Goal: Task Accomplishment & Management: Manage account settings

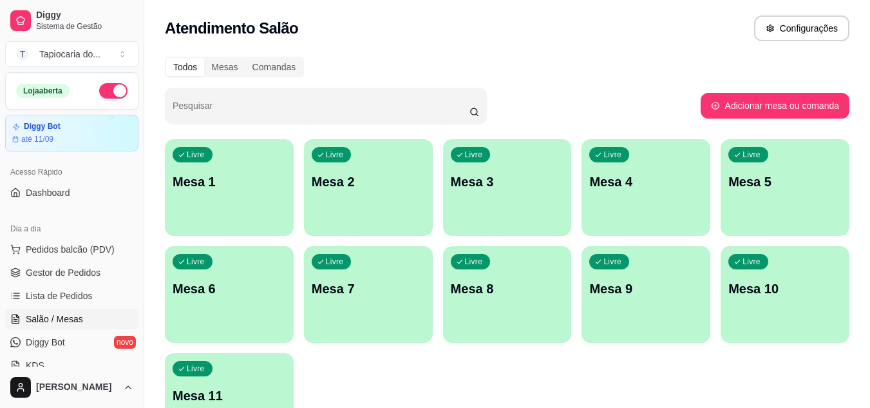
click at [231, 184] on p "Mesa 1" at bounding box center [229, 182] width 113 height 18
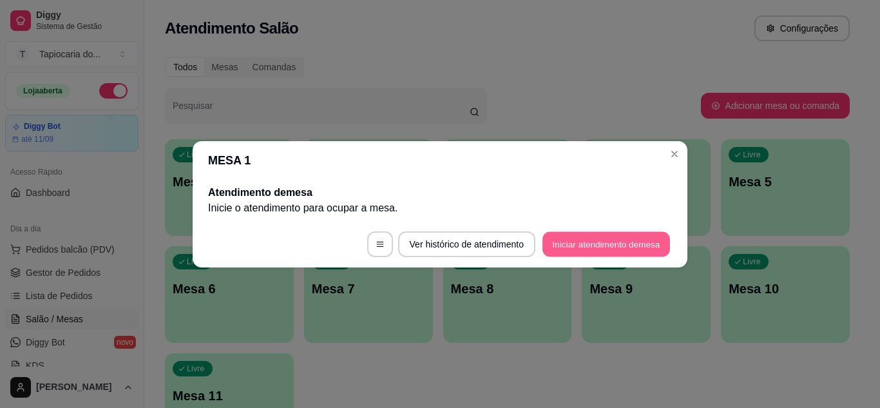
click at [635, 242] on button "Iniciar atendimento de mesa" at bounding box center [606, 243] width 128 height 25
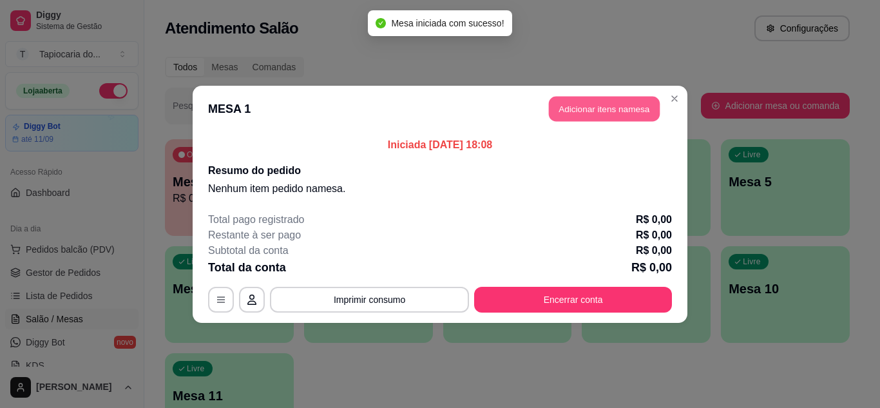
click at [596, 102] on button "Adicionar itens na mesa" at bounding box center [604, 108] width 111 height 25
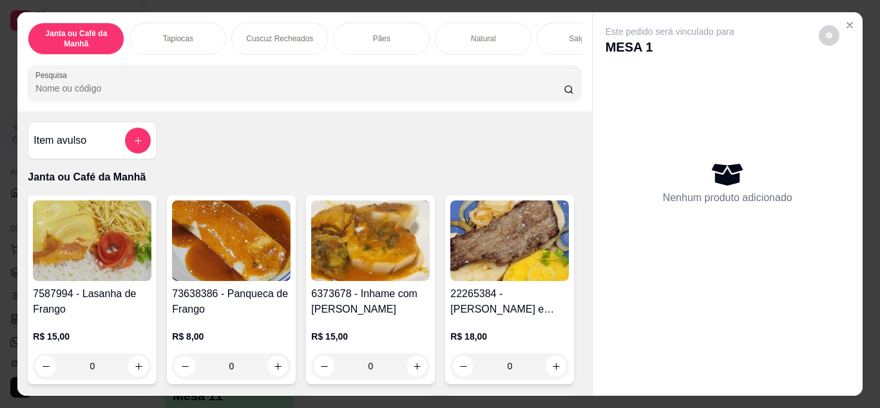
click at [421, 90] on input "Pesquisa" at bounding box center [299, 88] width 528 height 13
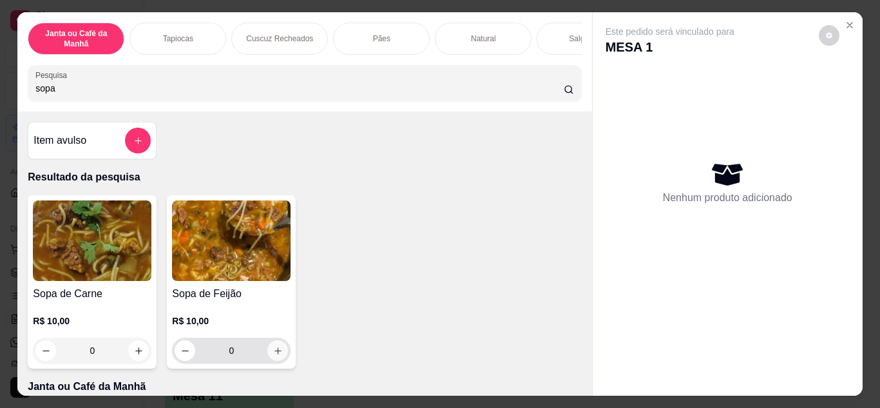
type input "sopa"
click at [280, 356] on button "increase-product-quantity" at bounding box center [278, 350] width 20 height 20
type input "1"
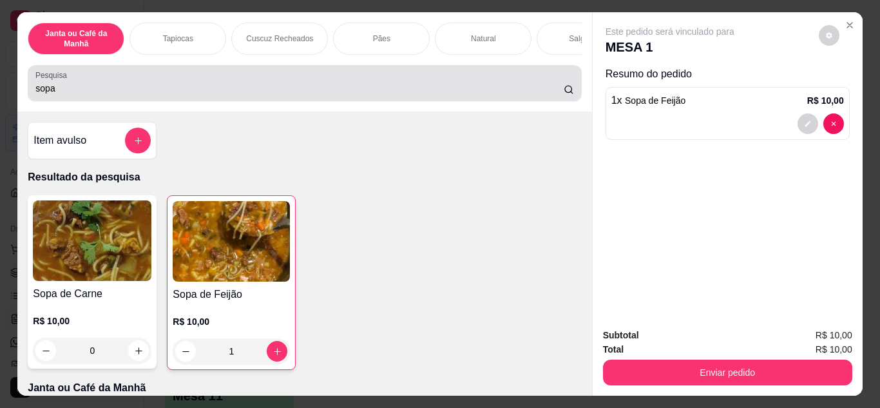
click at [315, 95] on input "sopa" at bounding box center [299, 88] width 528 height 13
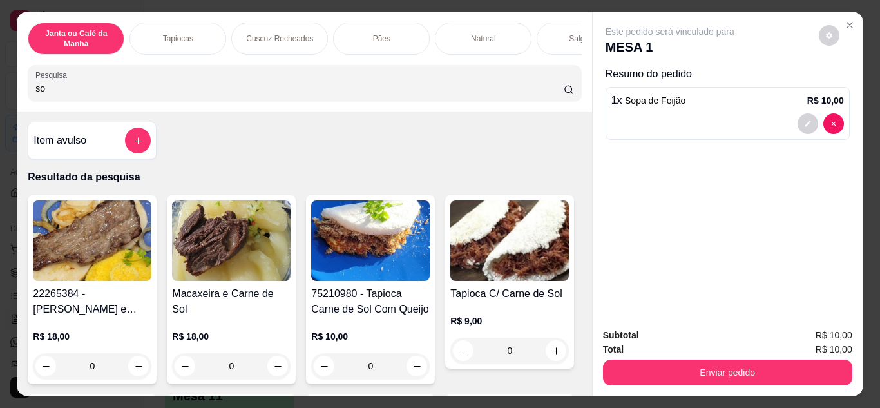
type input "s"
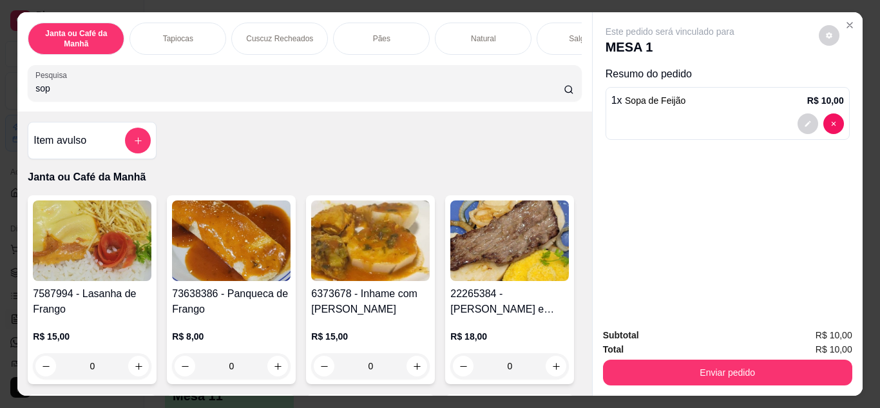
type input "sopa"
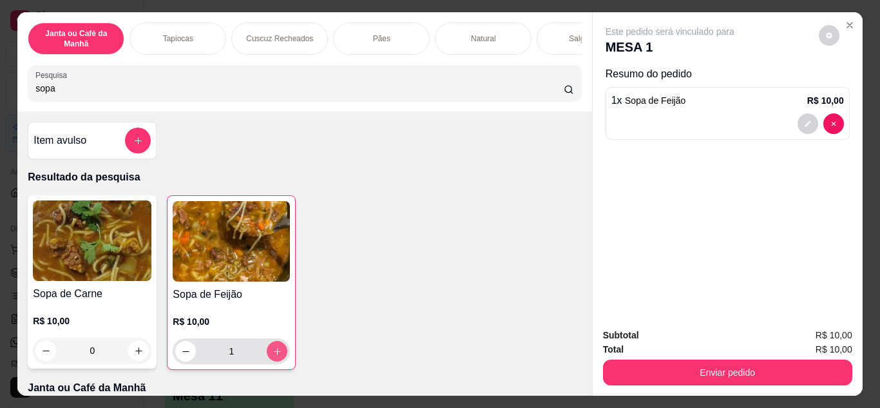
click at [273, 354] on icon "increase-product-quantity" at bounding box center [277, 352] width 10 height 10
type input "2"
click at [765, 383] on div "Subtotal R$ 20,00 Total R$ 20,00 Enviar pedido" at bounding box center [728, 357] width 270 height 78
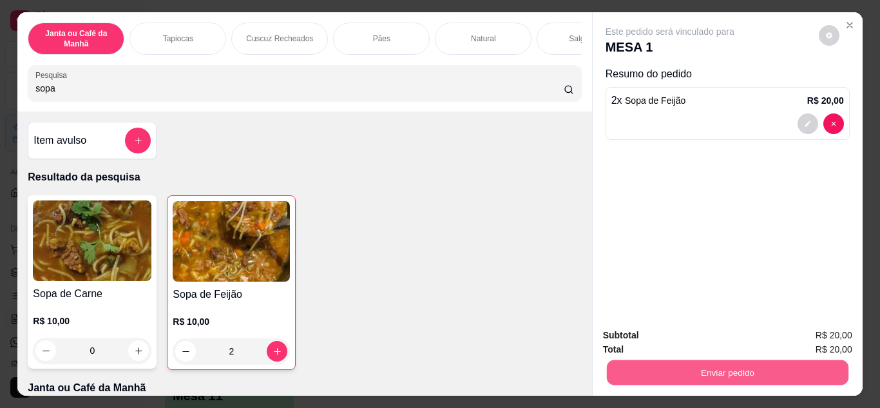
click at [758, 360] on button "Enviar pedido" at bounding box center [727, 372] width 242 height 25
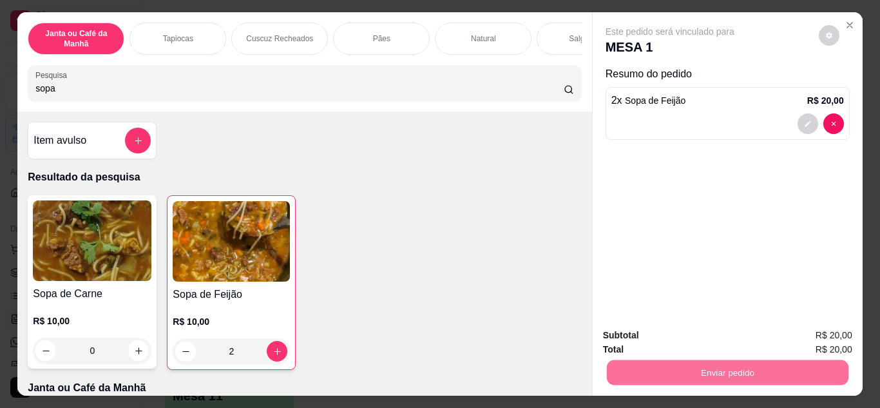
click at [727, 341] on button "Não registrar e enviar pedido" at bounding box center [685, 336] width 134 height 24
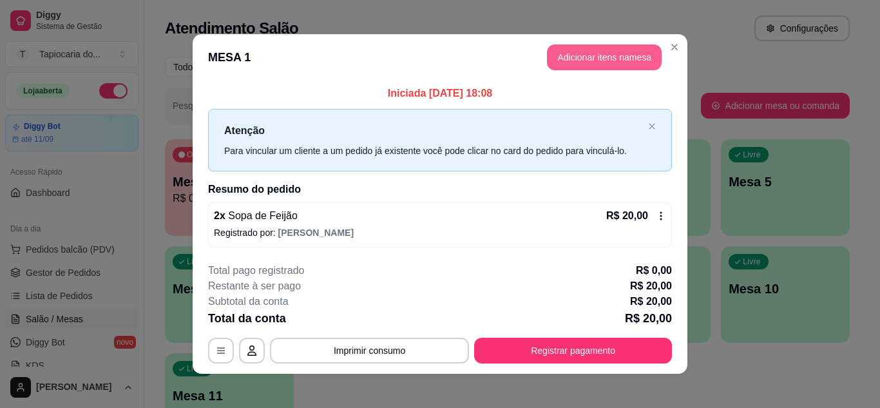
click at [597, 50] on button "Adicionar itens na mesa" at bounding box center [604, 57] width 115 height 26
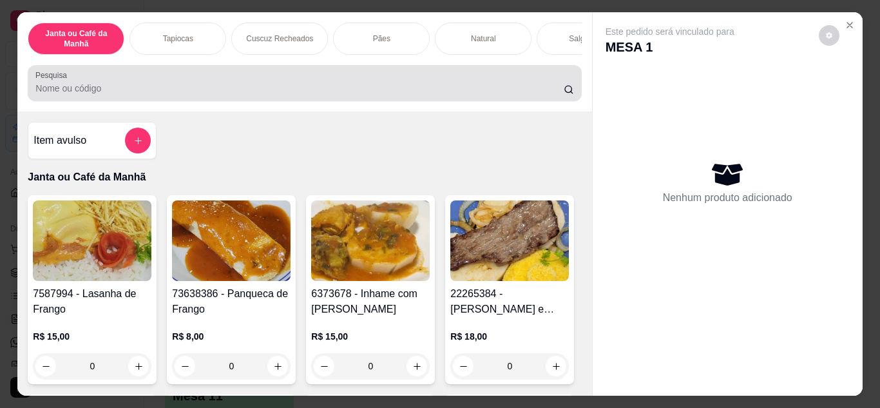
click at [492, 88] on input "Pesquisa" at bounding box center [299, 88] width 528 height 13
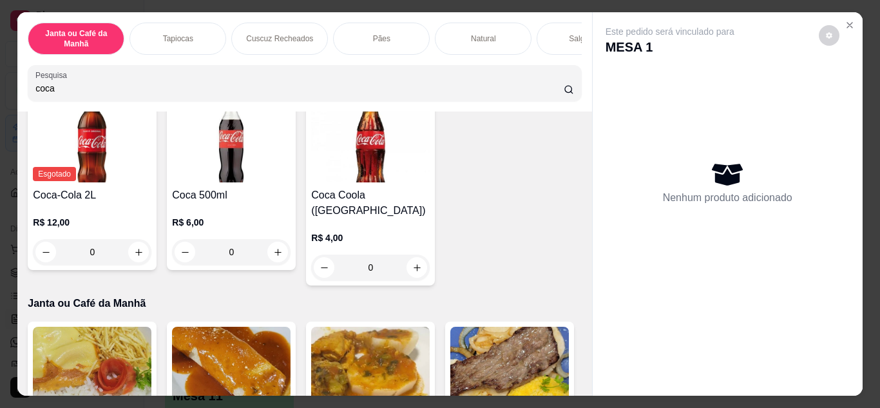
scroll to position [193, 0]
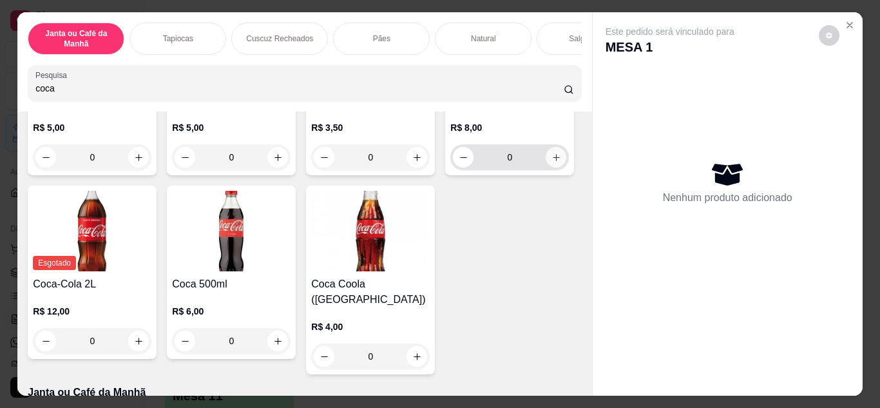
type input "coca"
click at [546, 167] on button "increase-product-quantity" at bounding box center [556, 157] width 21 height 21
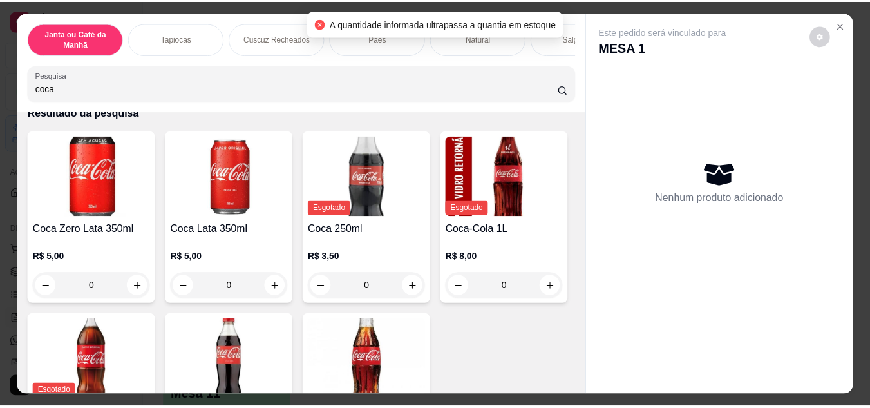
scroll to position [0, 0]
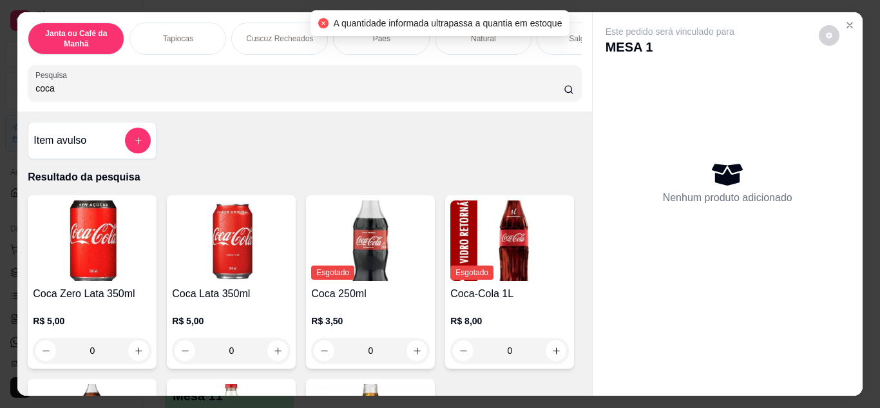
click at [147, 140] on div "Item avulso" at bounding box center [92, 140] width 129 height 37
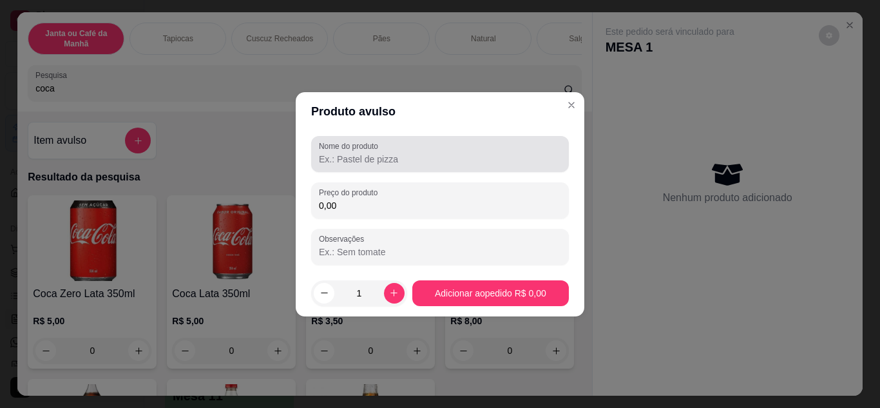
click at [370, 162] on input "Nome do produto" at bounding box center [440, 159] width 242 height 13
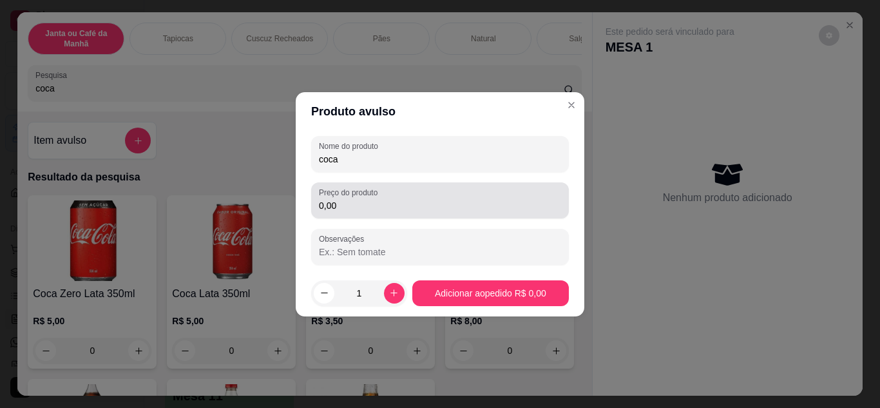
type input "coca"
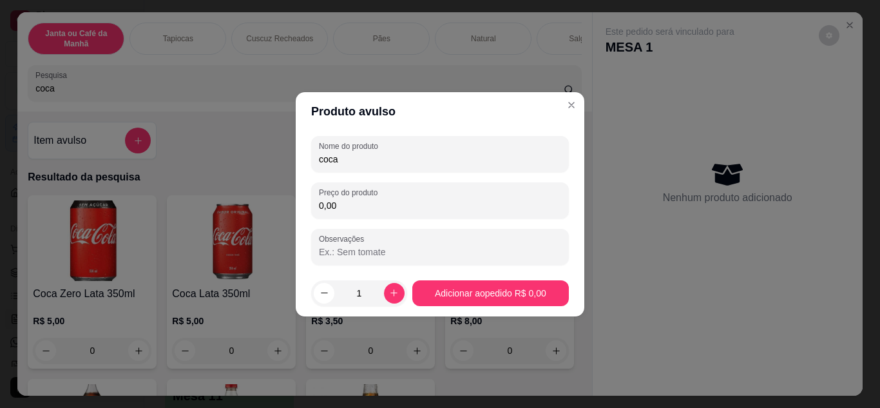
click at [363, 202] on input "0,00" at bounding box center [440, 205] width 242 height 13
type input "8,00"
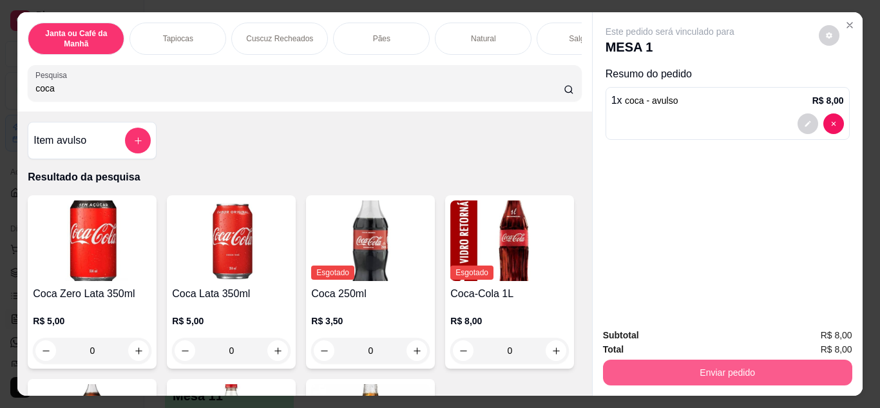
click at [694, 373] on button "Enviar pedido" at bounding box center [727, 372] width 249 height 26
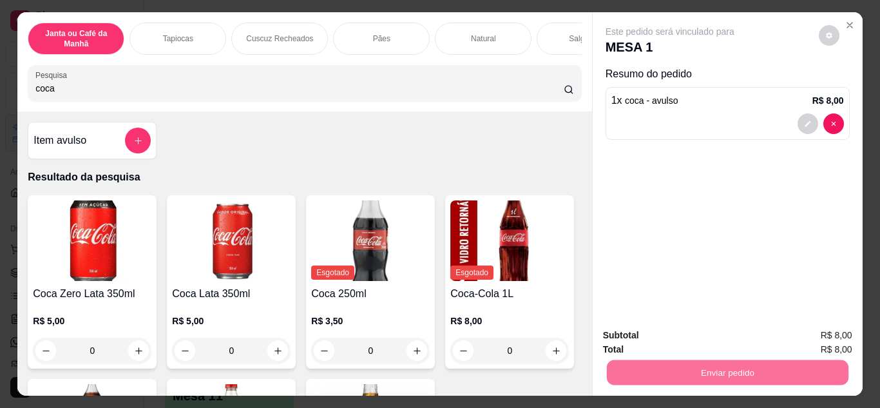
click at [683, 325] on button "Não registrar e enviar pedido" at bounding box center [685, 336] width 130 height 24
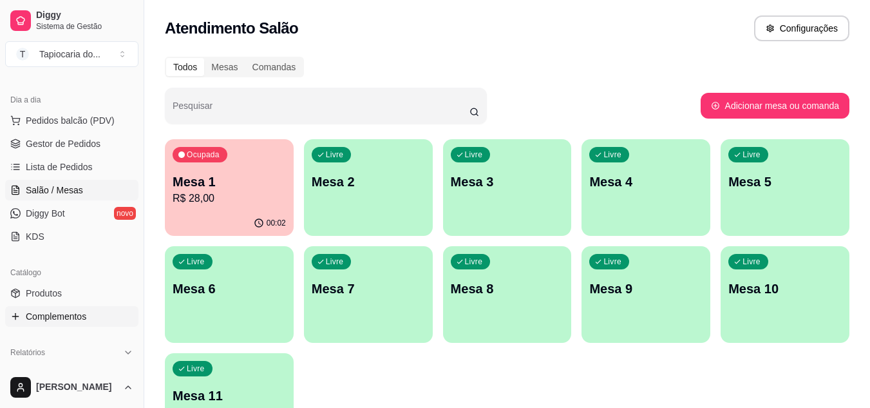
scroll to position [193, 0]
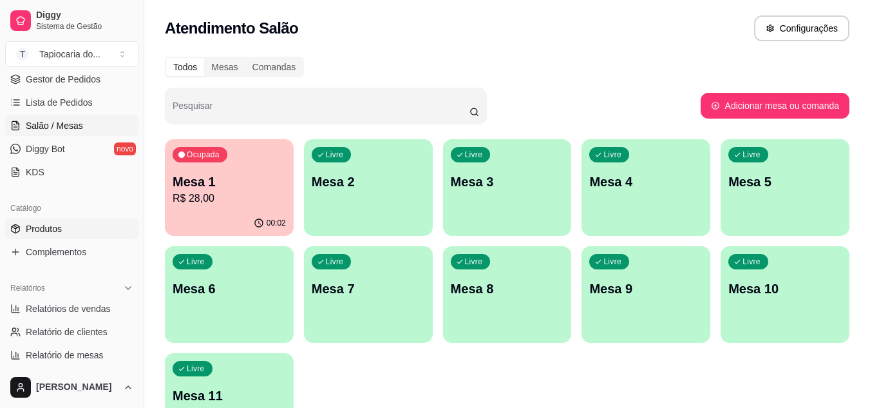
click at [70, 232] on link "Produtos" at bounding box center [71, 228] width 133 height 21
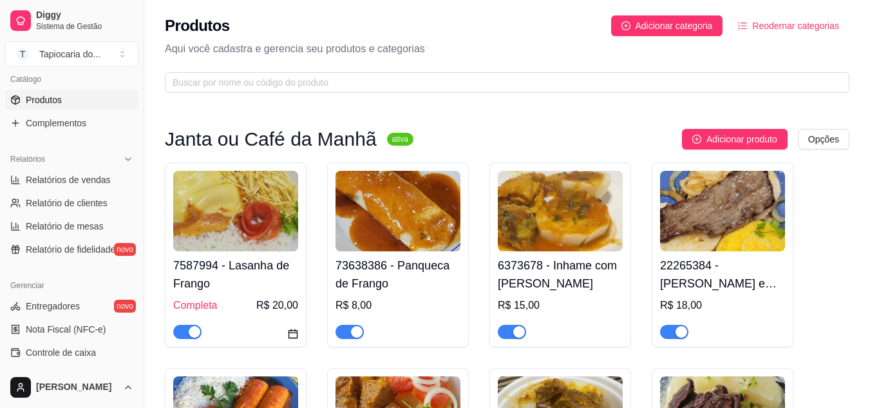
scroll to position [451, 0]
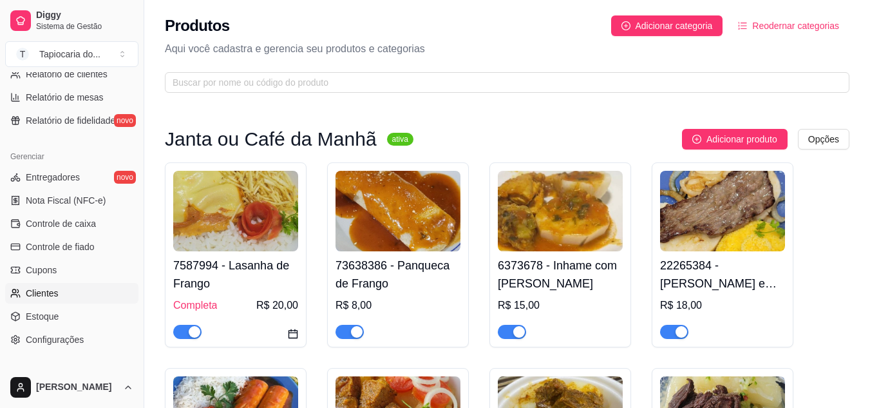
click at [75, 300] on link "Clientes" at bounding box center [71, 293] width 133 height 21
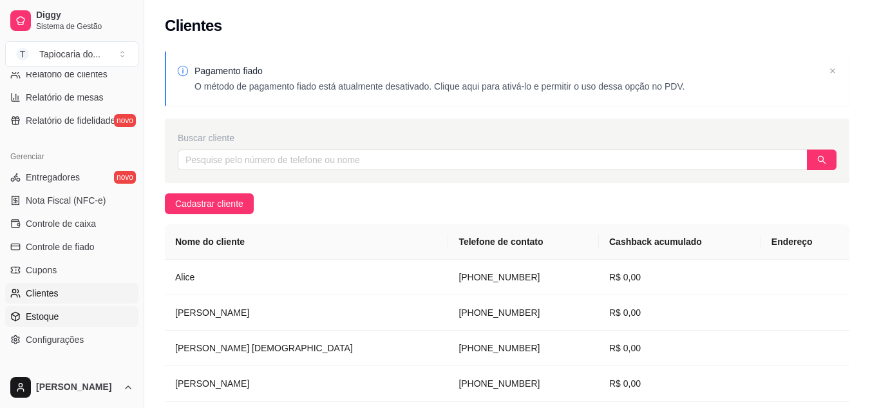
click at [67, 320] on link "Estoque" at bounding box center [71, 316] width 133 height 21
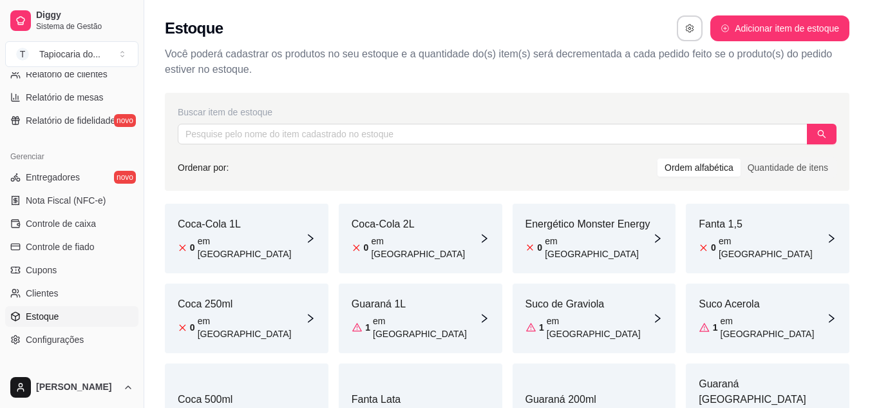
click at [274, 230] on div "Coca-Cola 1L 0 em [GEOGRAPHIC_DATA]" at bounding box center [247, 239] width 164 height 70
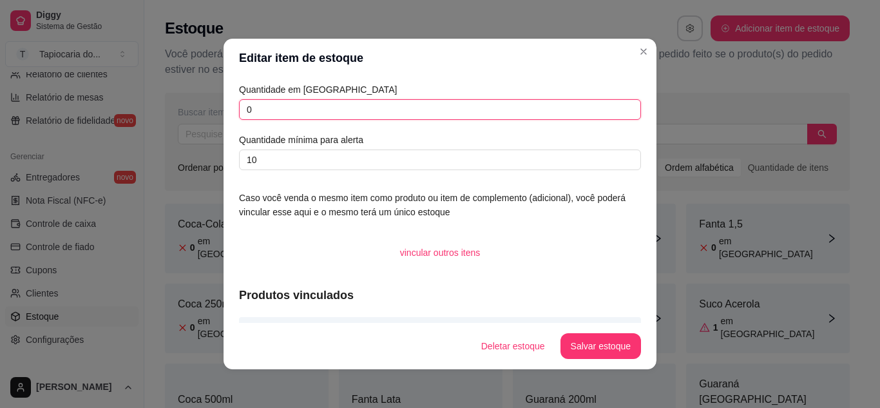
click at [457, 111] on input "0" at bounding box center [440, 109] width 402 height 21
type input "0"
type input "10"
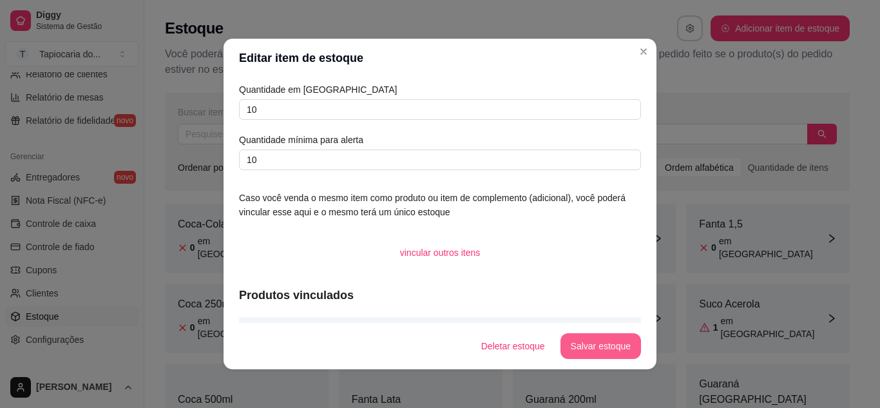
click at [598, 340] on button "Salvar estoque" at bounding box center [600, 346] width 81 height 26
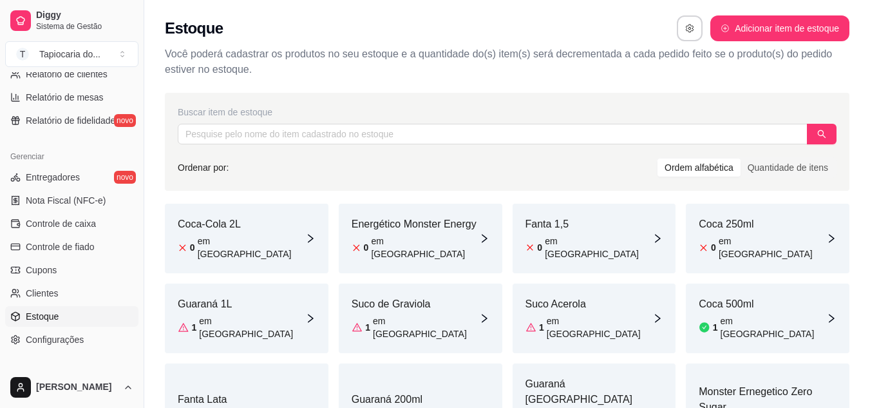
click at [321, 287] on div "Guaraná 1L 1 em [GEOGRAPHIC_DATA]" at bounding box center [247, 318] width 164 height 70
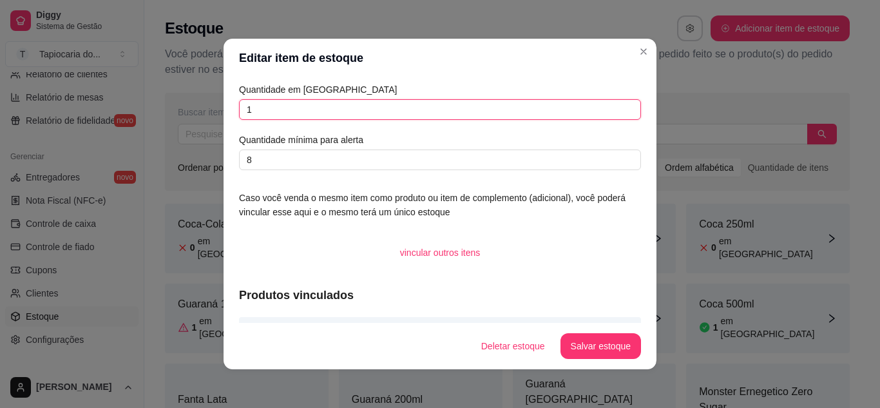
click at [355, 111] on input "1" at bounding box center [440, 109] width 402 height 21
type input "3"
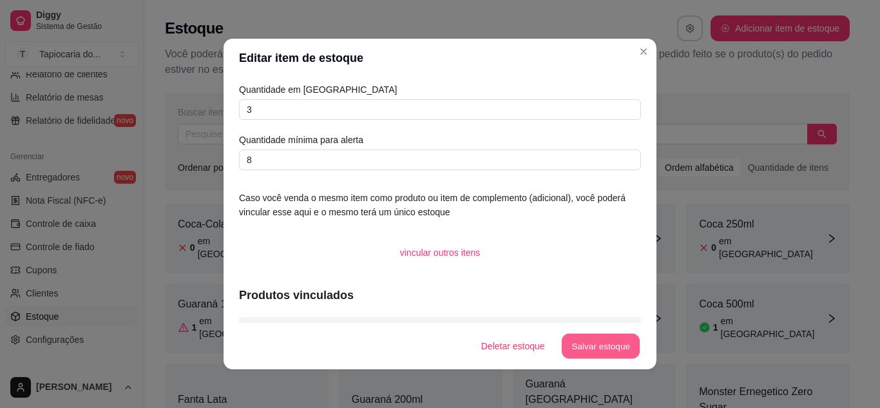
click at [620, 343] on button "Salvar estoque" at bounding box center [600, 346] width 79 height 25
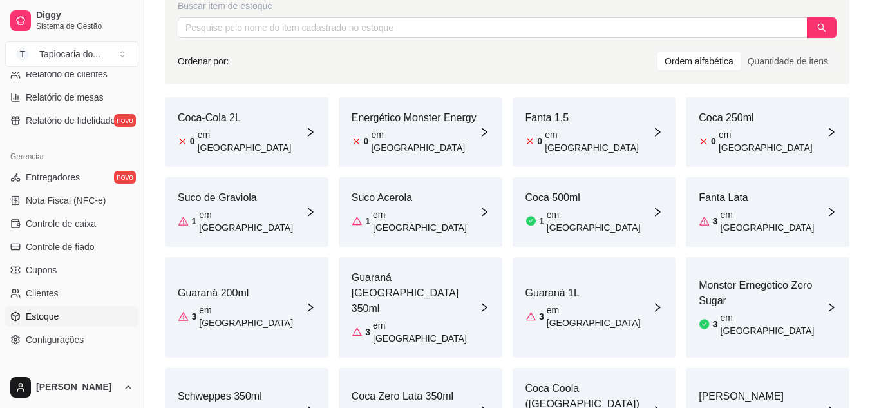
scroll to position [129, 0]
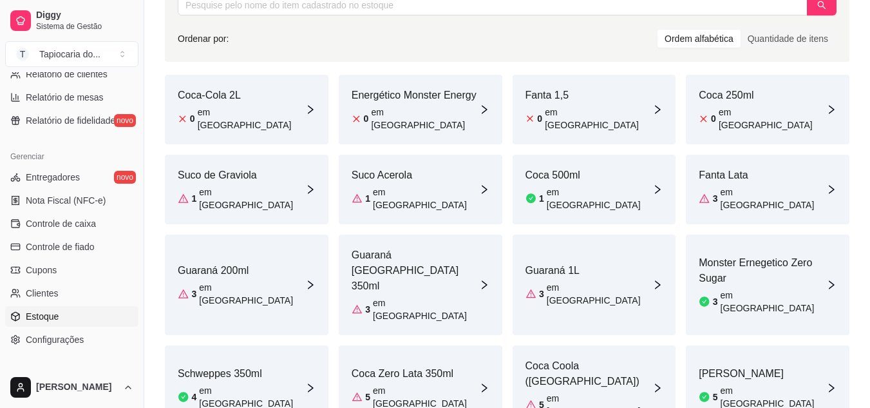
click at [481, 383] on icon "right" at bounding box center [484, 388] width 10 height 10
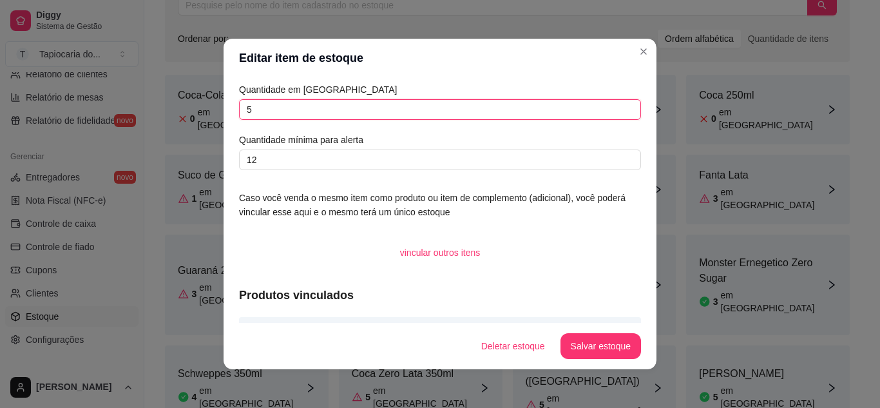
click at [448, 100] on input "5" at bounding box center [440, 109] width 402 height 21
type input "12"
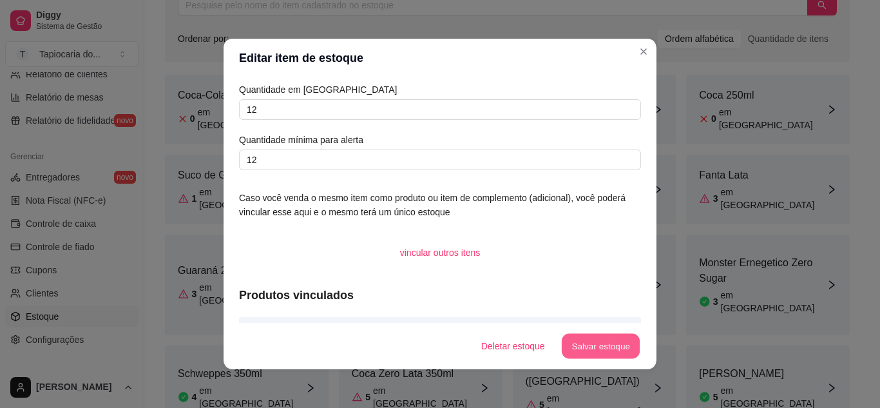
click at [593, 352] on button "Salvar estoque" at bounding box center [600, 346] width 79 height 25
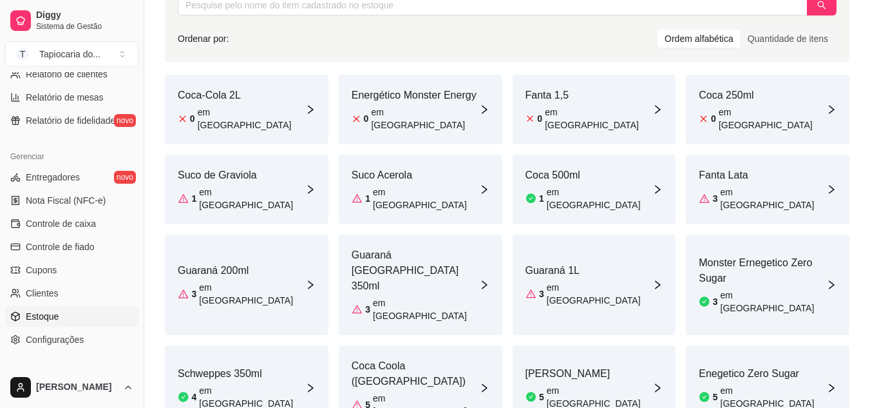
scroll to position [258, 0]
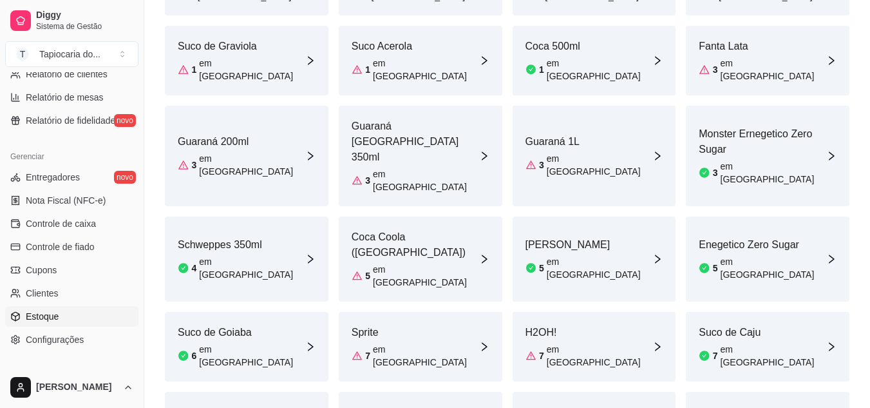
click at [438, 216] on div "Coca Coola ([GEOGRAPHIC_DATA]) 5 em estoque" at bounding box center [421, 258] width 164 height 85
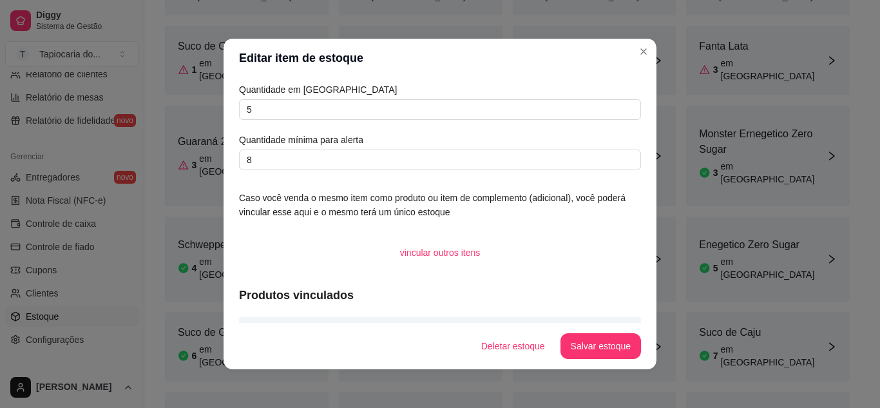
click at [641, 62] on header "Editar item de estoque" at bounding box center [440, 58] width 433 height 39
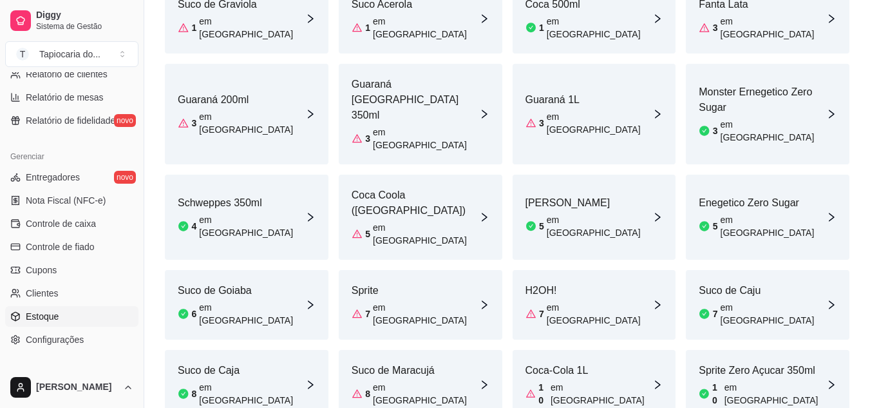
scroll to position [322, 0]
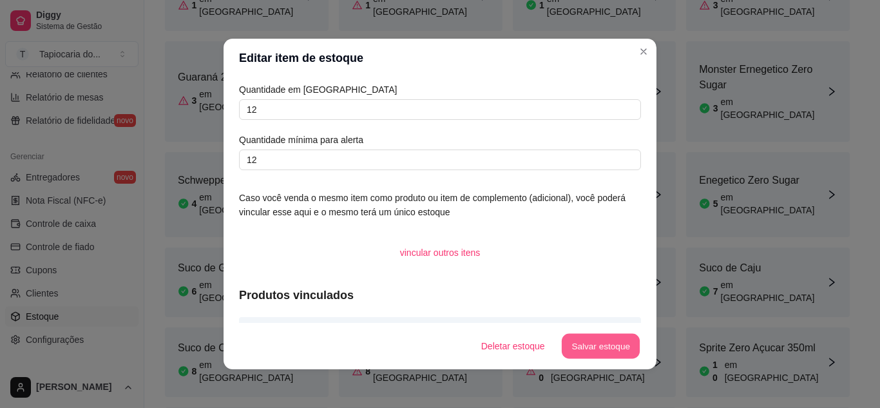
click at [582, 347] on button "Salvar estoque" at bounding box center [600, 346] width 79 height 25
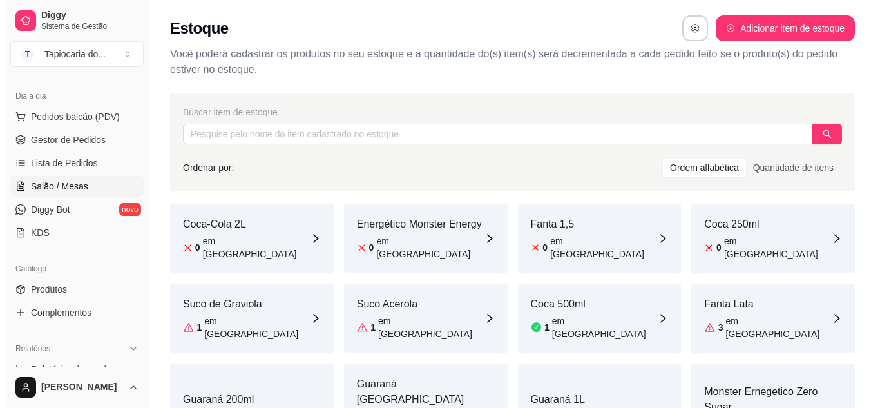
scroll to position [64, 0]
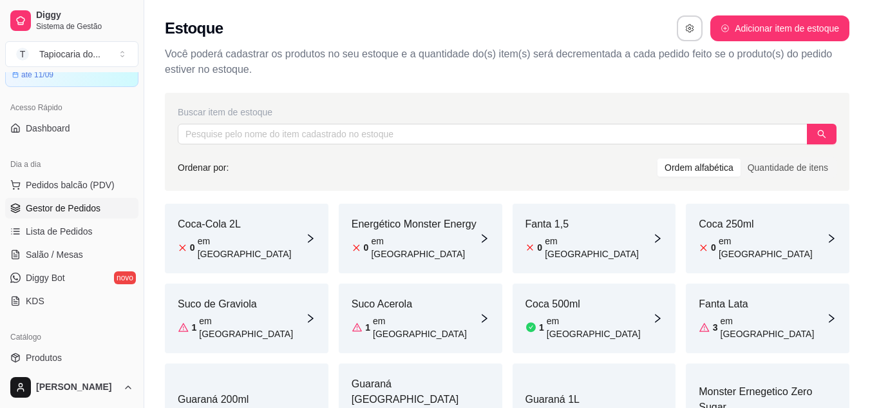
click at [88, 211] on span "Gestor de Pedidos" at bounding box center [63, 208] width 75 height 13
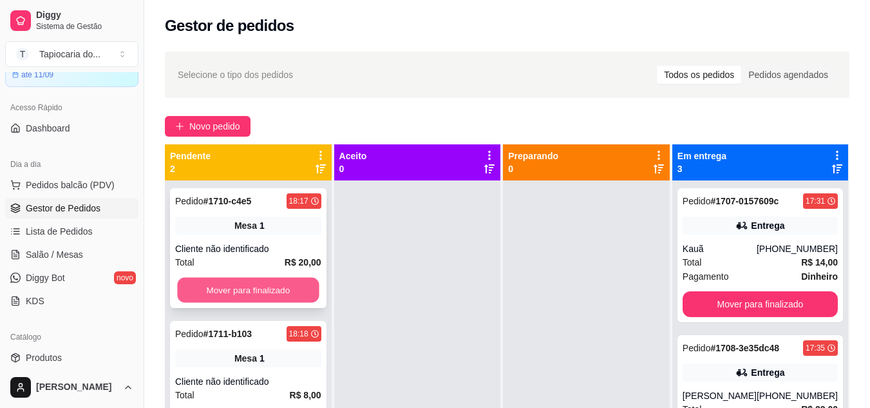
click at [211, 289] on button "Mover para finalizado" at bounding box center [248, 290] width 142 height 25
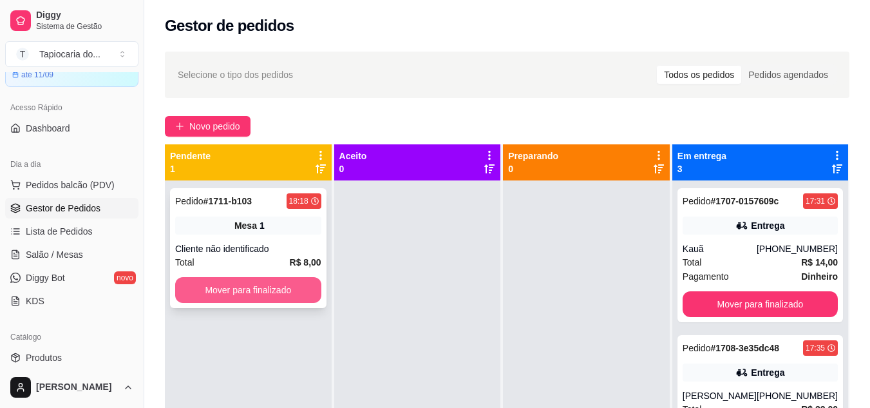
click at [274, 282] on button "Mover para finalizado" at bounding box center [248, 290] width 146 height 26
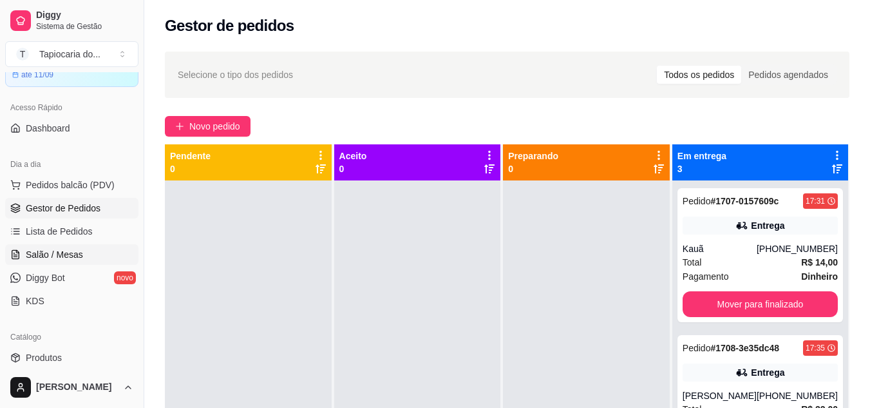
click at [43, 260] on link "Salão / Mesas" at bounding box center [71, 254] width 133 height 21
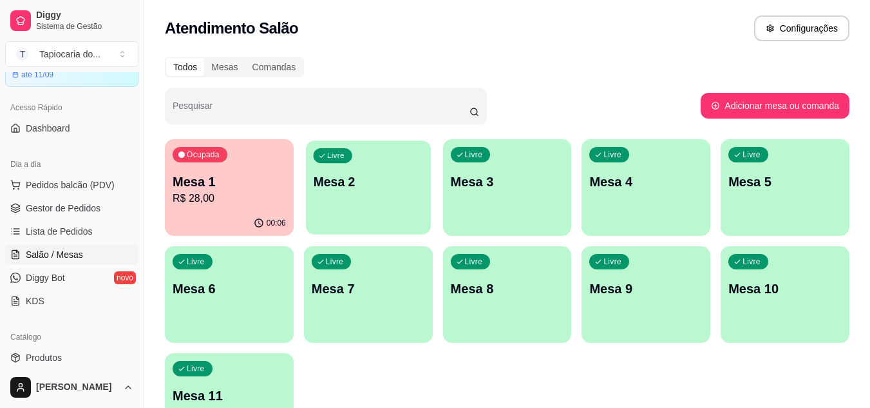
click at [314, 211] on div "Livre Mesa 2" at bounding box center [368, 179] width 125 height 79
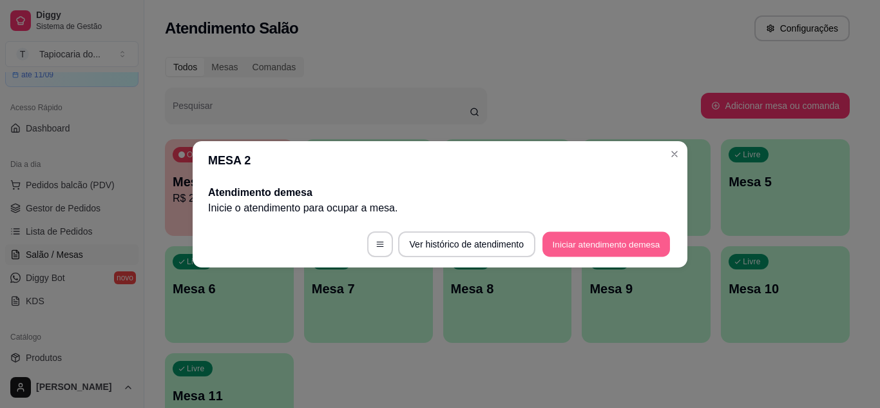
click at [615, 244] on button "Iniciar atendimento de mesa" at bounding box center [606, 243] width 128 height 25
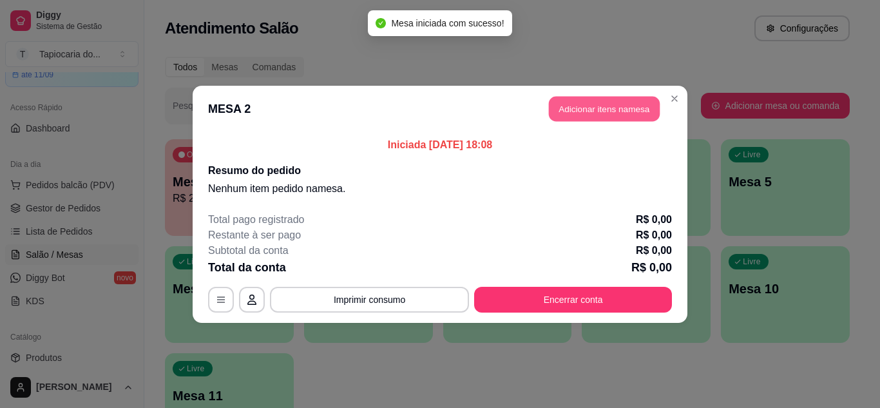
click at [568, 110] on button "Adicionar itens na mesa" at bounding box center [604, 108] width 111 height 25
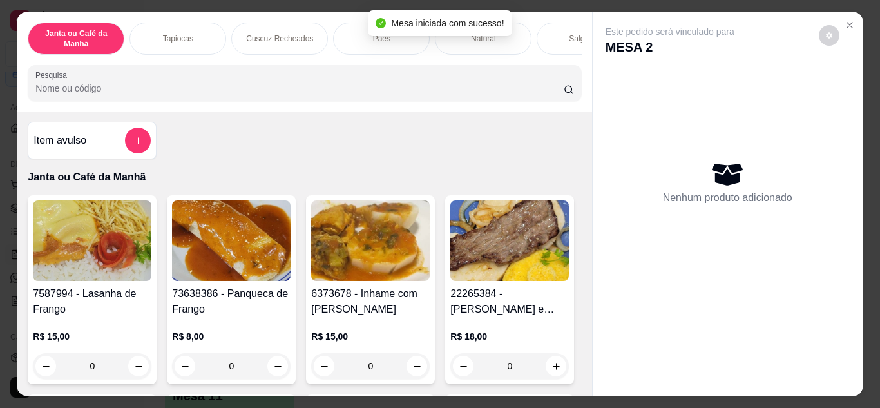
click at [456, 79] on div at bounding box center [304, 83] width 538 height 26
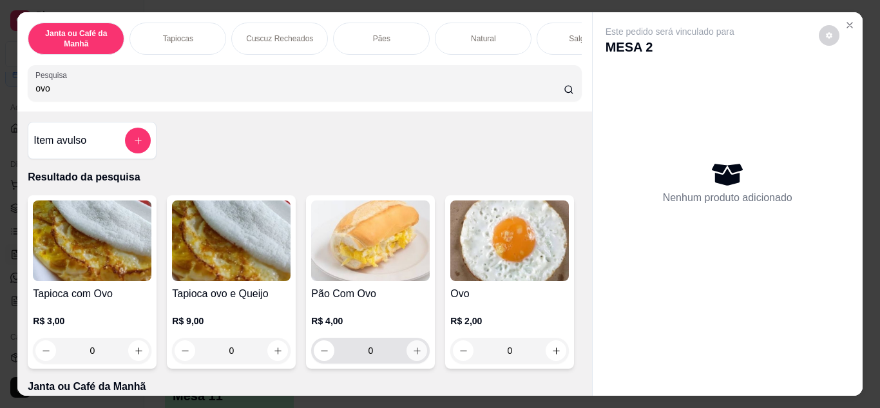
type input "ovo"
click at [416, 354] on icon "increase-product-quantity" at bounding box center [417, 351] width 10 height 10
type input "1"
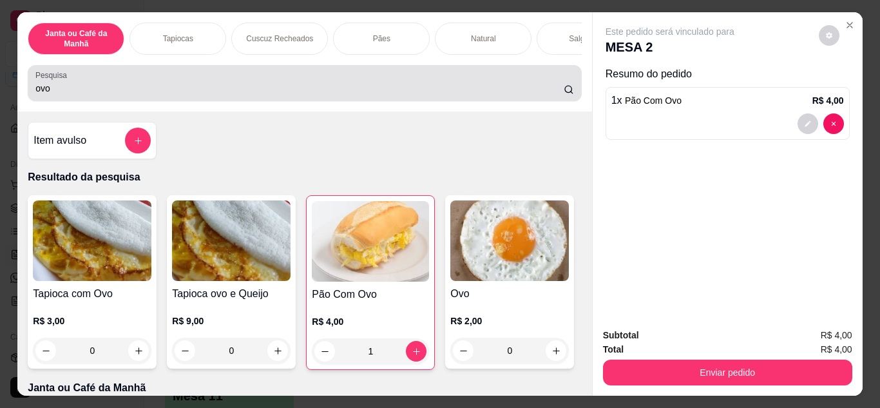
click at [455, 81] on div "ovo" at bounding box center [304, 83] width 538 height 26
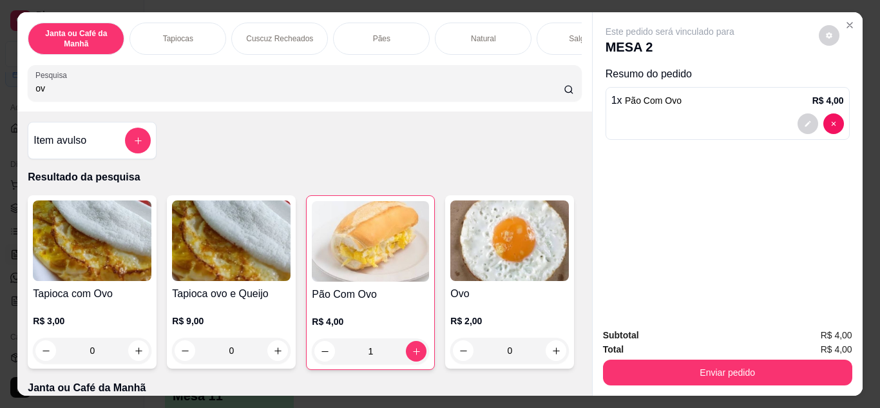
type input "o"
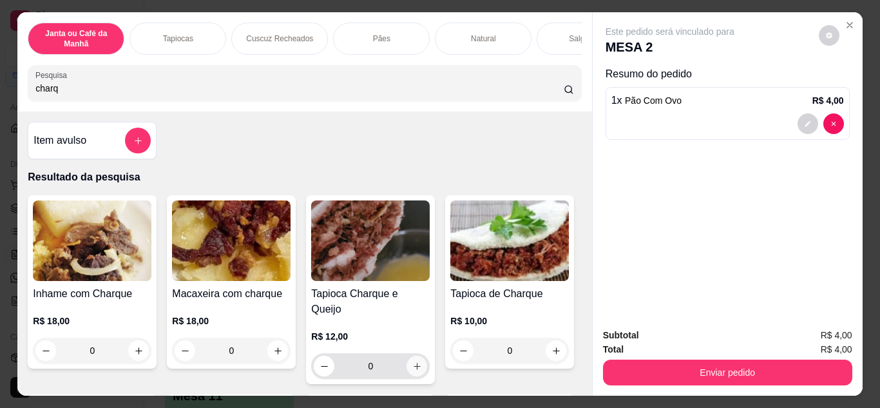
type input "charq"
click at [419, 360] on button "increase-product-quantity" at bounding box center [417, 366] width 20 height 20
type input "1"
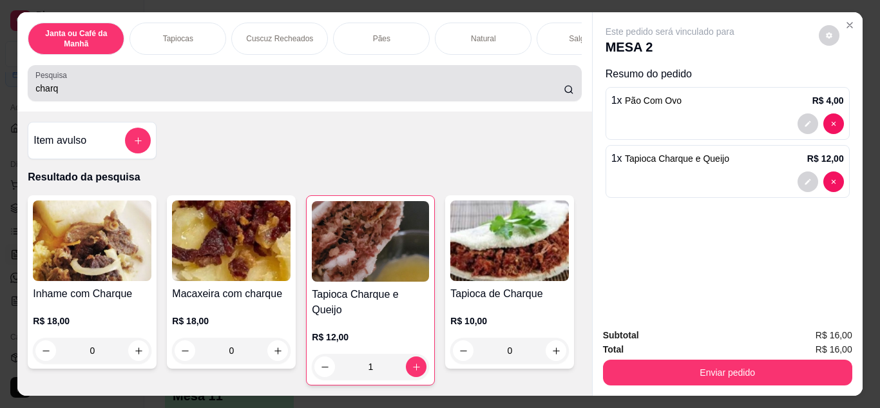
click at [399, 79] on div "charq" at bounding box center [304, 83] width 538 height 26
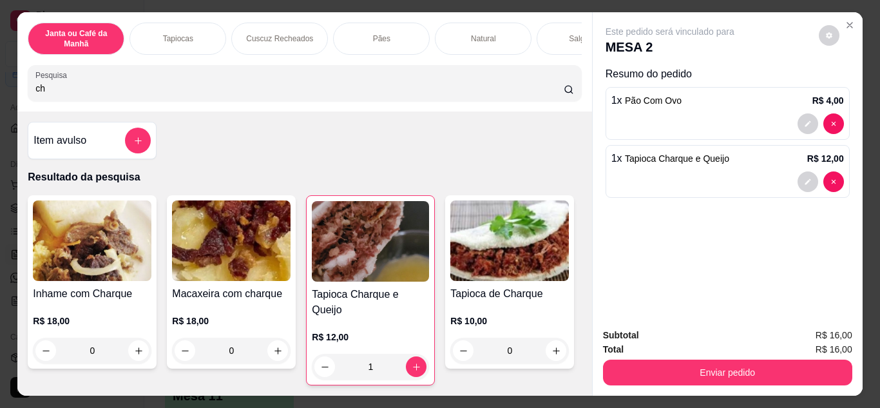
type input "c"
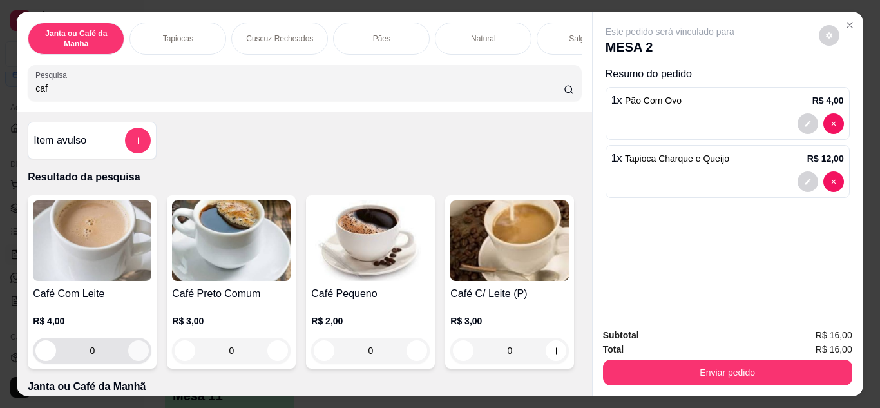
type input "caf"
click at [139, 356] on icon "increase-product-quantity" at bounding box center [139, 351] width 10 height 10
type input "1"
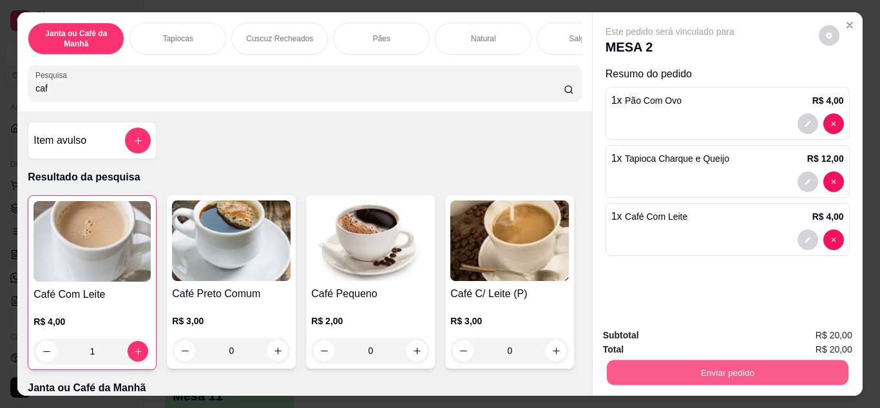
click at [688, 371] on button "Enviar pedido" at bounding box center [727, 372] width 242 height 25
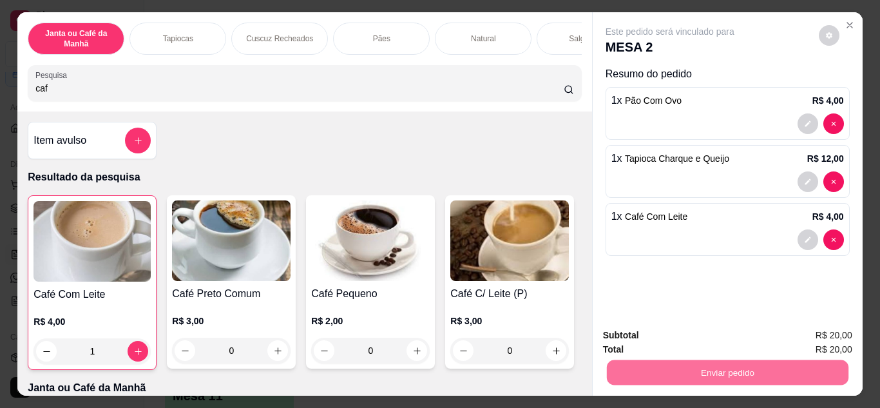
click at [678, 339] on button "Não registrar e enviar pedido" at bounding box center [685, 336] width 134 height 24
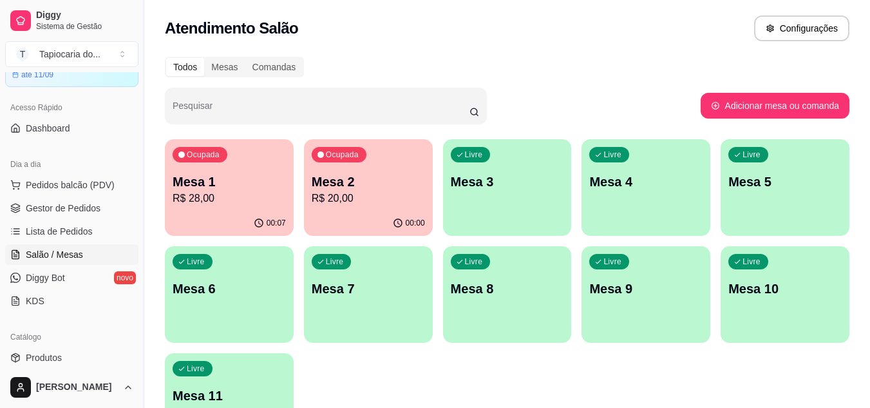
click at [254, 197] on p "R$ 28,00" at bounding box center [229, 198] width 113 height 15
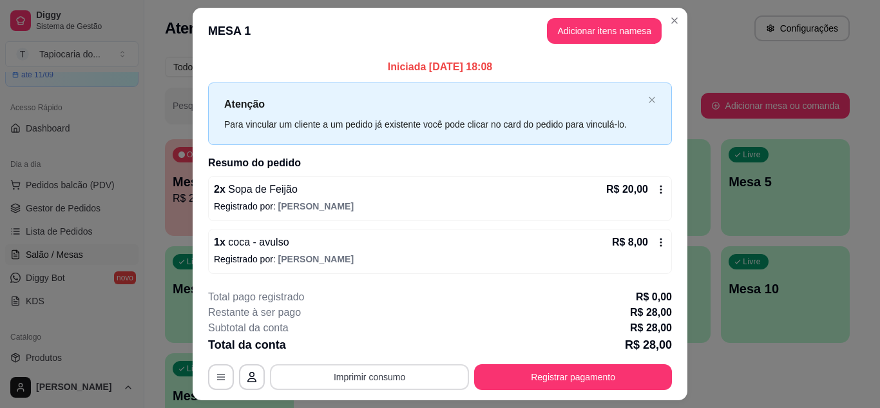
click at [406, 372] on button "Imprimir consumo" at bounding box center [369, 377] width 199 height 26
click at [383, 352] on button "Impressora" at bounding box center [368, 347] width 90 height 20
click at [672, 104] on div "Iniciada [DATE] 18:08 Atenção Para vincular um cliente a um pedido já existente…" at bounding box center [440, 166] width 495 height 225
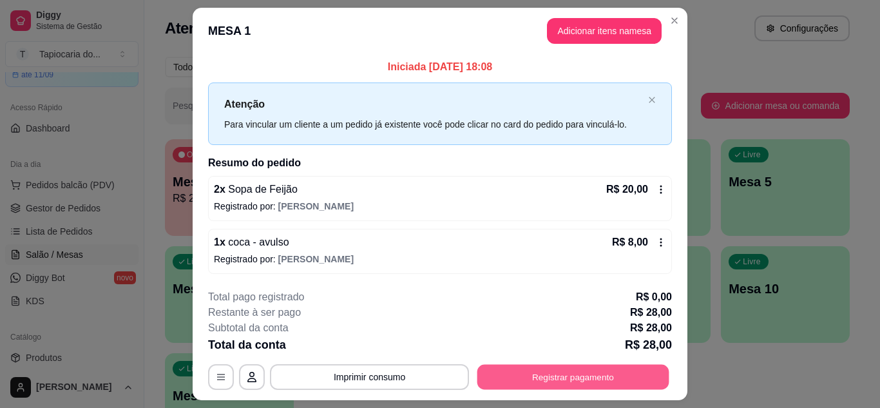
click at [551, 390] on div "**********" at bounding box center [440, 377] width 464 height 26
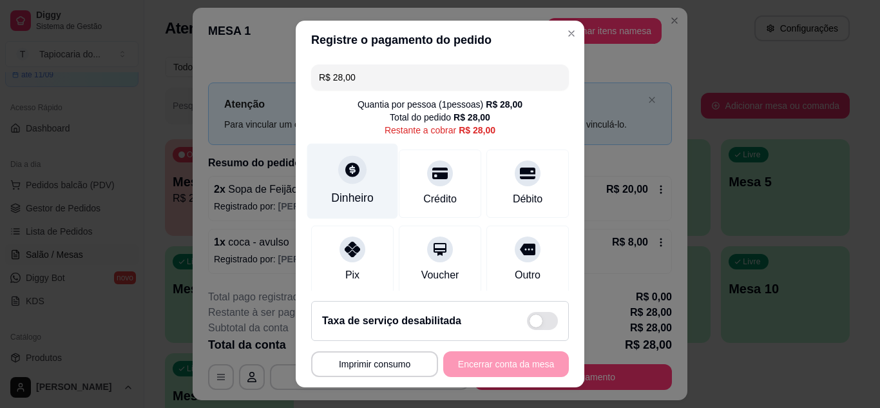
click at [349, 203] on div "Dinheiro" at bounding box center [352, 197] width 43 height 17
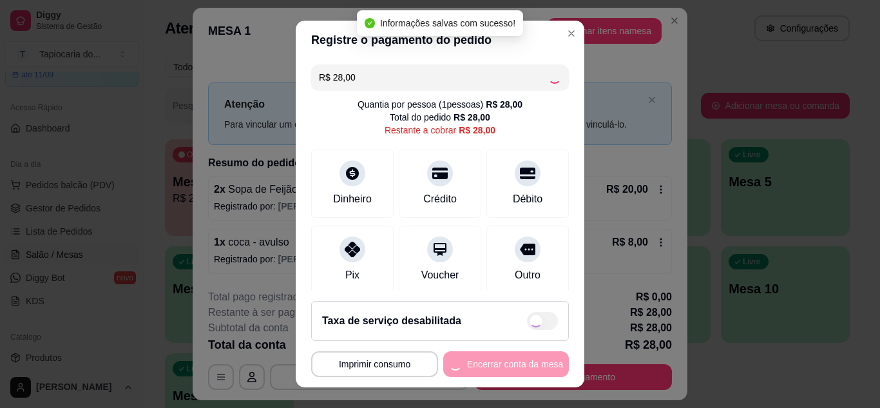
type input "R$ 0,00"
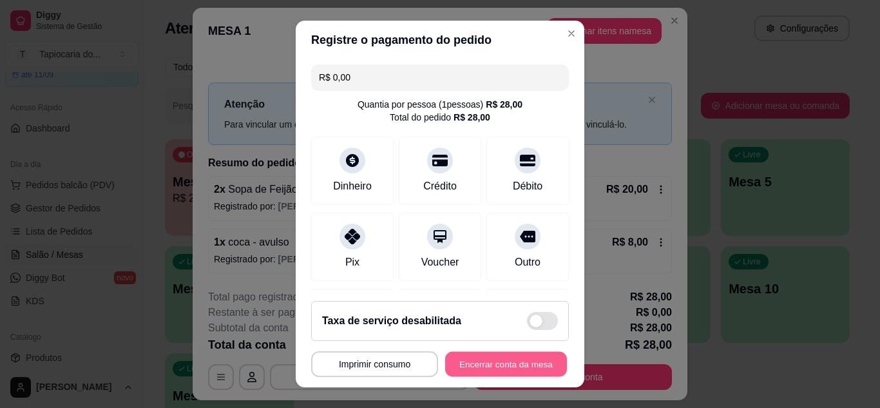
click at [502, 360] on button "Encerrar conta da mesa" at bounding box center [506, 364] width 122 height 25
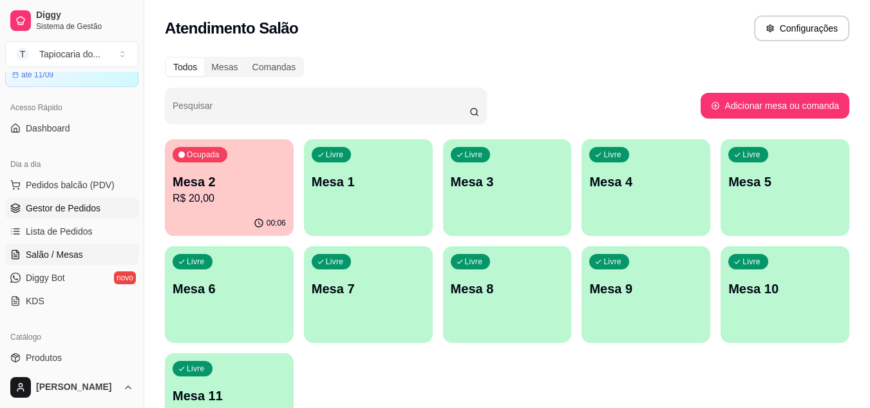
click at [70, 213] on span "Gestor de Pedidos" at bounding box center [63, 208] width 75 height 13
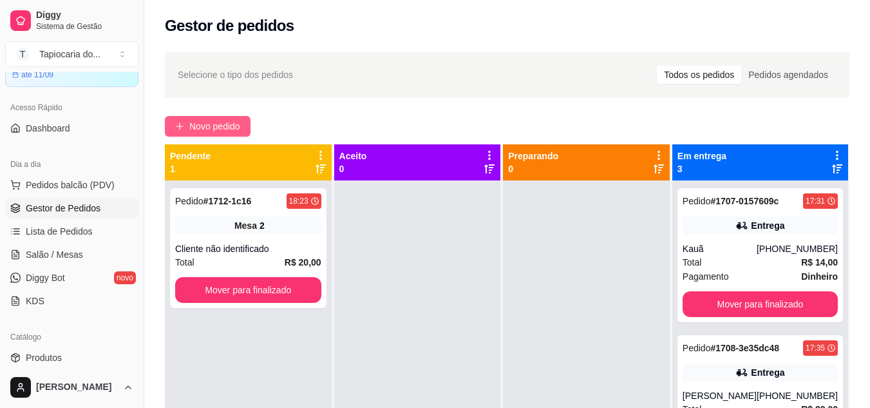
click at [205, 132] on span "Novo pedido" at bounding box center [214, 126] width 51 height 14
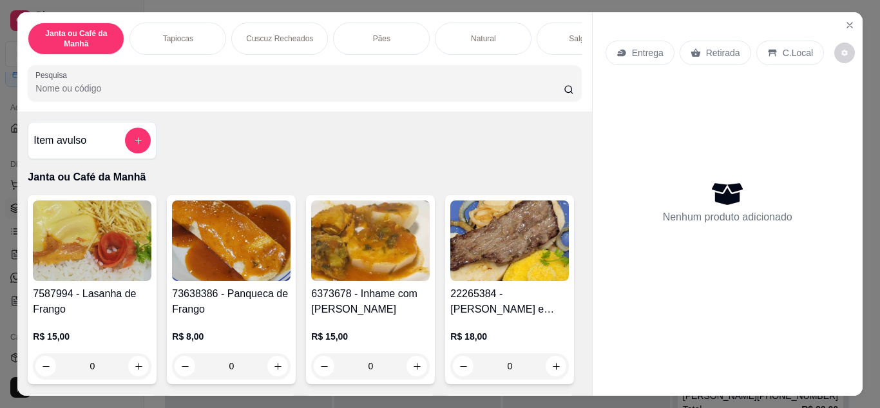
click at [175, 95] on input "Pesquisa" at bounding box center [299, 88] width 528 height 13
click at [845, 20] on icon "Close" at bounding box center [850, 25] width 10 height 10
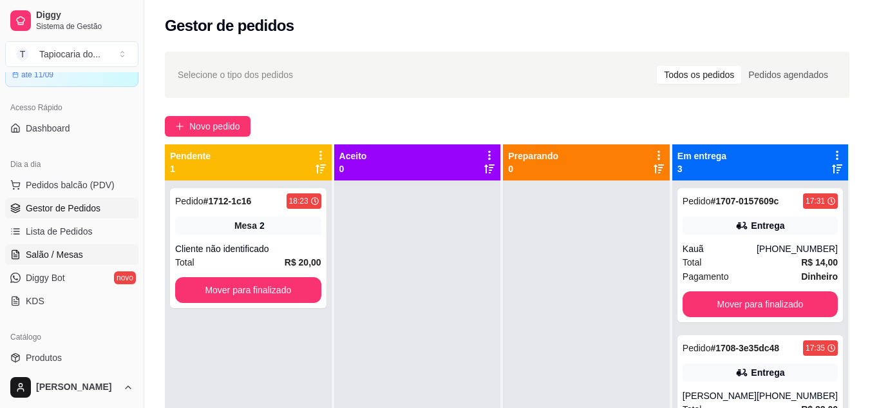
click at [73, 262] on link "Salão / Mesas" at bounding box center [71, 254] width 133 height 21
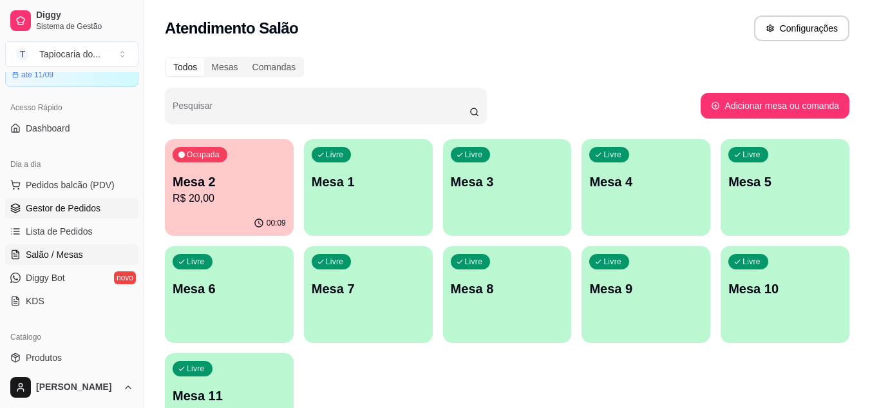
click at [104, 210] on link "Gestor de Pedidos" at bounding box center [71, 208] width 133 height 21
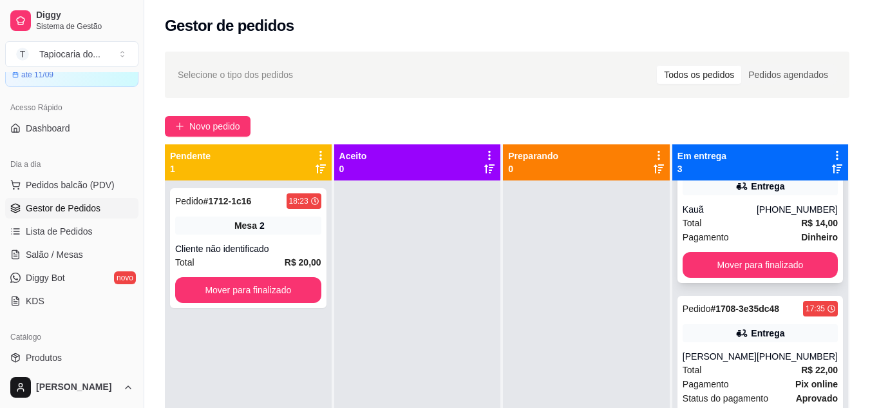
scroll to position [60, 0]
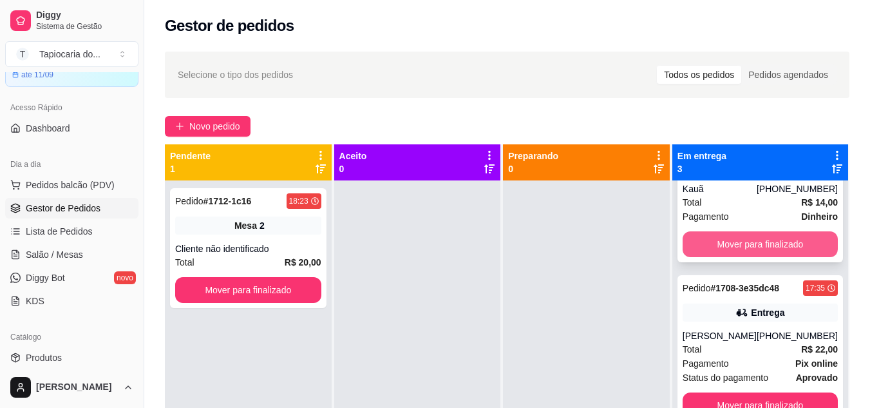
click at [804, 238] on button "Mover para finalizado" at bounding box center [760, 244] width 155 height 26
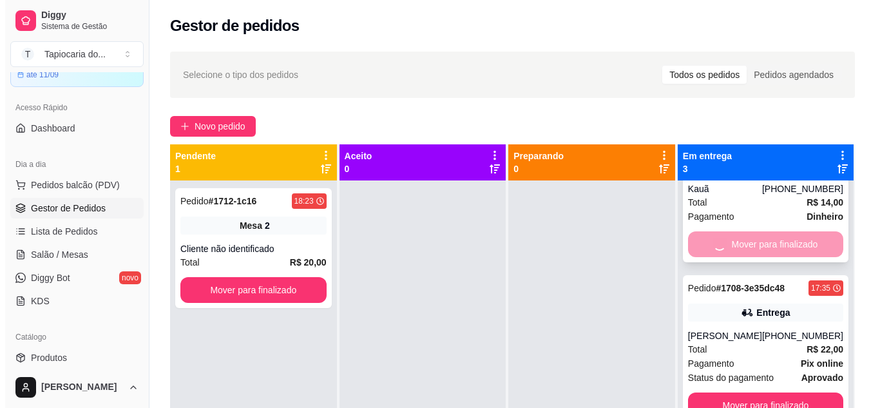
scroll to position [0, 0]
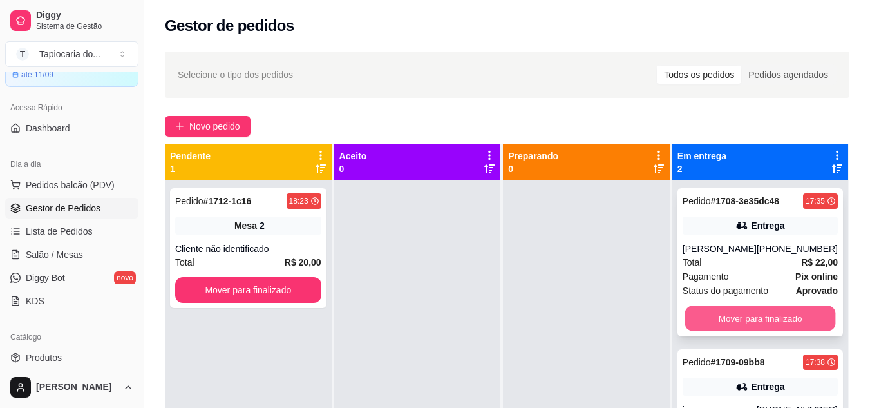
click at [817, 316] on button "Mover para finalizado" at bounding box center [760, 318] width 151 height 25
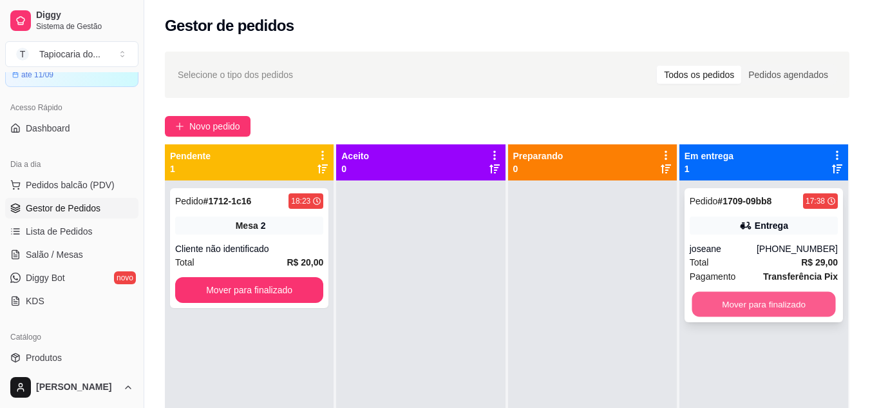
click at [804, 309] on button "Mover para finalizado" at bounding box center [764, 304] width 144 height 25
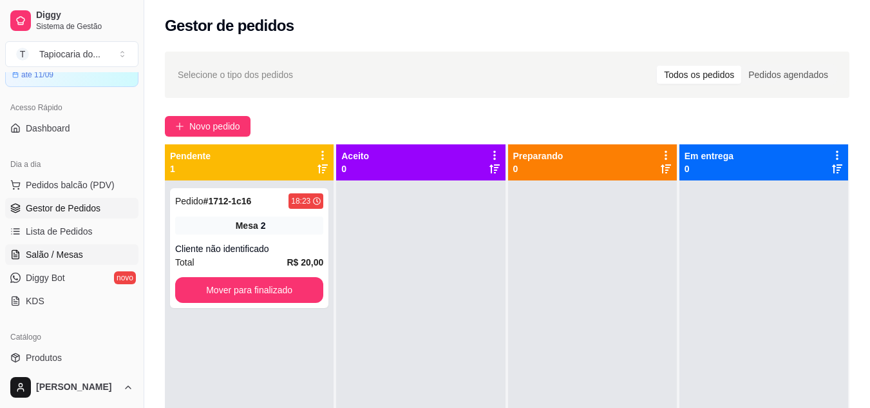
click at [55, 254] on span "Salão / Mesas" at bounding box center [54, 254] width 57 height 13
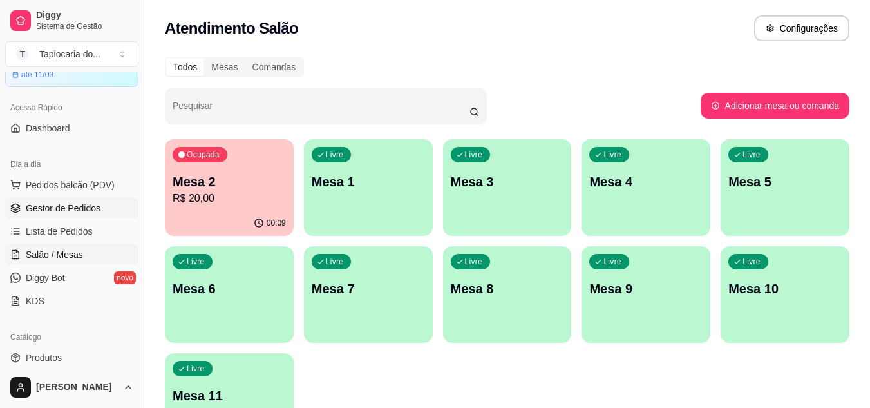
click at [95, 209] on span "Gestor de Pedidos" at bounding box center [63, 208] width 75 height 13
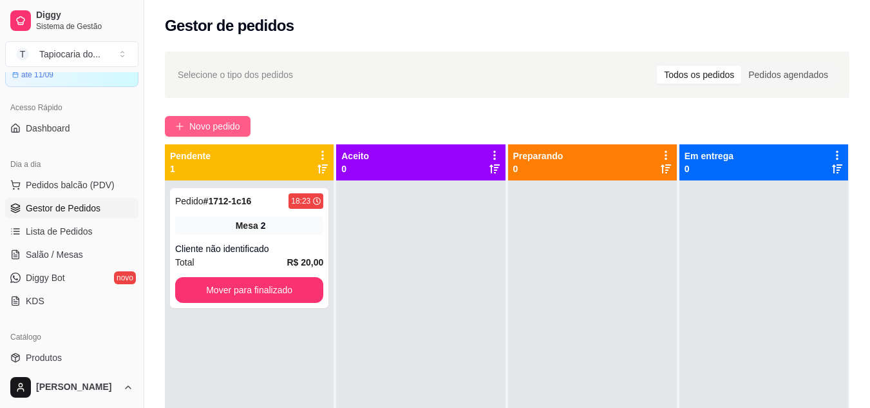
click at [245, 126] on button "Novo pedido" at bounding box center [208, 126] width 86 height 21
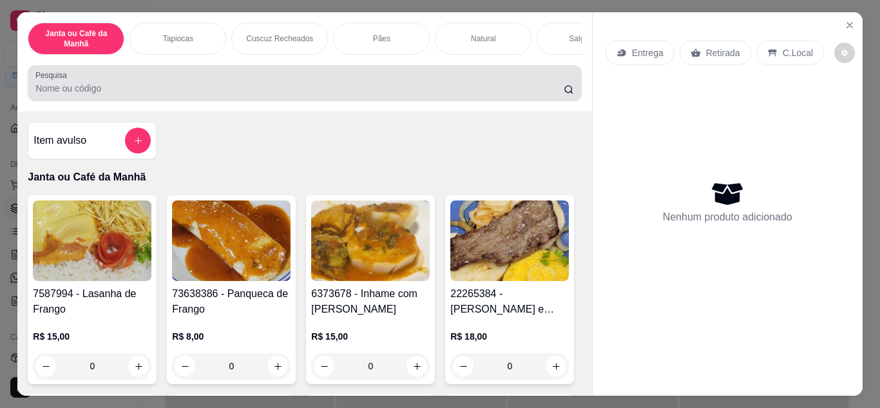
click at [264, 96] on div at bounding box center [304, 83] width 538 height 26
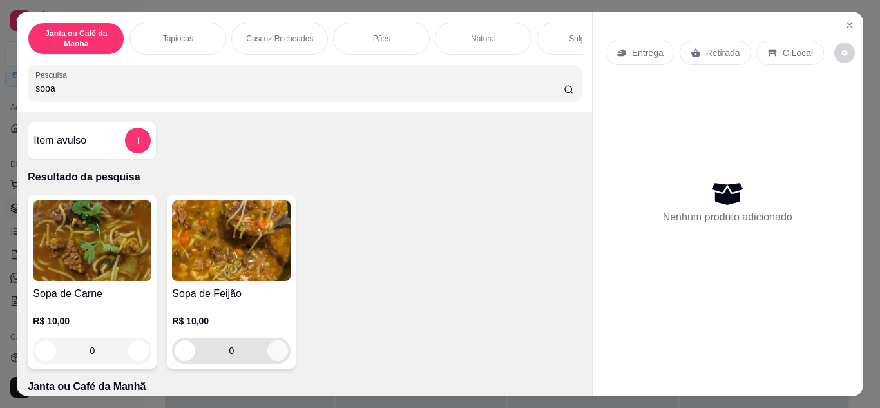
type input "sopa"
click at [273, 356] on icon "increase-product-quantity" at bounding box center [278, 351] width 10 height 10
type input "1"
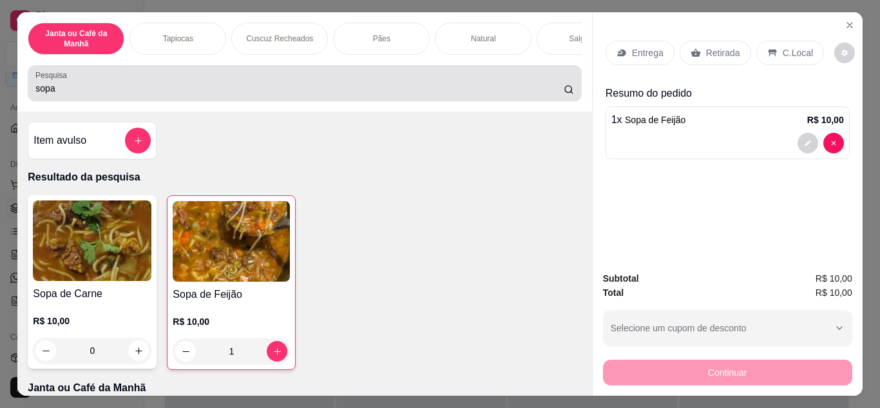
click at [225, 86] on div "sopa" at bounding box center [304, 83] width 538 height 26
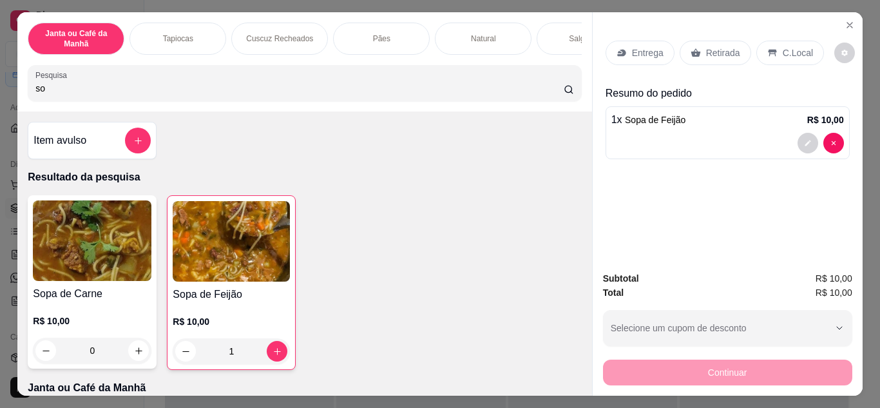
type input "s"
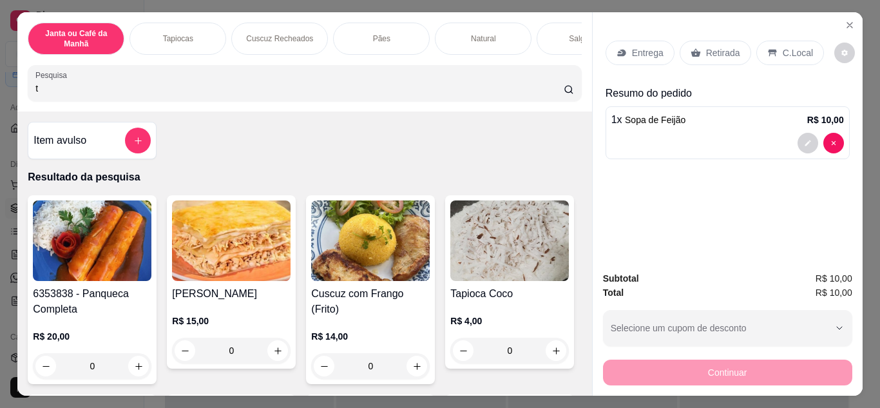
type input "t"
click at [135, 142] on icon "add-separate-item" at bounding box center [138, 141] width 10 height 10
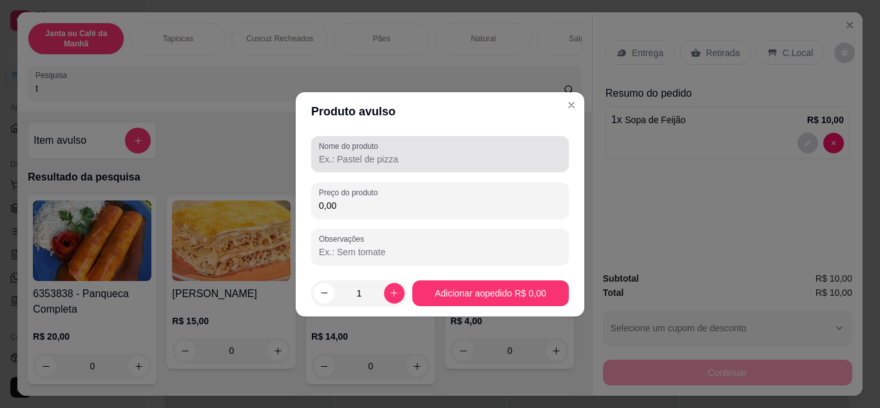
click at [394, 156] on input "Nome do produto" at bounding box center [440, 159] width 242 height 13
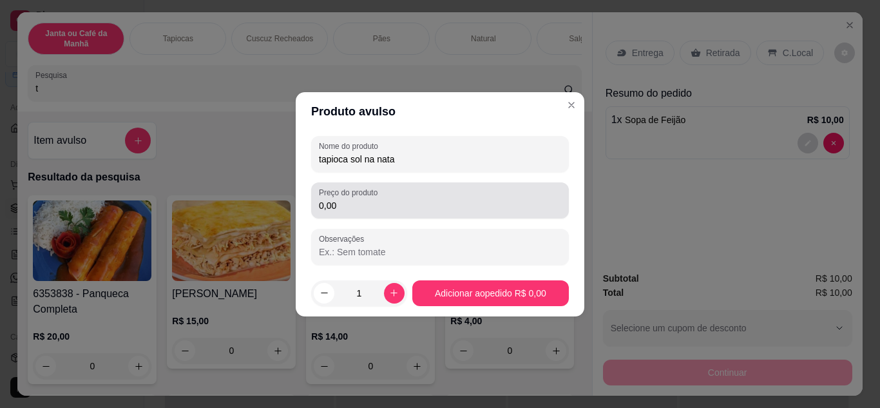
type input "tapioca sol na nata"
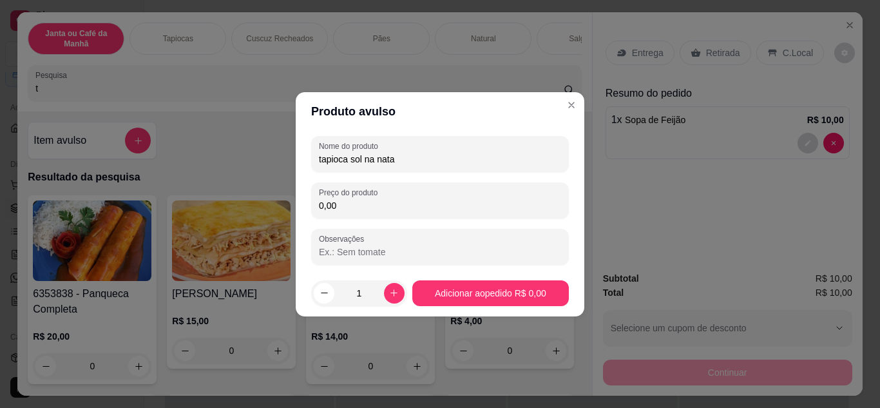
click at [385, 200] on input "0,00" at bounding box center [440, 205] width 242 height 13
type input "10,00"
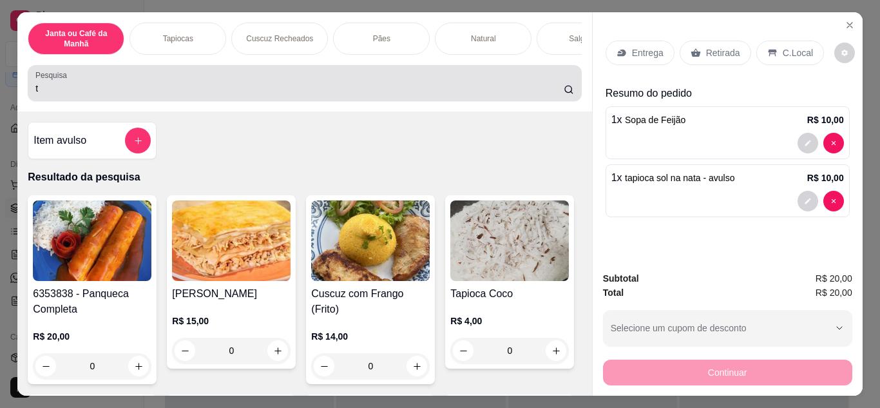
click at [405, 85] on div "t" at bounding box center [304, 83] width 538 height 26
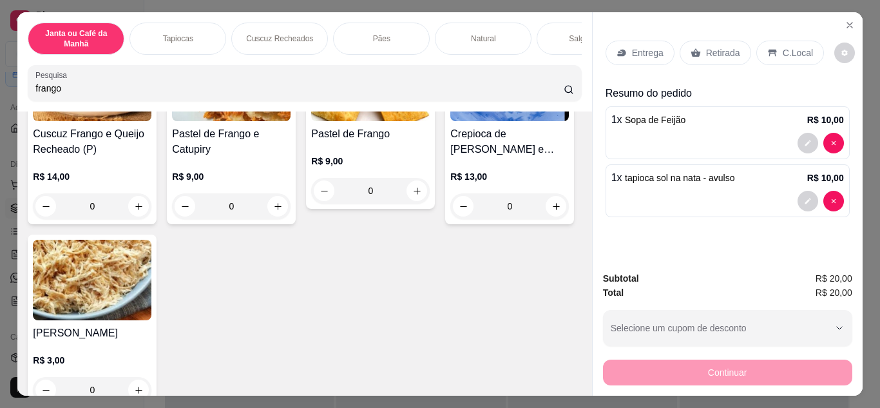
scroll to position [644, 0]
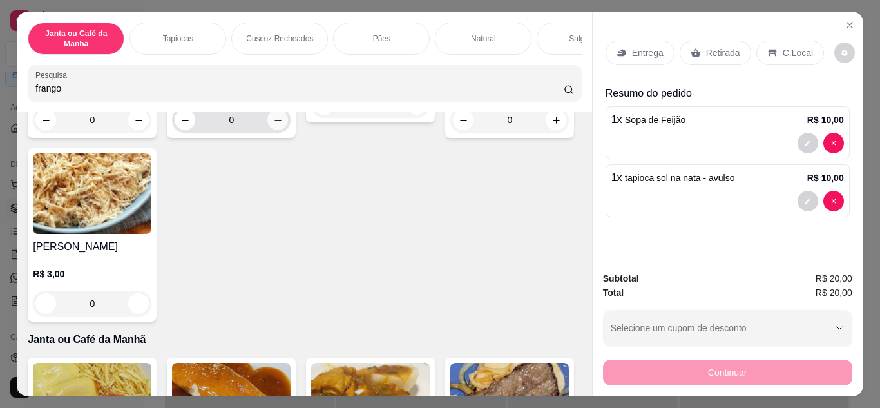
type input "frango"
click at [267, 130] on button "increase-product-quantity" at bounding box center [277, 120] width 21 height 21
type input "1"
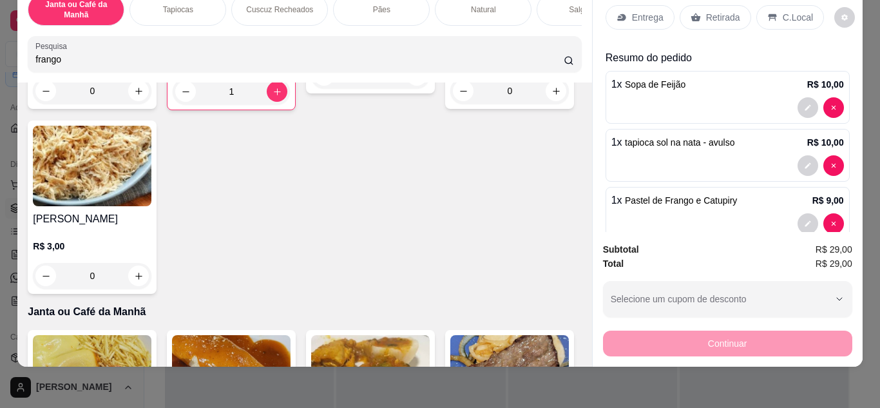
scroll to position [0, 0]
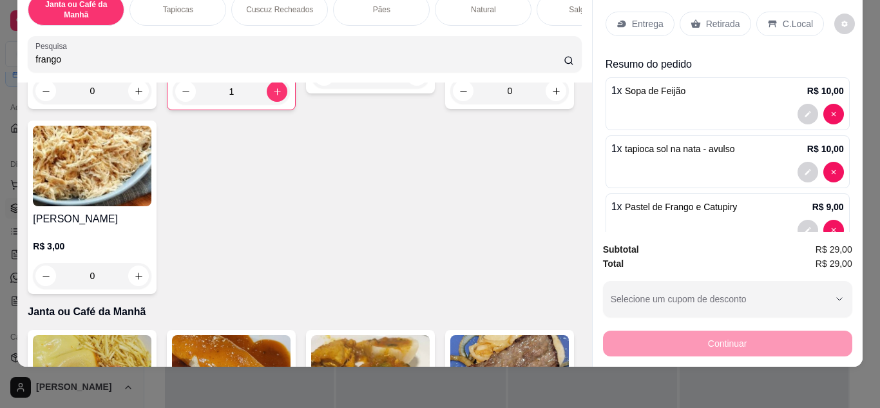
click at [694, 19] on icon at bounding box center [696, 24] width 10 height 10
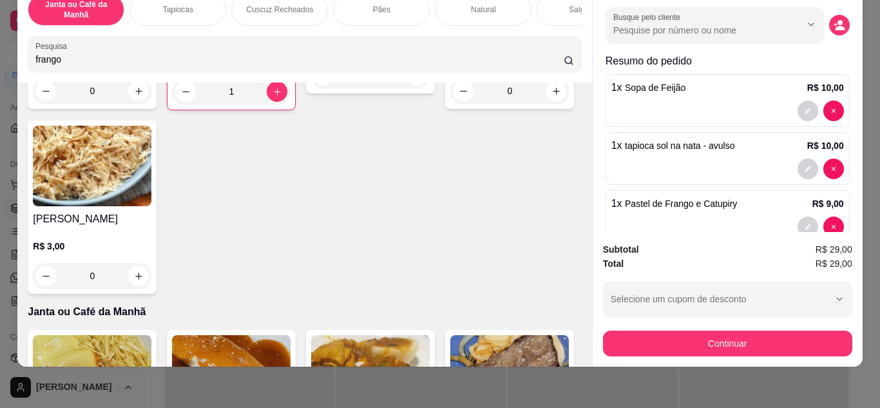
scroll to position [64, 0]
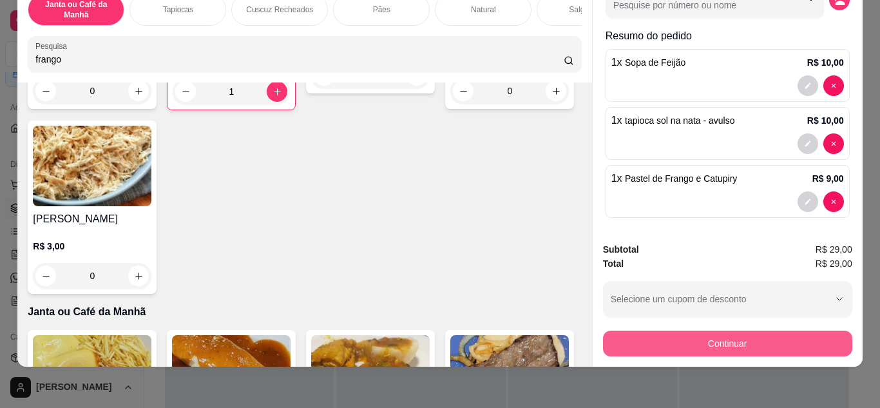
click at [723, 338] on button "Continuar" at bounding box center [727, 343] width 249 height 26
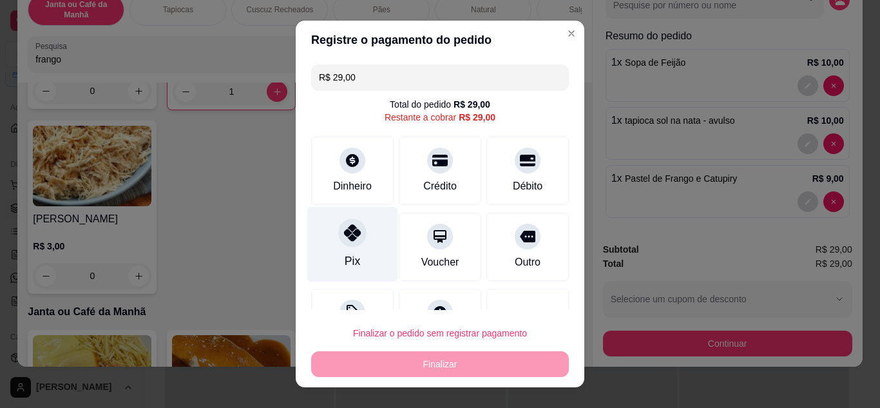
click at [347, 252] on div "Pix" at bounding box center [352, 243] width 91 height 75
type input "R$ 0,00"
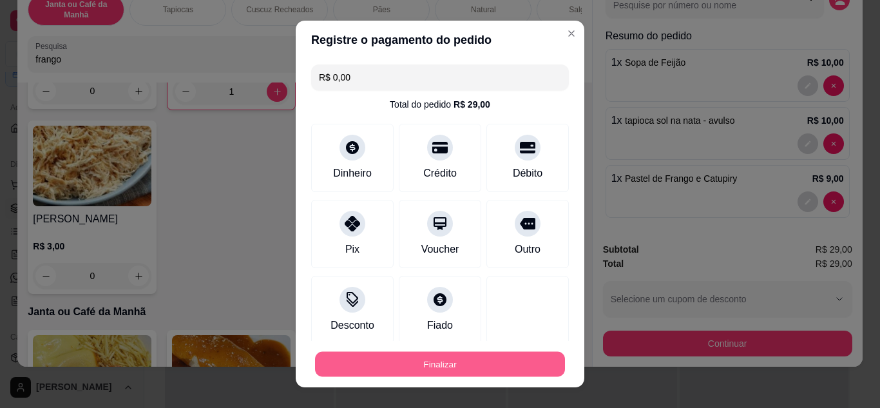
click at [435, 362] on button "Finalizar" at bounding box center [440, 364] width 250 height 25
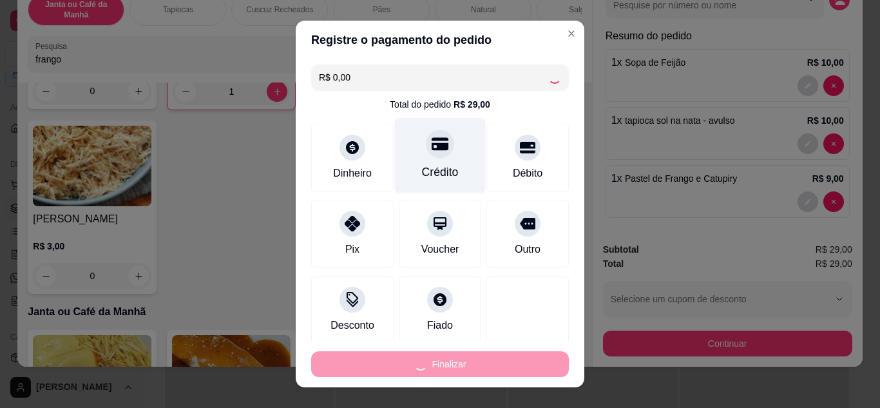
type input "0"
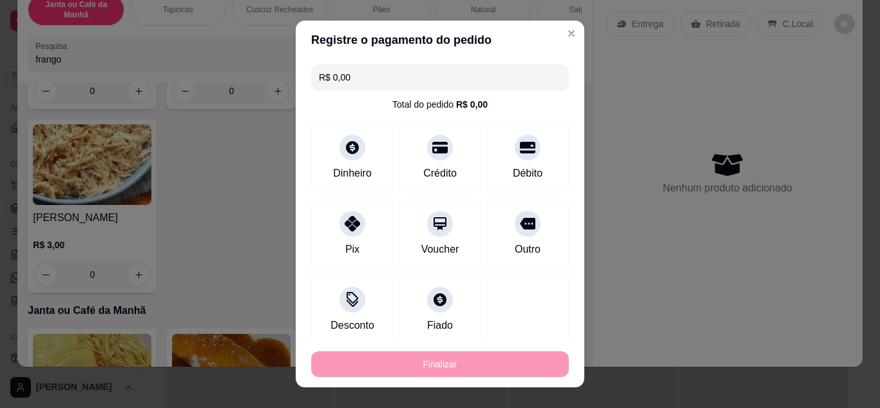
type input "-R$ 29,00"
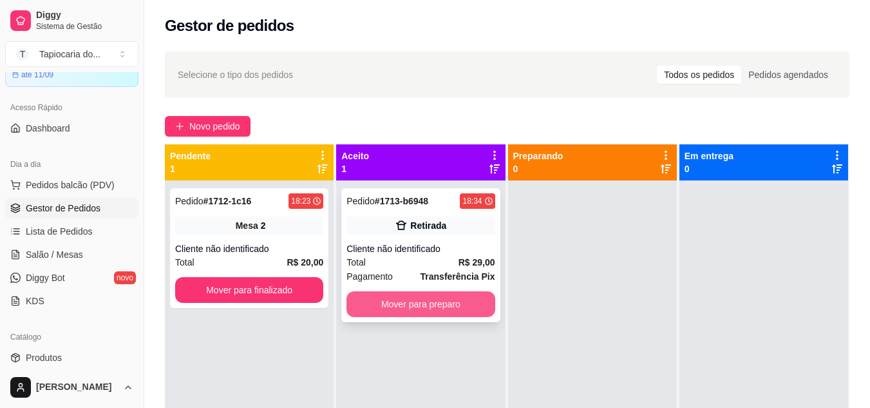
click at [452, 305] on button "Mover para preparo" at bounding box center [421, 304] width 148 height 26
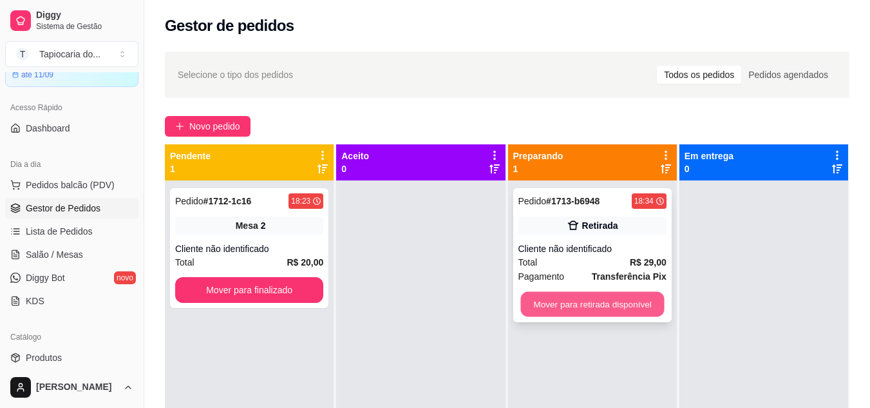
click at [560, 296] on button "Mover para retirada disponível" at bounding box center [593, 304] width 144 height 25
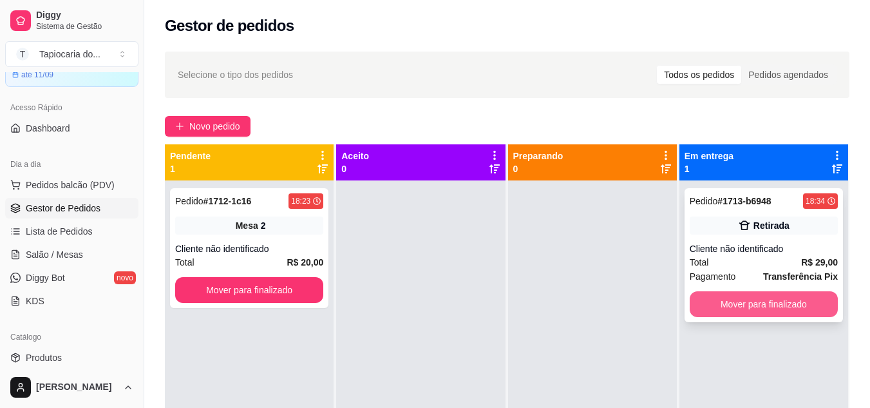
click at [796, 308] on button "Mover para finalizado" at bounding box center [764, 304] width 148 height 26
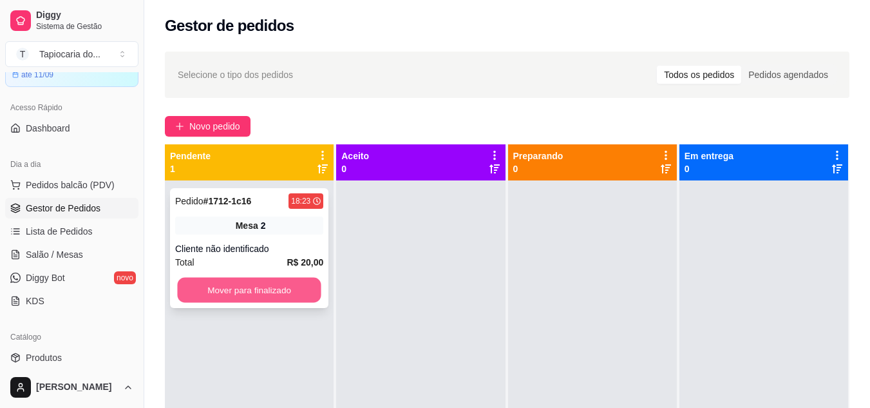
click at [217, 289] on button "Mover para finalizado" at bounding box center [249, 290] width 144 height 25
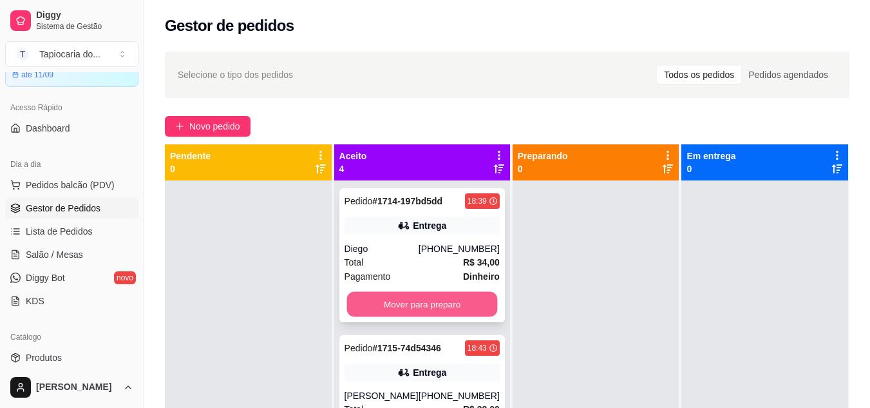
click at [353, 299] on button "Mover para preparo" at bounding box center [422, 304] width 151 height 25
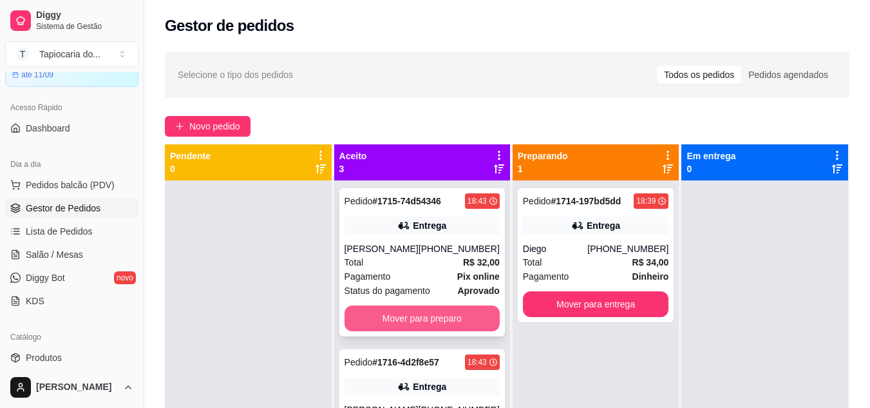
click at [379, 314] on button "Mover para preparo" at bounding box center [422, 318] width 155 height 26
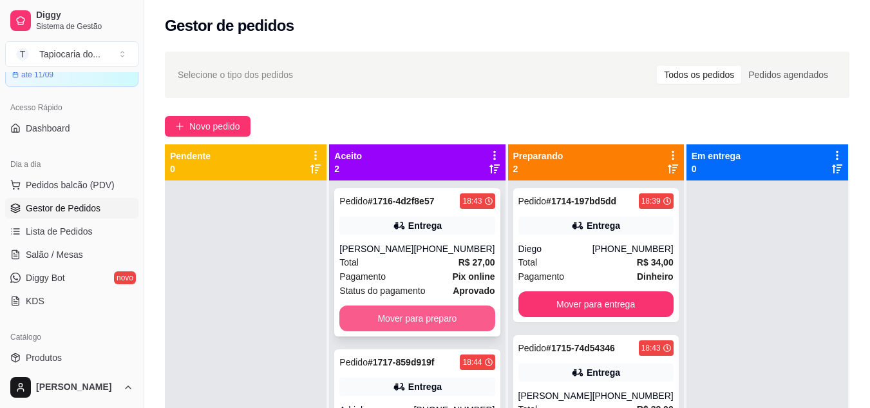
click at [377, 315] on button "Mover para preparo" at bounding box center [416, 318] width 155 height 26
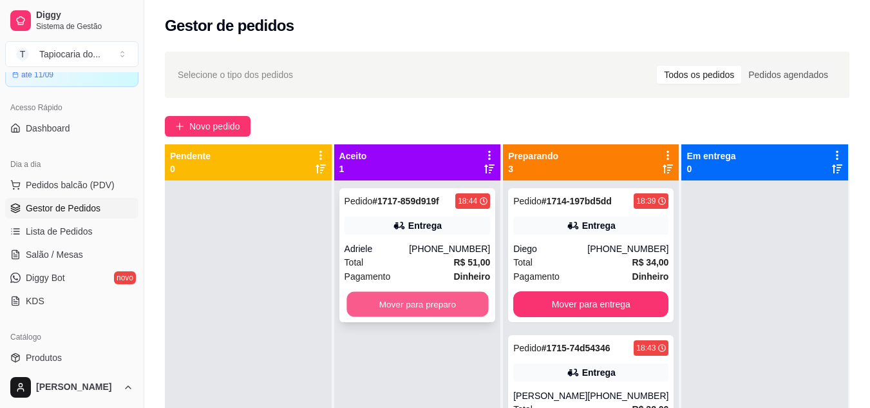
click at [429, 303] on button "Mover para preparo" at bounding box center [418, 304] width 142 height 25
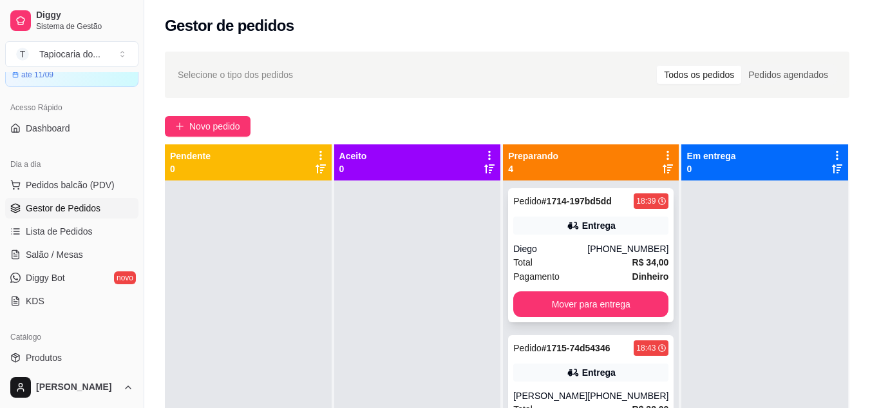
click at [566, 251] on div "Diego" at bounding box center [550, 248] width 74 height 13
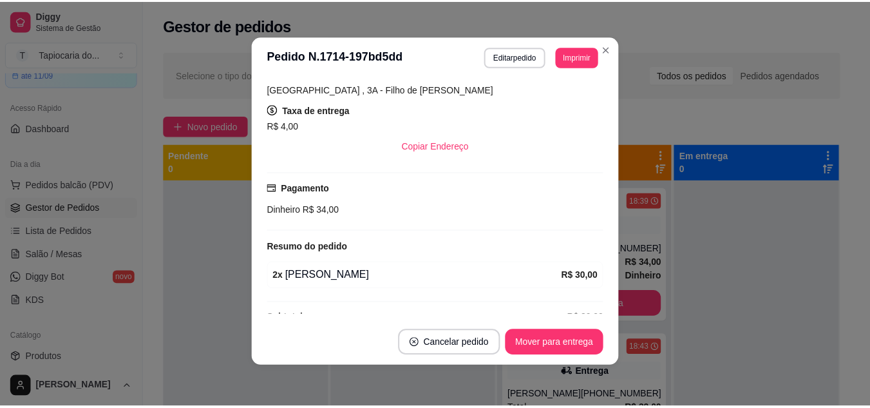
scroll to position [268, 0]
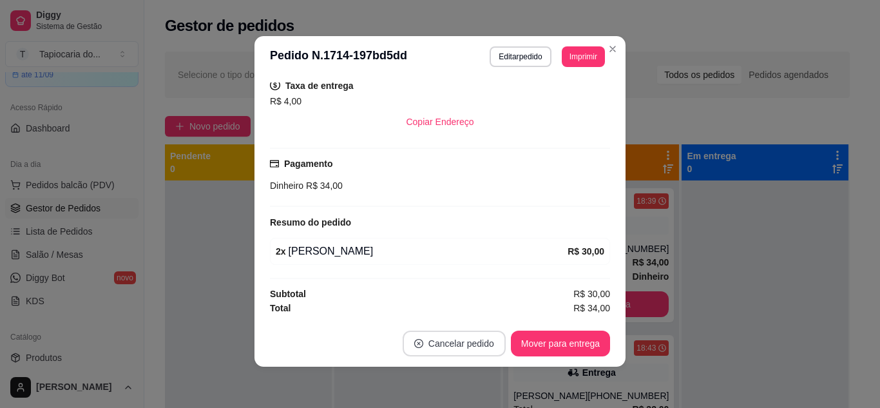
click at [403, 347] on button "Cancelar pedido" at bounding box center [454, 343] width 103 height 26
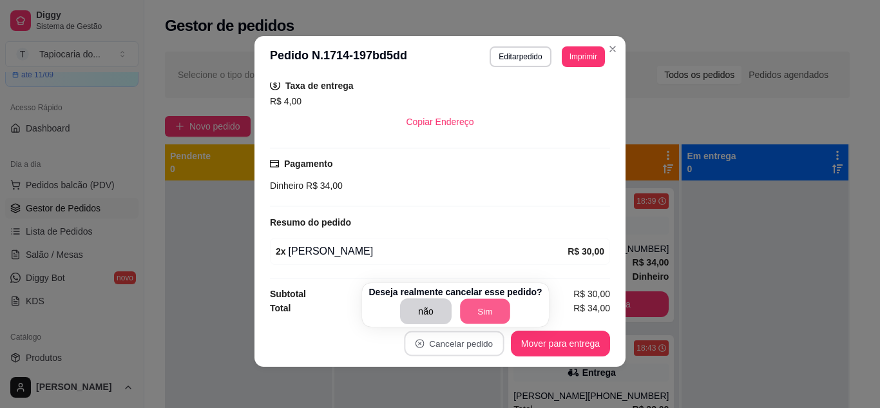
click at [486, 314] on button "Sim" at bounding box center [485, 311] width 50 height 25
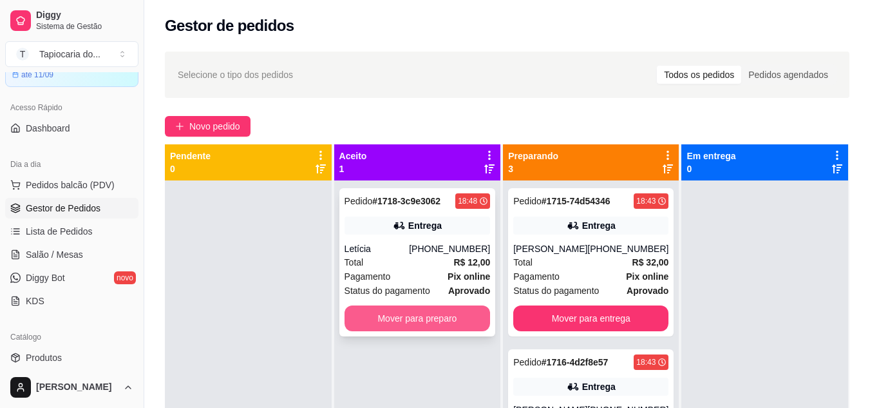
click at [431, 318] on button "Mover para preparo" at bounding box center [418, 318] width 146 height 26
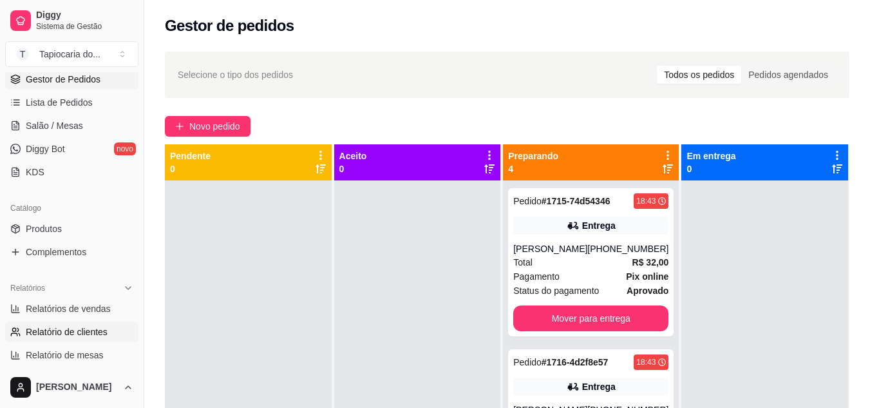
scroll to position [258, 0]
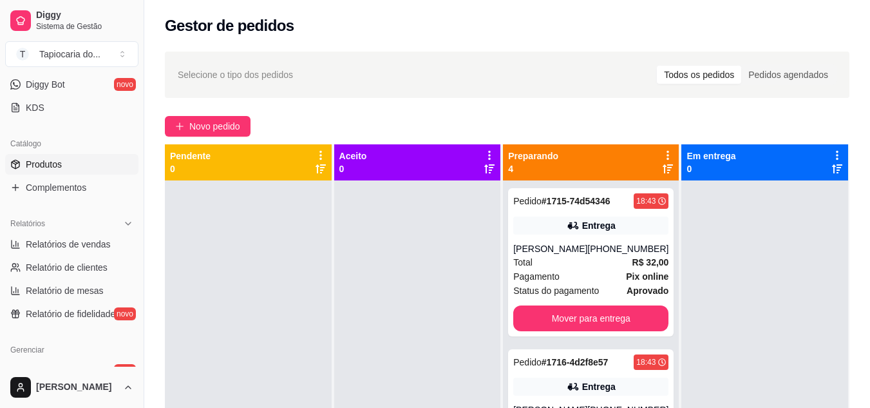
click at [89, 165] on link "Produtos" at bounding box center [71, 164] width 133 height 21
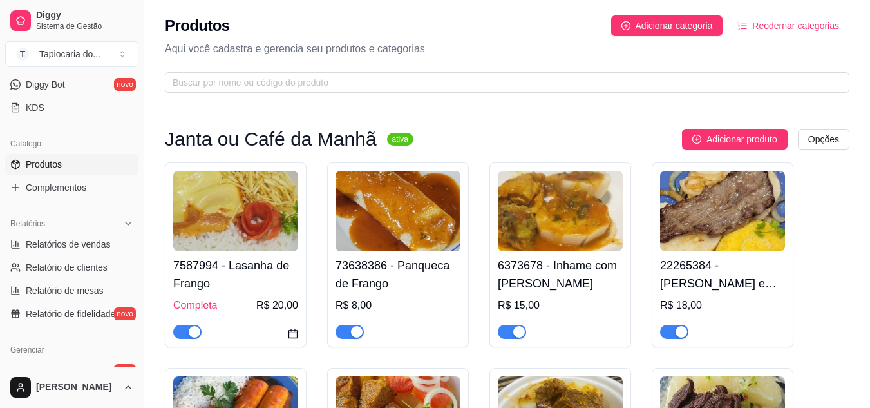
click at [180, 336] on span "button" at bounding box center [187, 332] width 28 height 14
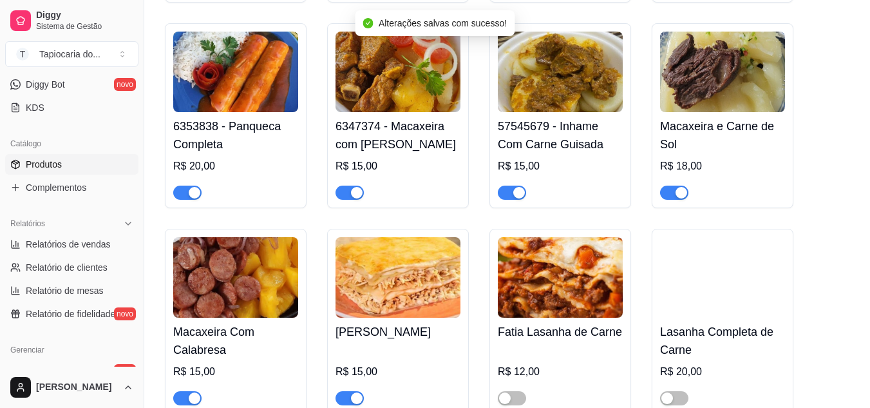
scroll to position [387, 0]
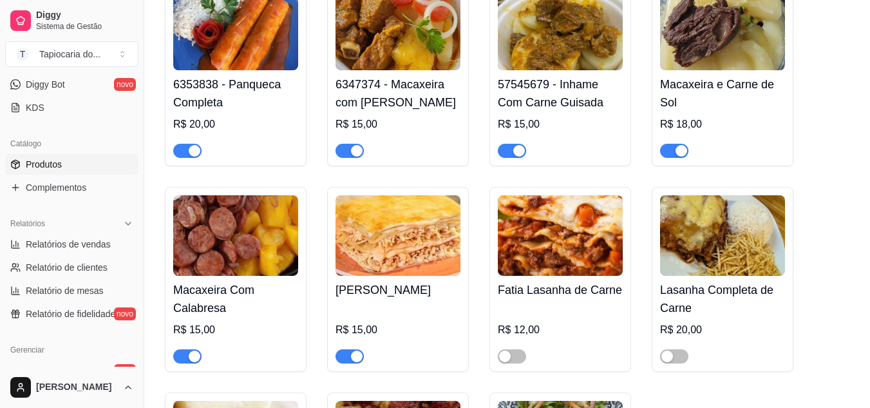
click at [339, 353] on span "button" at bounding box center [350, 356] width 28 height 14
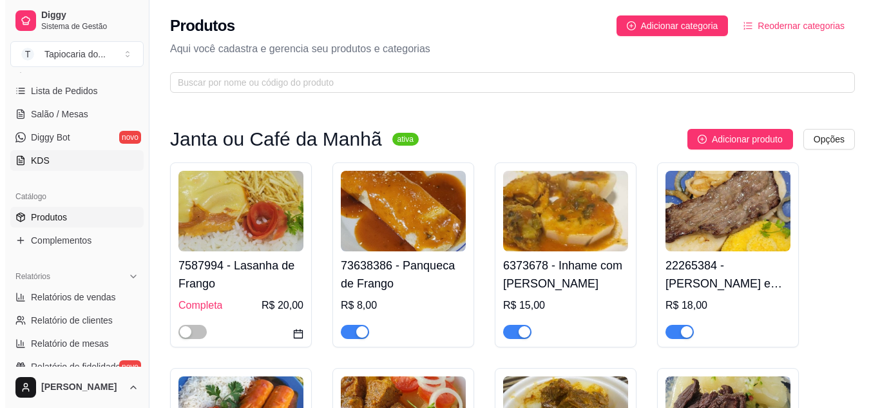
scroll to position [129, 0]
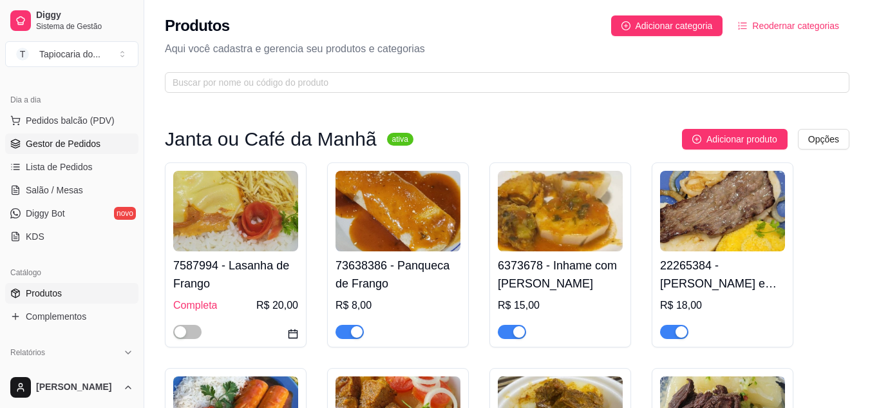
click at [54, 144] on span "Gestor de Pedidos" at bounding box center [63, 143] width 75 height 13
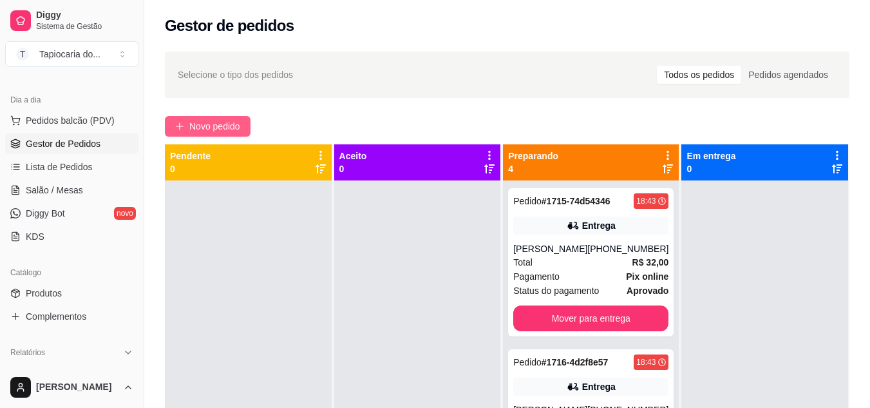
click at [228, 129] on span "Novo pedido" at bounding box center [214, 126] width 51 height 14
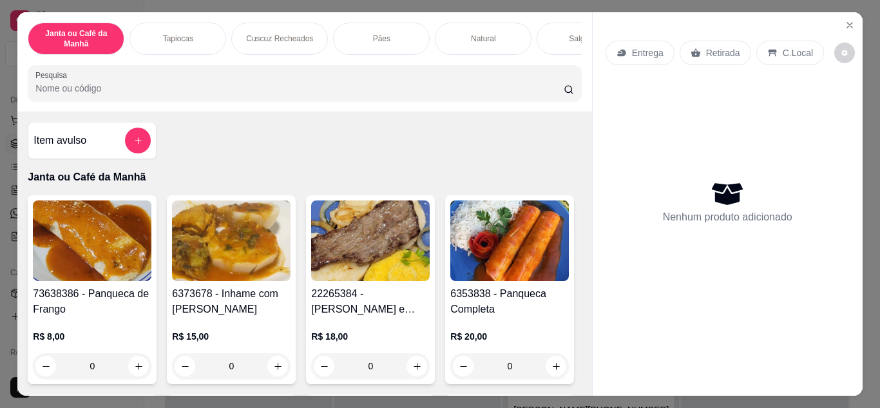
click at [301, 91] on input "Pesquisa" at bounding box center [299, 88] width 528 height 13
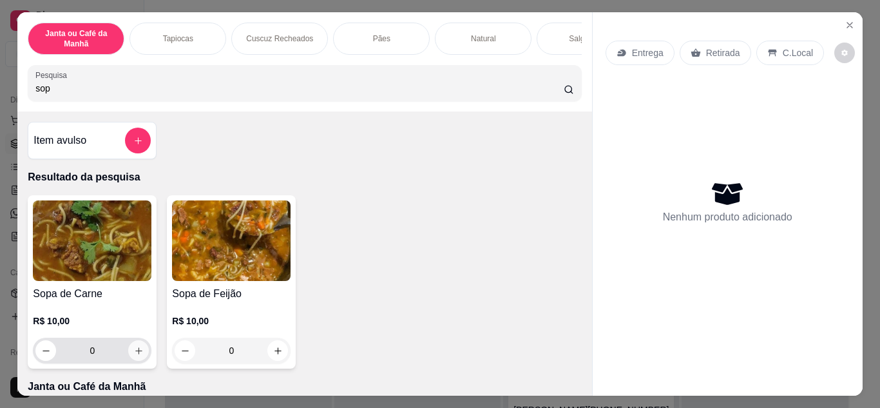
type input "sop"
click at [139, 347] on button "increase-product-quantity" at bounding box center [139, 350] width 20 height 20
type input "1"
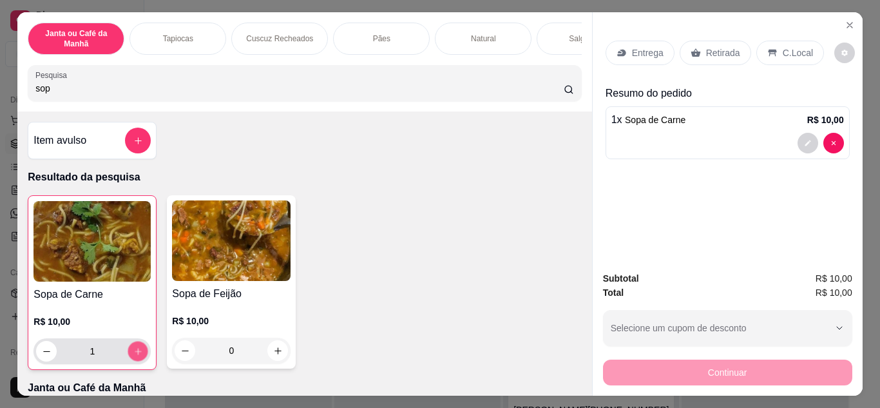
click at [139, 349] on button "increase-product-quantity" at bounding box center [138, 351] width 20 height 20
type input "2"
click at [647, 49] on p "Entrega" at bounding box center [648, 52] width 32 height 13
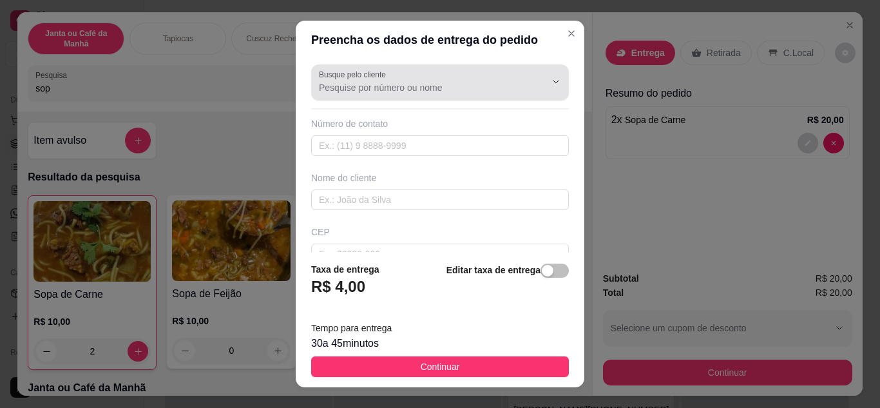
click at [434, 96] on div "Busque pelo cliente" at bounding box center [440, 82] width 258 height 36
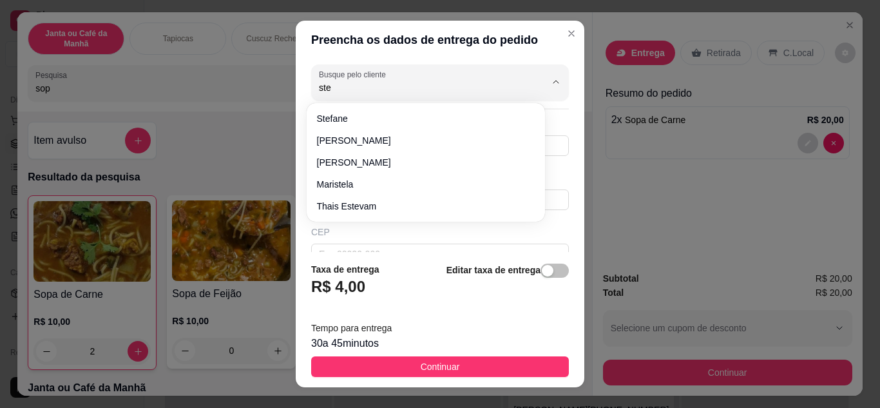
type input "ste"
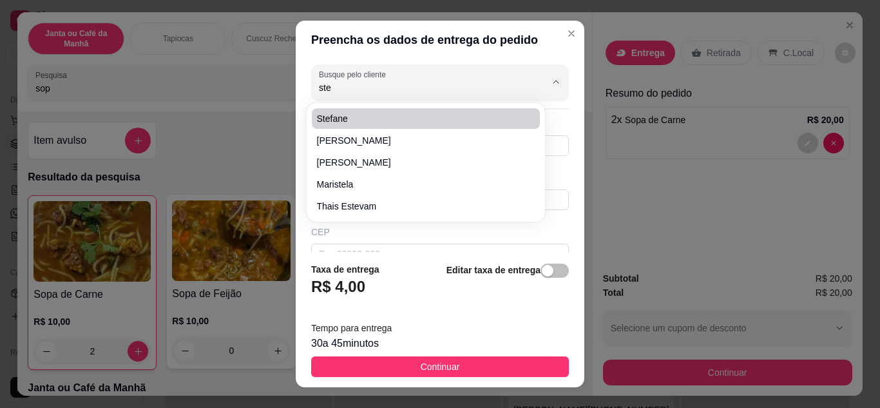
click at [332, 122] on span "Stefane" at bounding box center [419, 118] width 205 height 13
type input "Stefane"
type input "8391962453"
type input "Stefane"
type input "[STREET_ADDRESS][PERSON_NAME]"
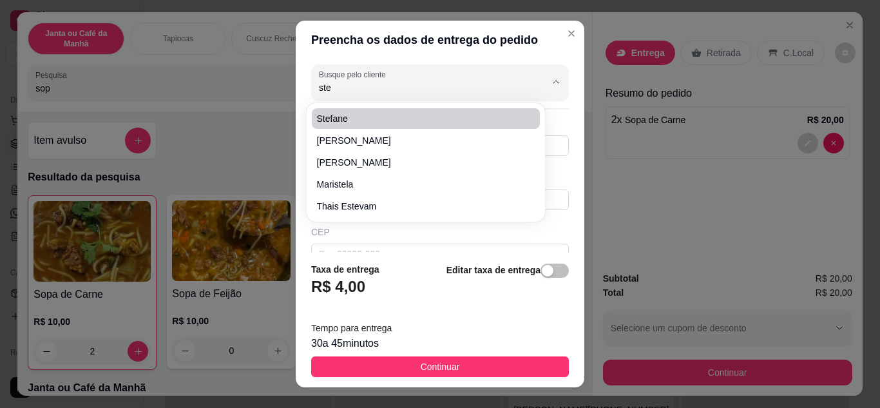
type input "Primeiro andar, Em cima da loja de ração, [PERSON_NAME]"
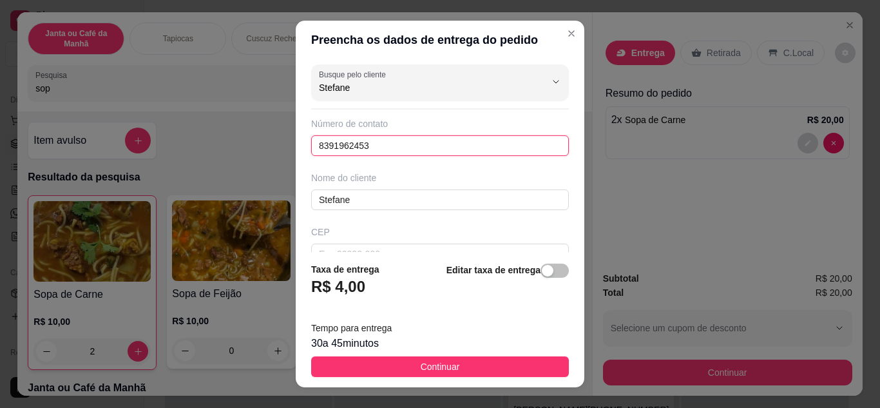
click at [490, 155] on input "8391962453" at bounding box center [440, 145] width 258 height 21
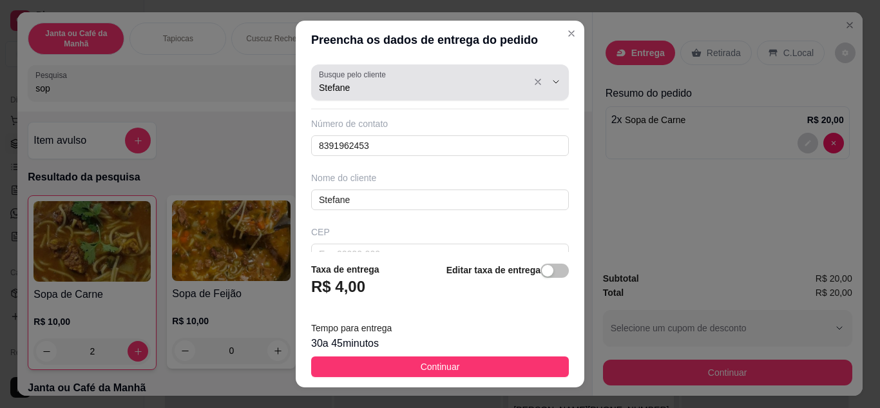
click at [525, 86] on div at bounding box center [545, 82] width 41 height 24
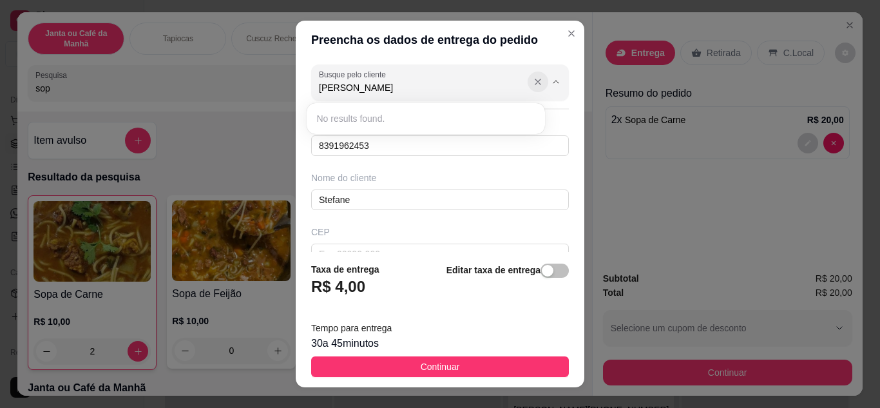
type input "[PERSON_NAME]"
click at [528, 88] on button "Show suggestions" at bounding box center [538, 82] width 21 height 21
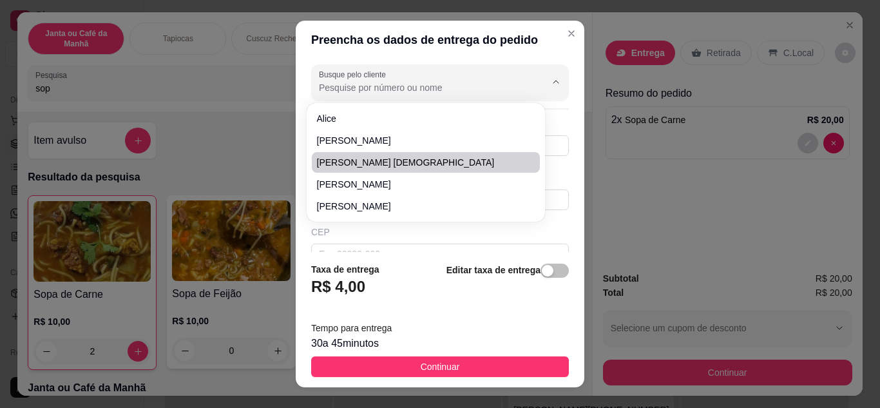
click at [558, 159] on div "Busque pelo cliente Número de contato 8391962453 Nome do cliente [PERSON_NAME] …" at bounding box center [440, 155] width 289 height 193
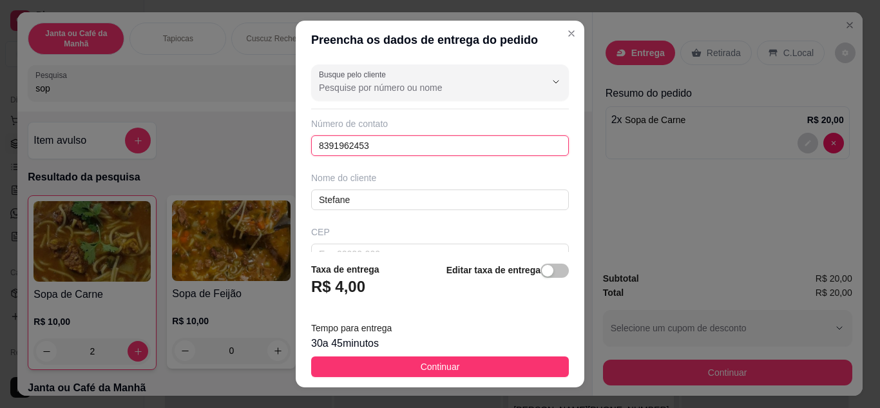
click at [517, 154] on input "8391962453" at bounding box center [440, 145] width 258 height 21
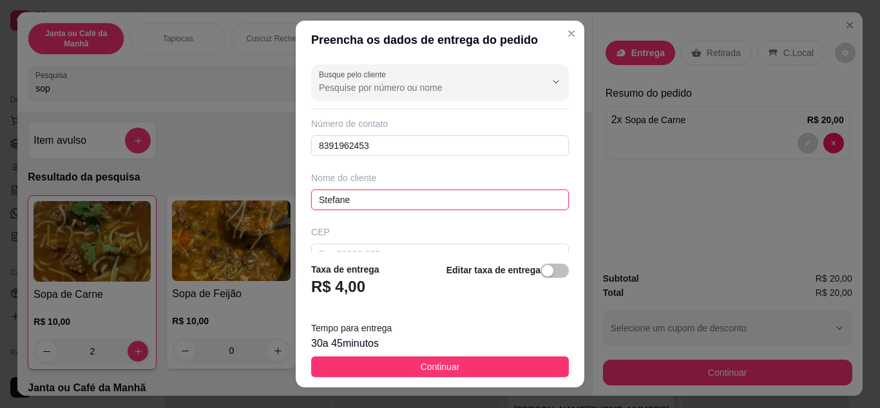
click at [475, 209] on input "Stefane" at bounding box center [440, 199] width 258 height 21
type input "[PERSON_NAME]"
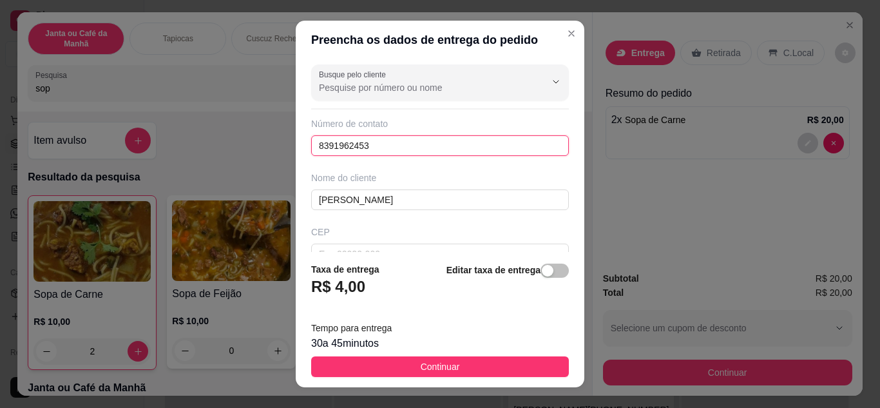
click at [388, 144] on input "8391962453" at bounding box center [440, 145] width 258 height 21
type input "8"
paste input "[PHONE_NUMBER]"
click at [330, 144] on input "[PHONE_NUMBER]" at bounding box center [440, 145] width 258 height 21
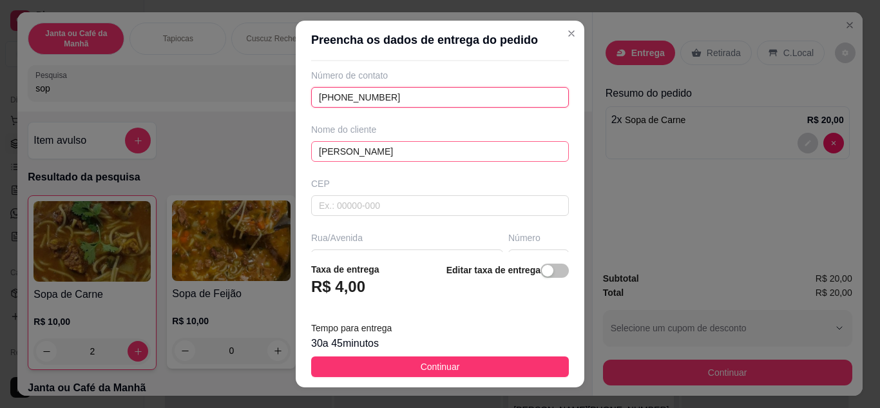
scroll to position [193, 0]
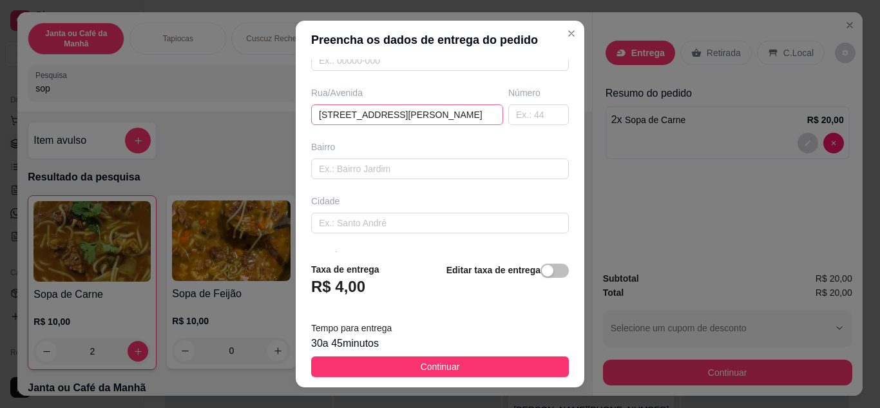
type input "[PHONE_NUMBER]"
drag, startPoint x: 475, startPoint y: 113, endPoint x: 484, endPoint y: 98, distance: 17.3
click at [474, 104] on input "[STREET_ADDRESS][PERSON_NAME]" at bounding box center [407, 114] width 192 height 21
click at [466, 116] on input "Rua [PERSON_NAME]" at bounding box center [407, 114] width 192 height 21
type input "R"
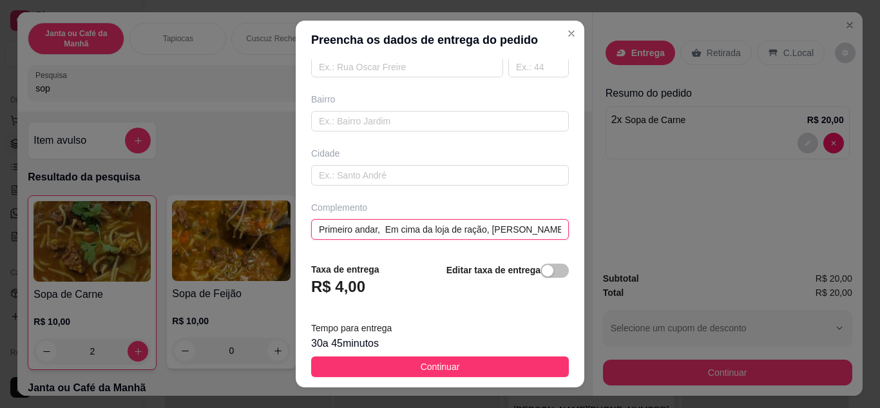
scroll to position [0, 8]
drag, startPoint x: 311, startPoint y: 229, endPoint x: 578, endPoint y: 218, distance: 267.6
click at [578, 225] on section "Preencha os dados de entrega do pedido Busque pelo cliente Número de contato [P…" at bounding box center [440, 204] width 289 height 367
paste input "a [STREET_ADDRESS][PERSON_NAME] Em frente ao salão do reino das [DEMOGRAPHIC_DA…"
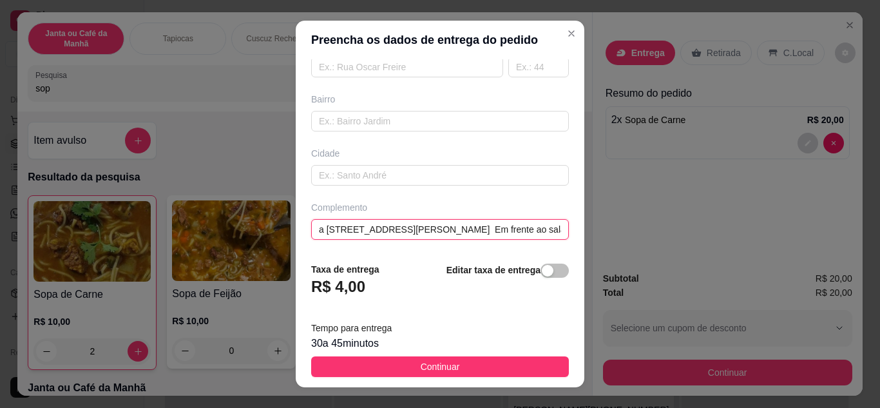
click at [542, 232] on input "a [STREET_ADDRESS][PERSON_NAME] Em frente ao salão do reino das [DEMOGRAPHIC_DA…" at bounding box center [440, 229] width 258 height 21
drag, startPoint x: 535, startPoint y: 225, endPoint x: 553, endPoint y: 228, distance: 18.9
click at [580, 228] on div "Preencha os dados de entrega do pedido Busque pelo cliente Número de contato [P…" at bounding box center [440, 204] width 880 height 408
click at [542, 228] on input "a [STREET_ADDRESS][PERSON_NAME] Em frente ao salão do reino das [DEMOGRAPHIC_DA…" at bounding box center [440, 229] width 258 height 21
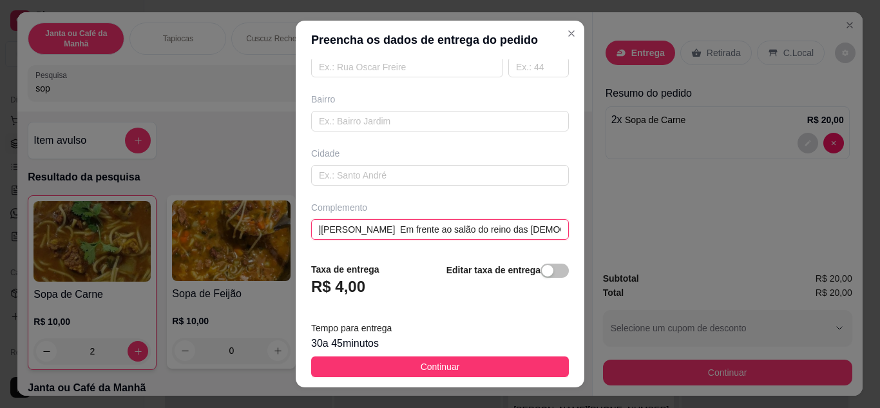
scroll to position [0, 97]
paste input "Na mesma rua do supermercado Santa Lúcia"
drag, startPoint x: 529, startPoint y: 234, endPoint x: 551, endPoint y: 224, distance: 24.8
click at [608, 233] on div "Preencha os dados de entrega do pedido Busque pelo cliente Número de contato [P…" at bounding box center [440, 204] width 880 height 408
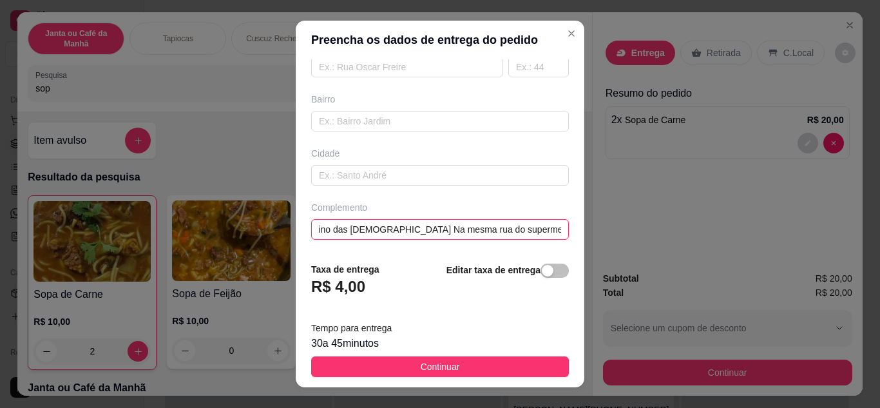
click at [539, 228] on input "a [STREET_ADDRESS][PERSON_NAME] Em frente ao salão do reino das [DEMOGRAPHIC_DA…" at bounding box center [440, 229] width 258 height 21
paste input "Passando do pátio pra feira da [GEOGRAPHIC_DATA]"
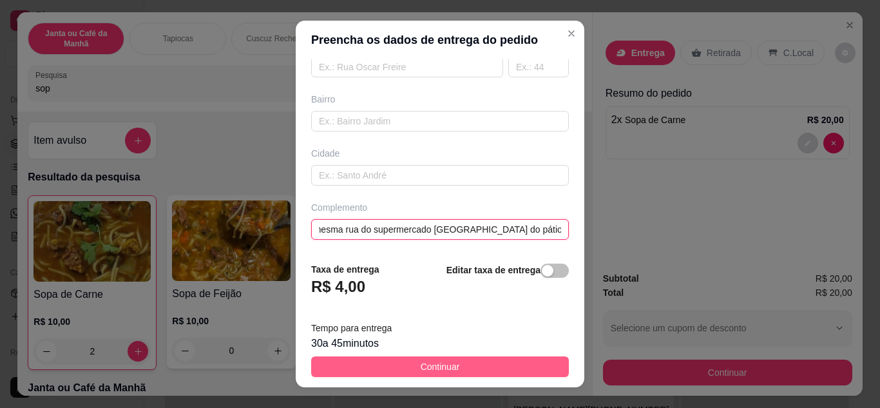
type input "a [STREET_ADDRESS][PERSON_NAME] Em frente ao salão do reino das [DEMOGRAPHIC_DA…"
click at [464, 372] on button "Continuar" at bounding box center [440, 366] width 258 height 21
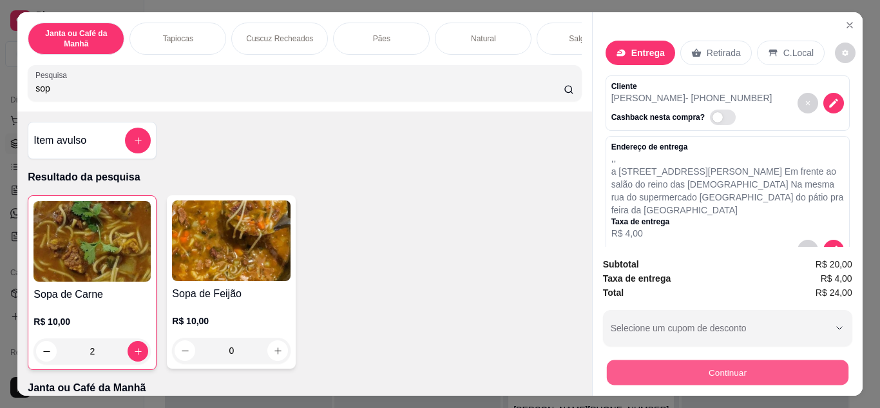
click at [743, 372] on button "Continuar" at bounding box center [727, 372] width 242 height 25
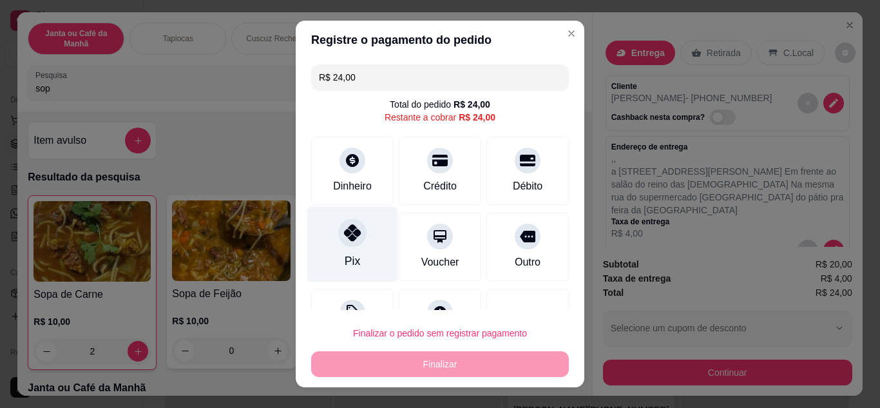
click at [367, 255] on div "Pix" at bounding box center [352, 243] width 91 height 75
type input "R$ 0,00"
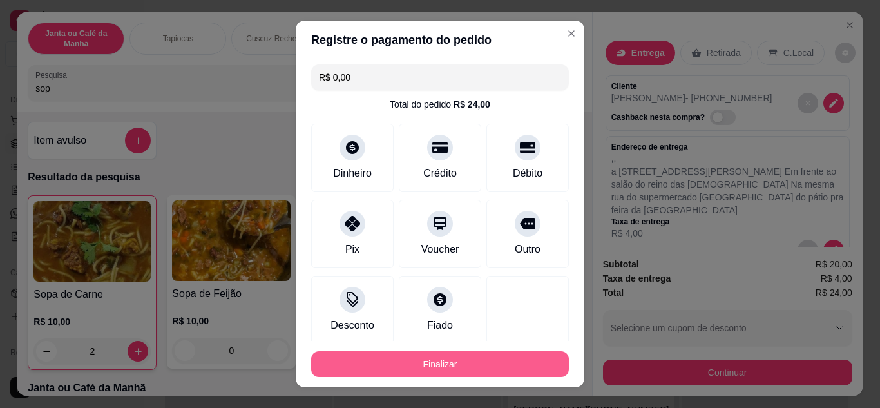
click at [401, 363] on button "Finalizar" at bounding box center [440, 364] width 258 height 26
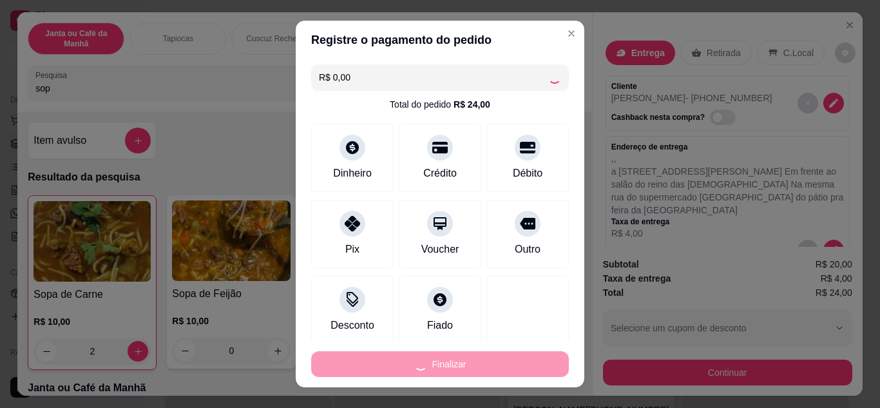
type input "0"
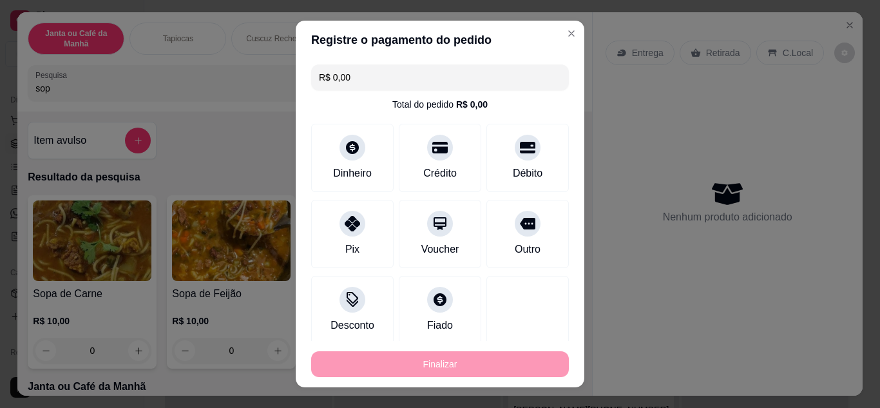
type input "-R$ 24,00"
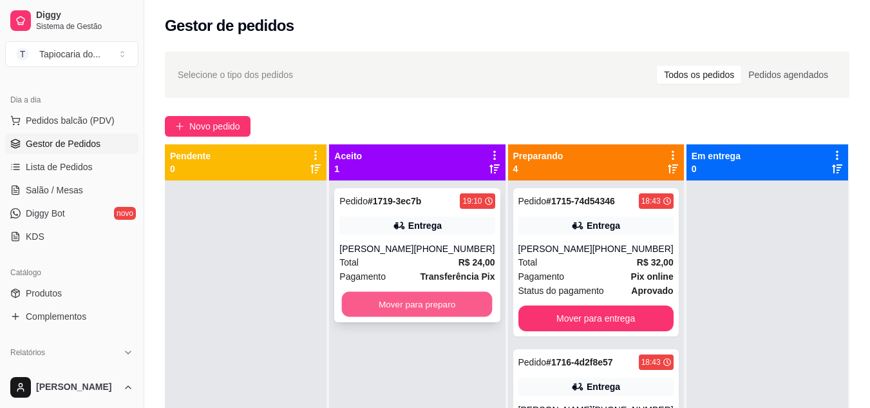
click at [426, 301] on button "Mover para preparo" at bounding box center [417, 304] width 151 height 25
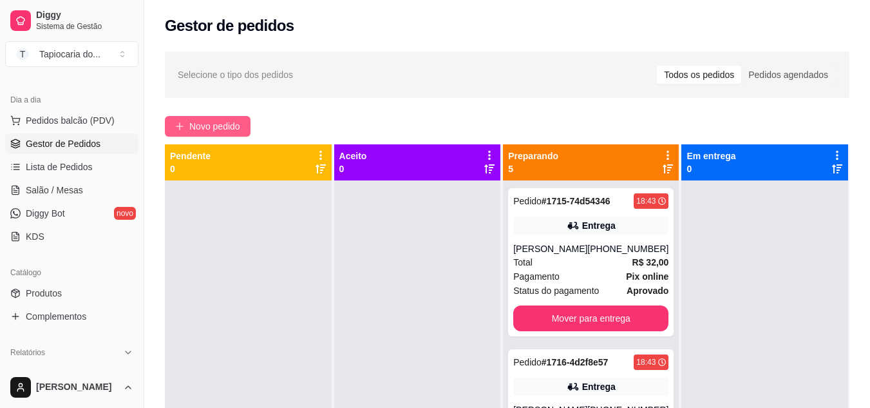
click at [180, 122] on icon "plus" at bounding box center [179, 126] width 9 height 9
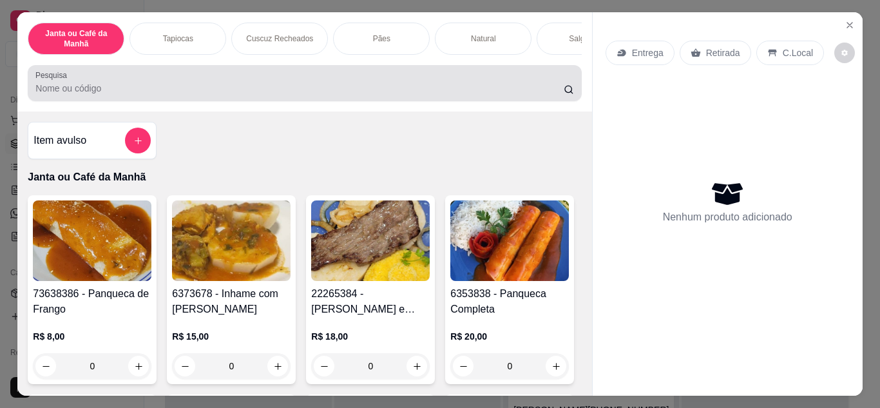
click at [295, 82] on div at bounding box center [304, 83] width 538 height 26
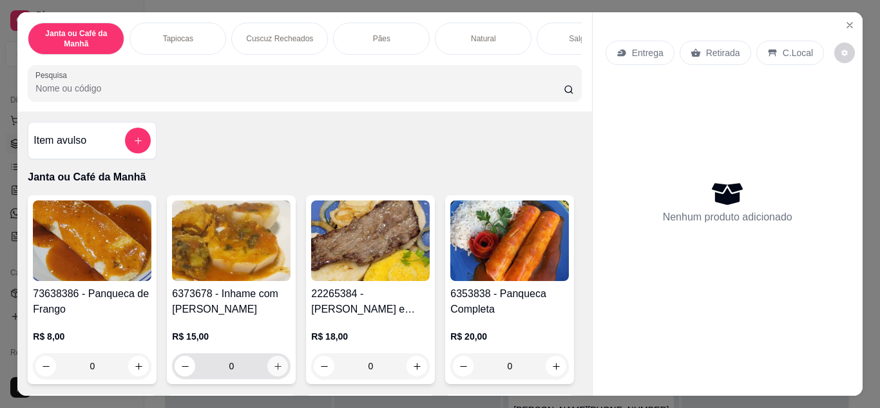
click at [278, 363] on button "increase-product-quantity" at bounding box center [277, 366] width 21 height 21
type input "1"
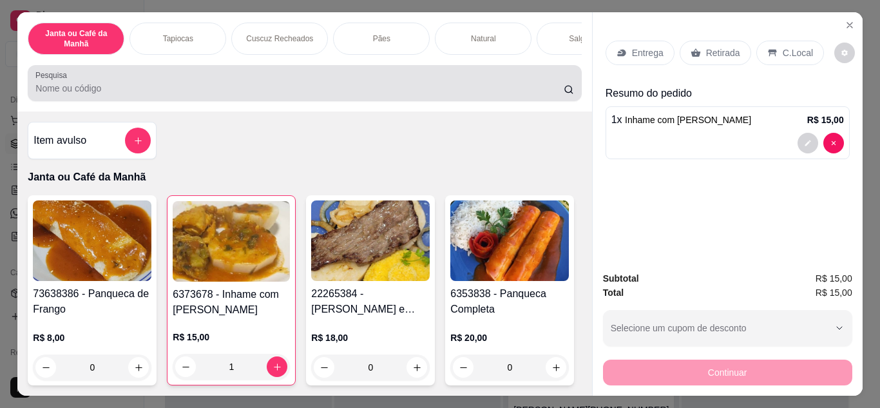
click at [270, 101] on div "Pesquisa" at bounding box center [304, 83] width 553 height 36
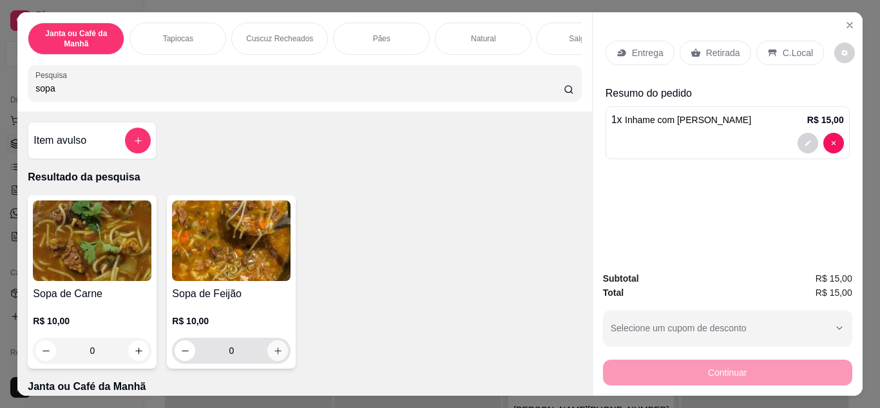
type input "sopa"
click at [273, 351] on icon "increase-product-quantity" at bounding box center [278, 351] width 10 height 10
type input "1"
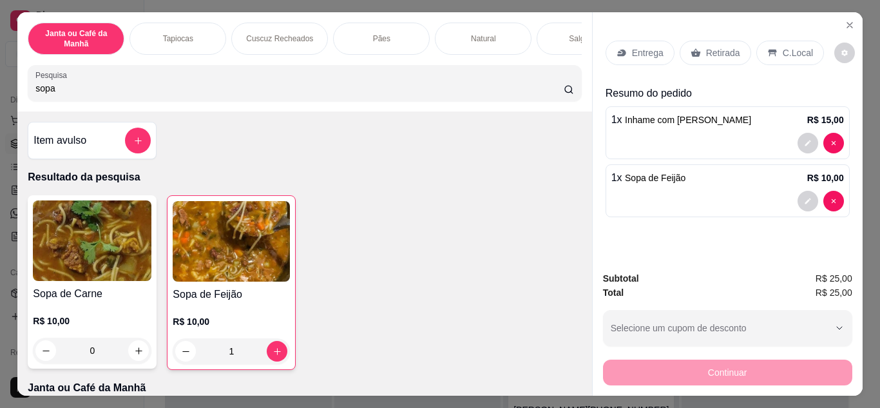
click at [635, 46] on p "Entrega" at bounding box center [648, 52] width 32 height 13
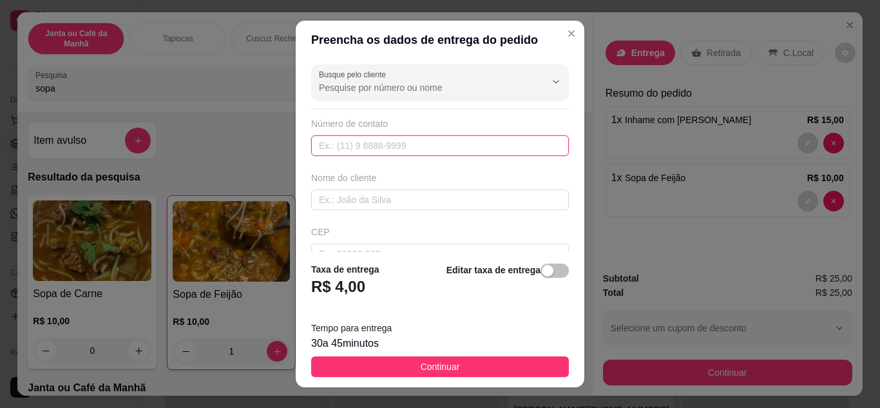
drag, startPoint x: 423, startPoint y: 134, endPoint x: 378, endPoint y: 138, distance: 45.3
click at [378, 138] on input "text" at bounding box center [440, 145] width 258 height 21
paste input "[PHONE_NUMBER]"
click at [335, 144] on input "[PHONE_NUMBER]" at bounding box center [440, 145] width 258 height 21
type input "[PHONE_NUMBER]"
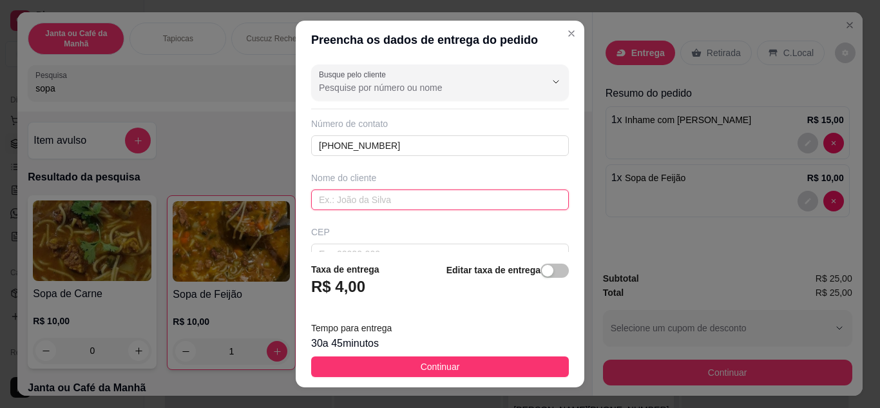
click at [341, 198] on input "text" at bounding box center [440, 199] width 258 height 21
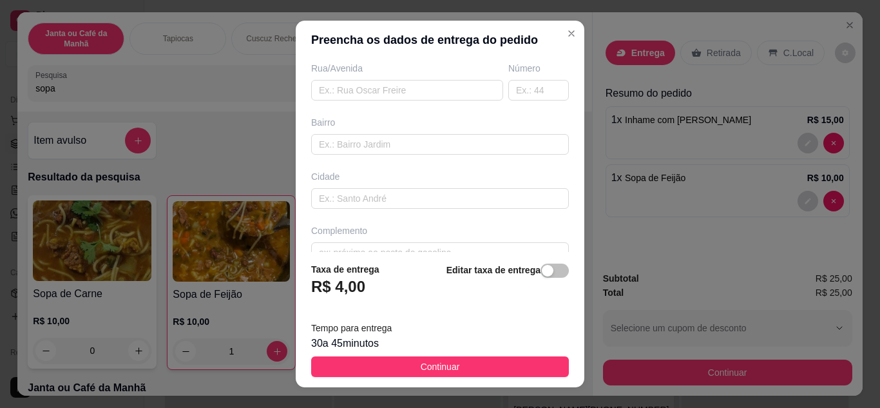
scroll to position [241, 0]
type input "thaisa"
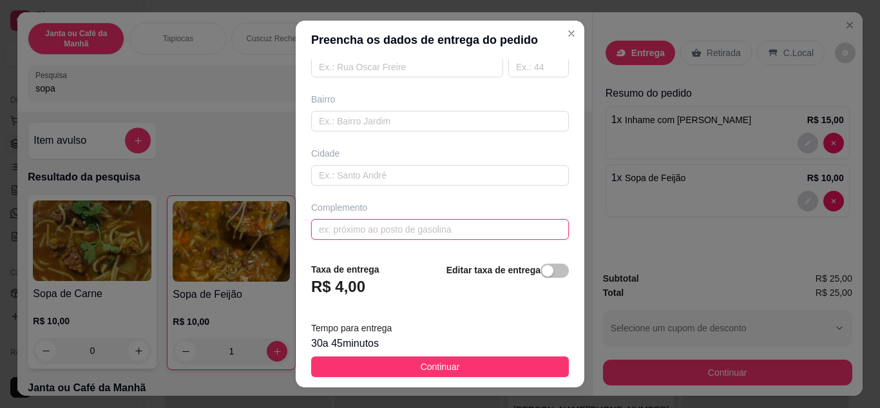
paste input "[STREET_ADDRESS] Próximo da [GEOGRAPHIC_DATA]"
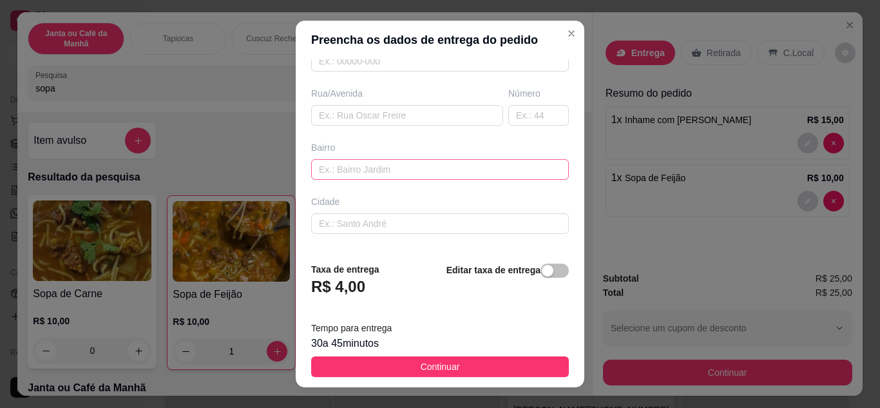
scroll to position [193, 0]
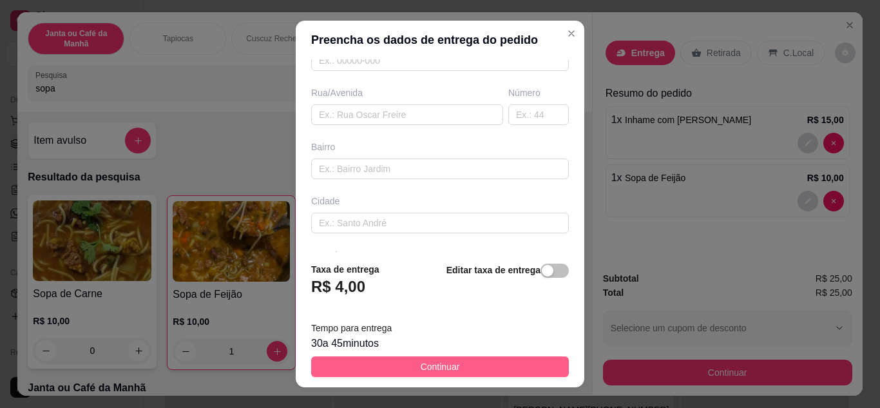
type input "[STREET_ADDRESS] Próximo da [GEOGRAPHIC_DATA]"
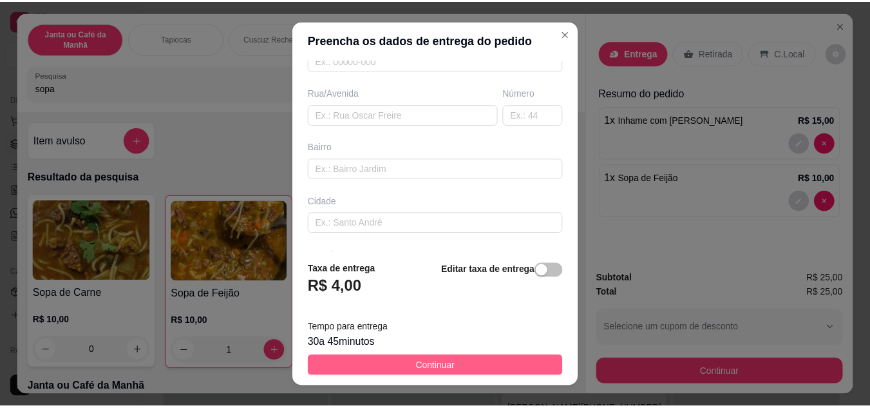
scroll to position [0, 0]
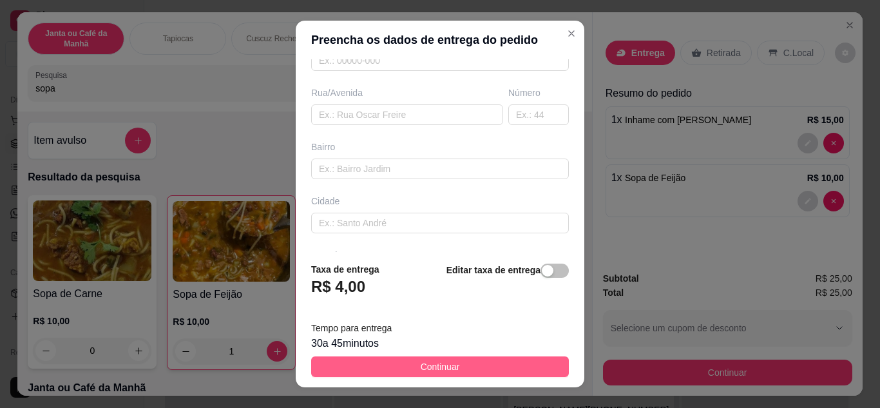
click at [421, 361] on span "Continuar" at bounding box center [440, 366] width 39 height 14
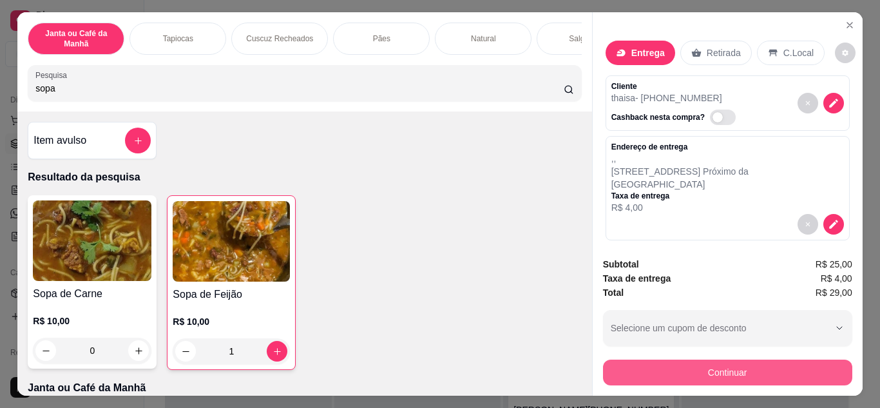
click at [692, 367] on button "Continuar" at bounding box center [727, 372] width 249 height 26
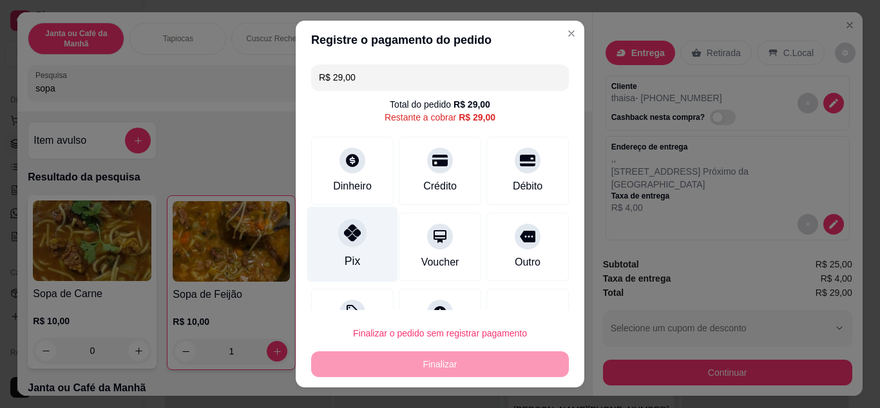
click at [338, 234] on div at bounding box center [352, 232] width 28 height 28
type input "R$ 0,00"
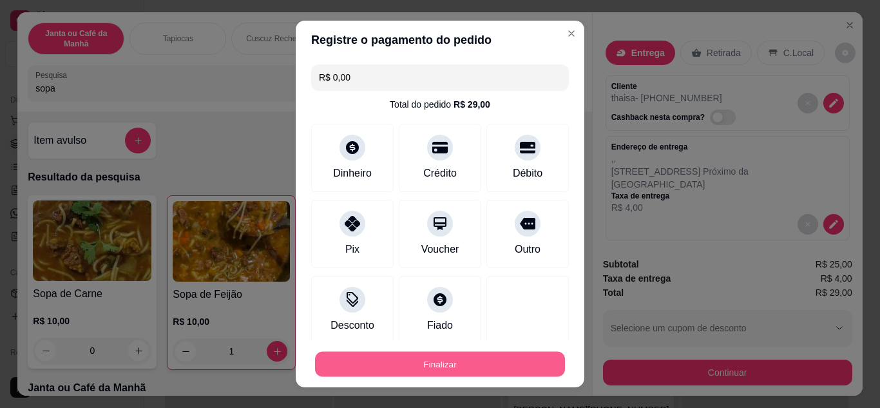
click at [440, 353] on button "Finalizar" at bounding box center [440, 364] width 250 height 25
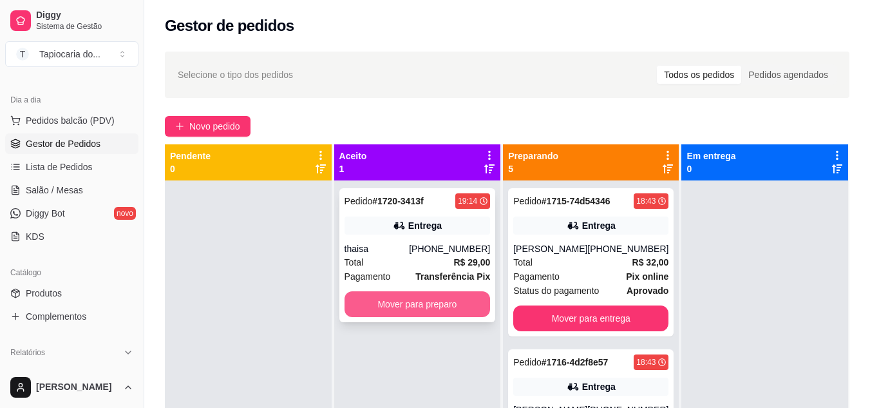
click at [433, 301] on button "Mover para preparo" at bounding box center [418, 304] width 146 height 26
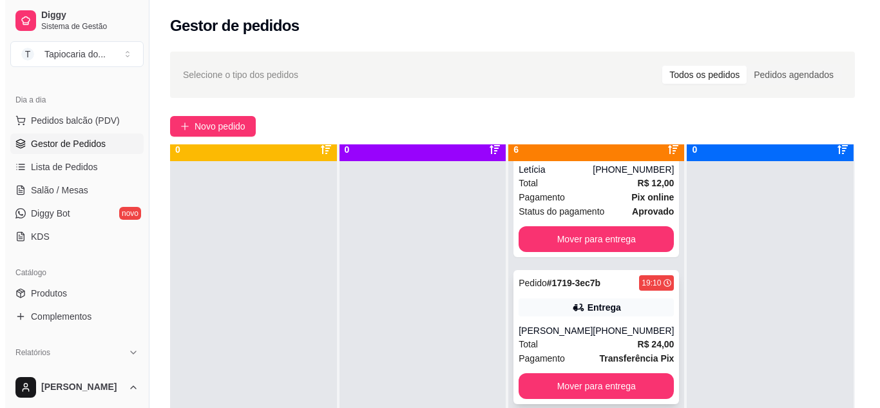
scroll to position [36, 0]
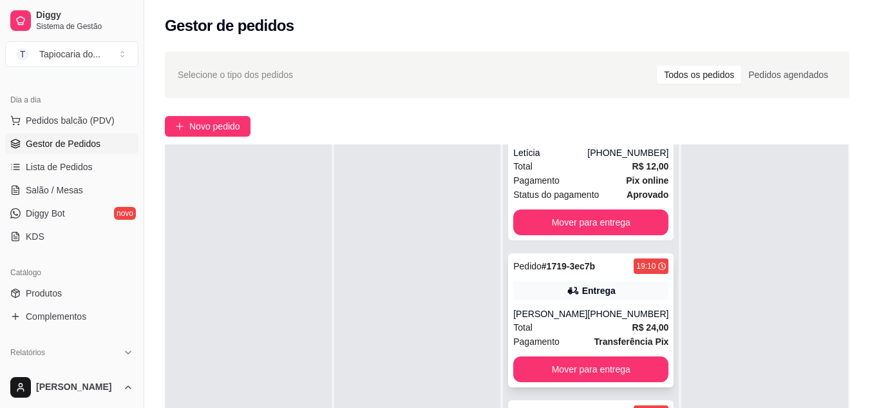
click at [574, 292] on div "Pedido # 1719-3ec7b 19:10 Entrega [PERSON_NAME] [PHONE_NUMBER] Total R$ 24,00 P…" at bounding box center [591, 320] width 166 height 134
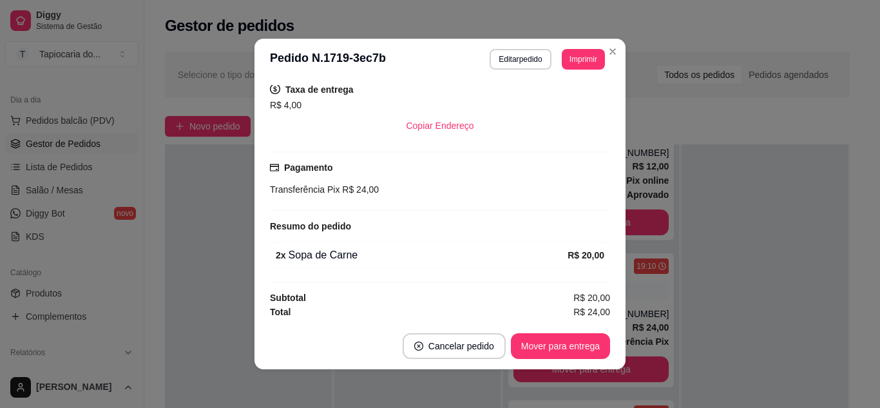
scroll to position [260, 0]
click at [584, 341] on button "Mover para entrega" at bounding box center [560, 346] width 99 height 26
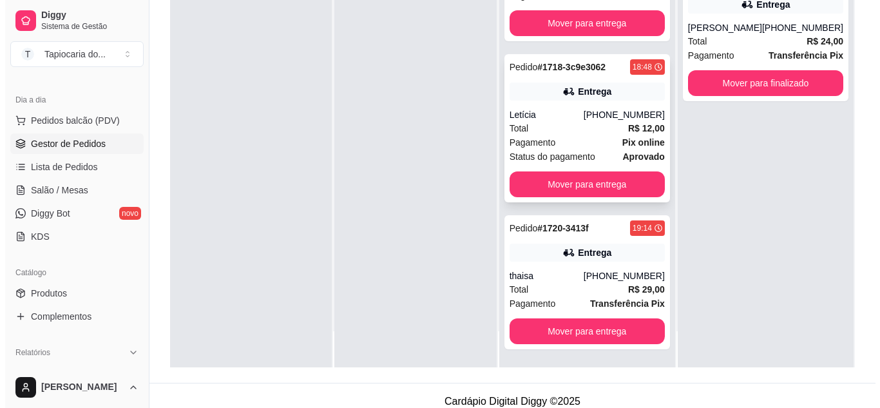
scroll to position [196, 0]
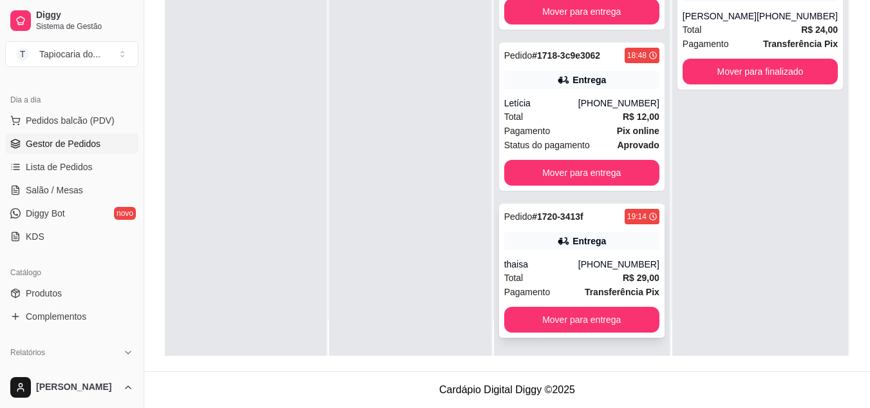
click at [562, 258] on div "thaisa" at bounding box center [541, 264] width 74 height 13
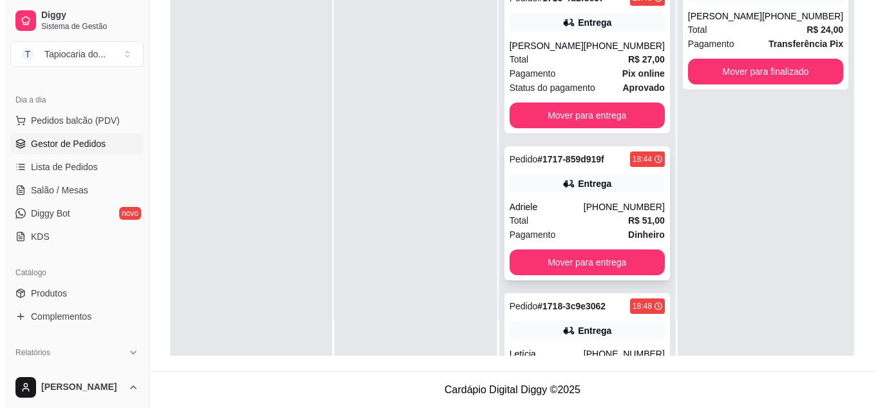
scroll to position [124, 0]
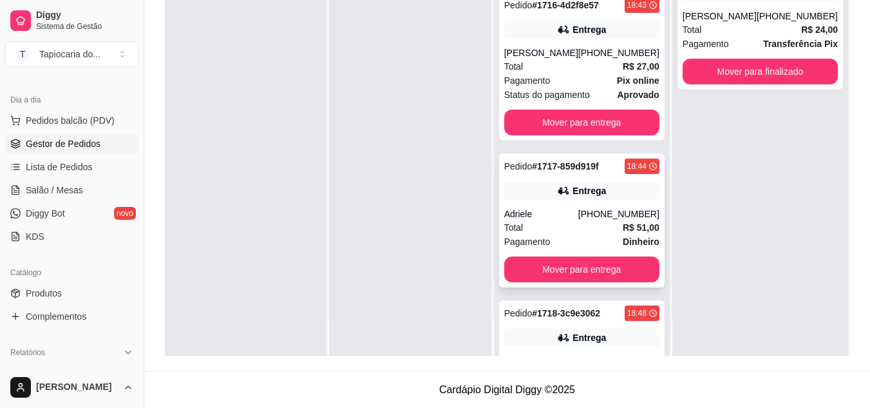
click at [616, 192] on div "Entrega" at bounding box center [581, 191] width 155 height 18
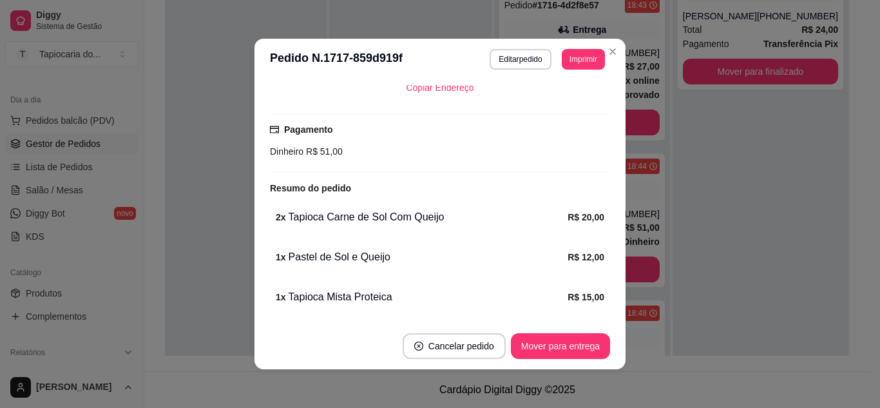
scroll to position [348, 0]
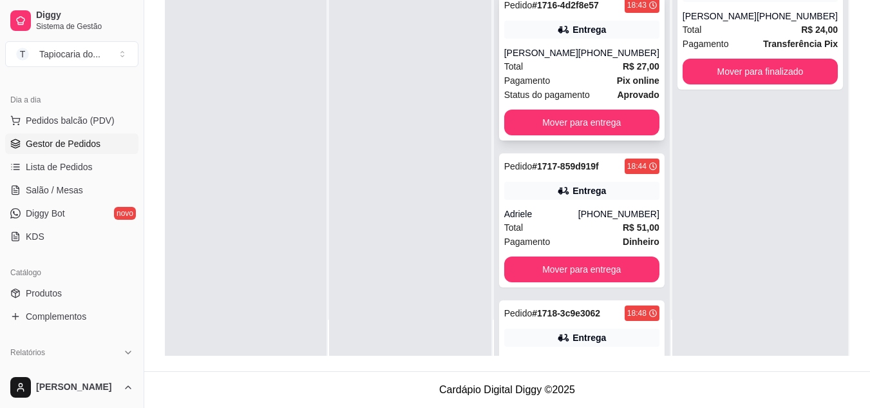
click at [565, 68] on div "Total R$ 27,00" at bounding box center [581, 66] width 155 height 14
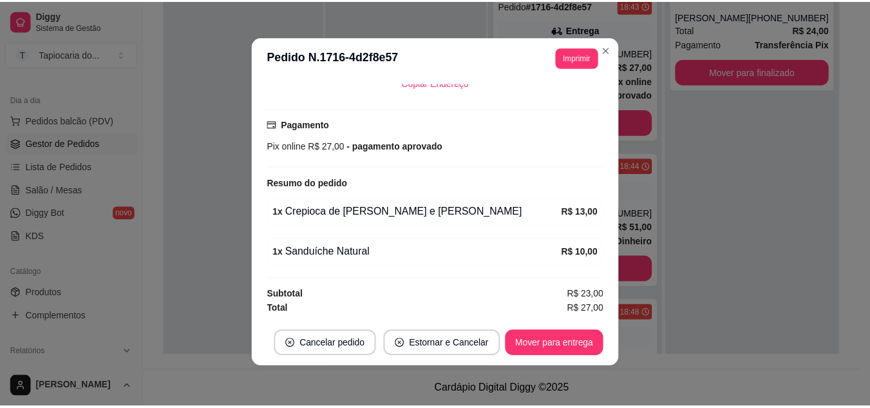
scroll to position [3, 0]
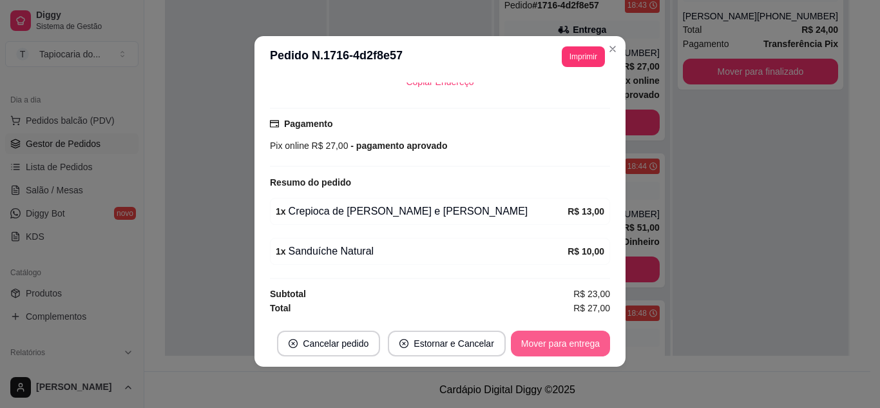
click at [583, 345] on button "Mover para entrega" at bounding box center [560, 343] width 99 height 26
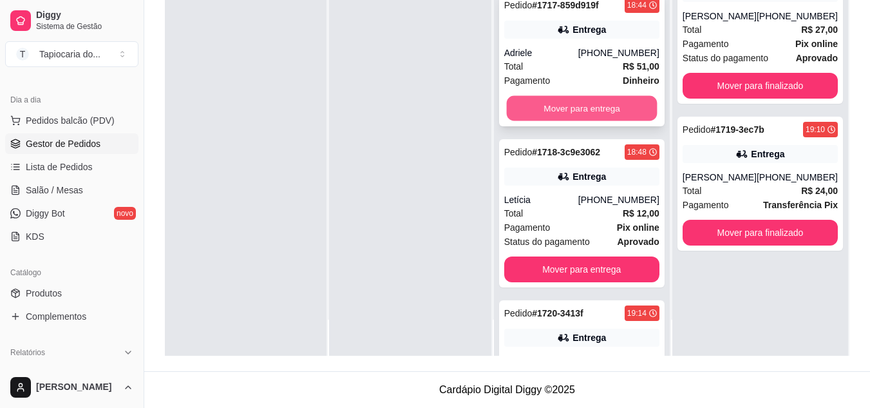
click at [586, 106] on button "Mover para entrega" at bounding box center [581, 108] width 151 height 25
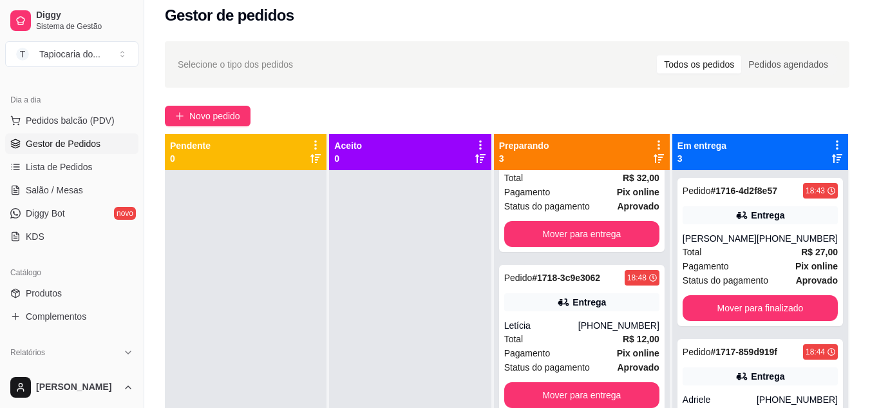
scroll to position [0, 0]
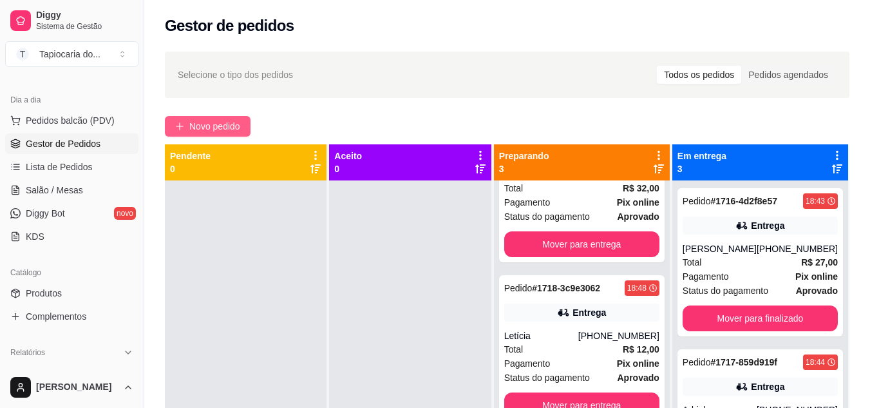
click at [245, 129] on button "Novo pedido" at bounding box center [208, 126] width 86 height 21
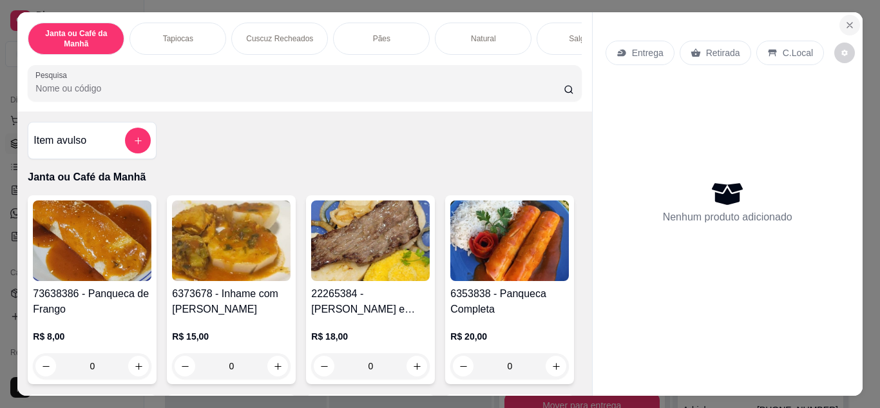
click at [845, 23] on icon "Close" at bounding box center [850, 25] width 10 height 10
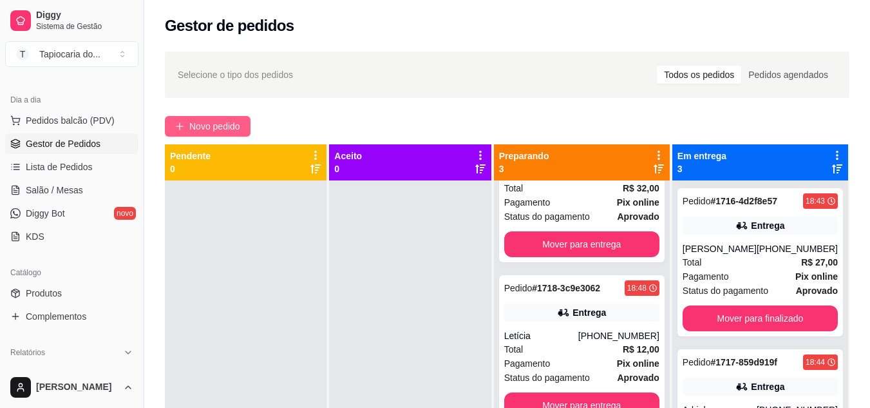
click at [201, 129] on span "Novo pedido" at bounding box center [214, 126] width 51 height 14
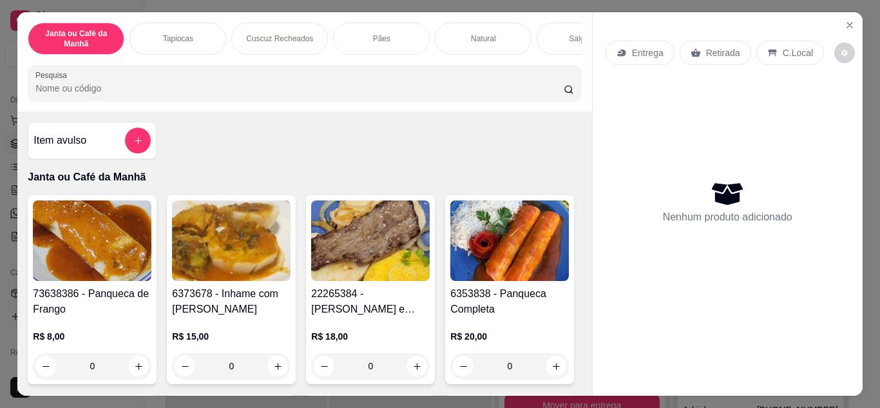
click at [236, 95] on input "Pesquisa" at bounding box center [299, 88] width 528 height 13
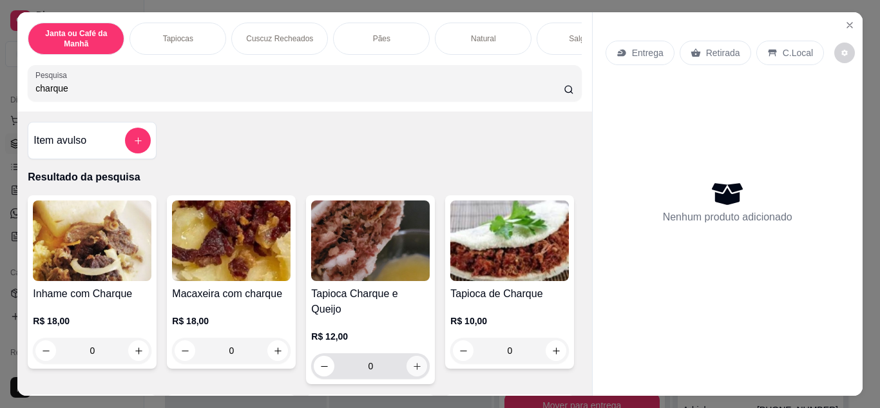
type input "charque"
click at [412, 361] on icon "increase-product-quantity" at bounding box center [417, 366] width 10 height 10
type input "1"
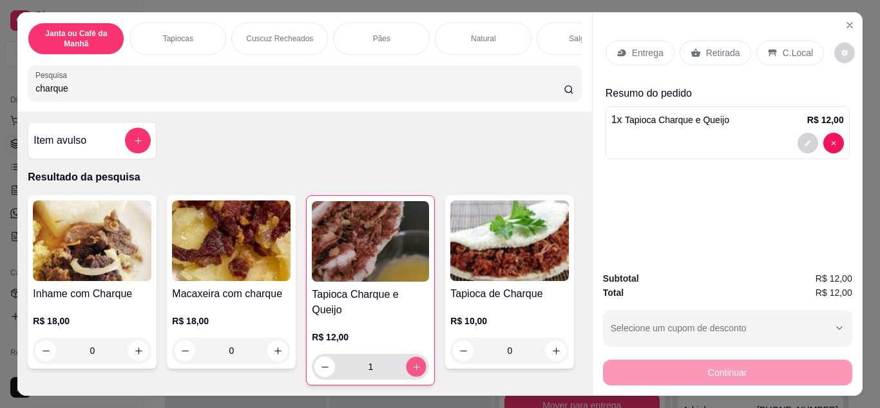
click at [412, 362] on icon "increase-product-quantity" at bounding box center [417, 367] width 10 height 10
type input "2"
click at [727, 46] on p "Retirada" at bounding box center [723, 52] width 34 height 13
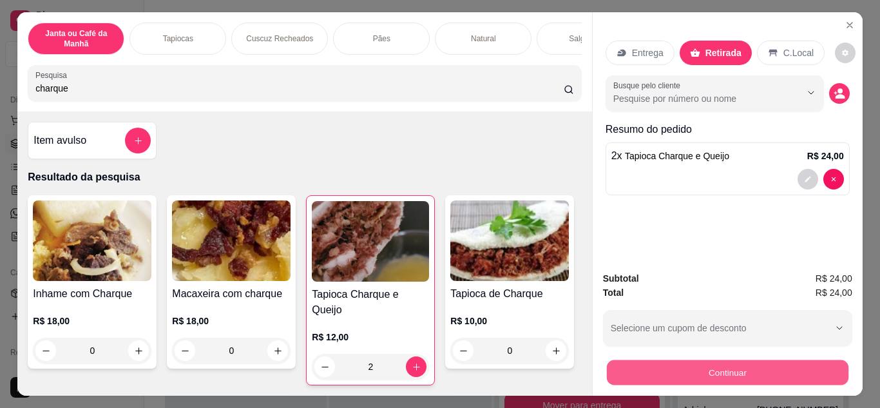
click at [725, 363] on button "Continuar" at bounding box center [727, 372] width 242 height 25
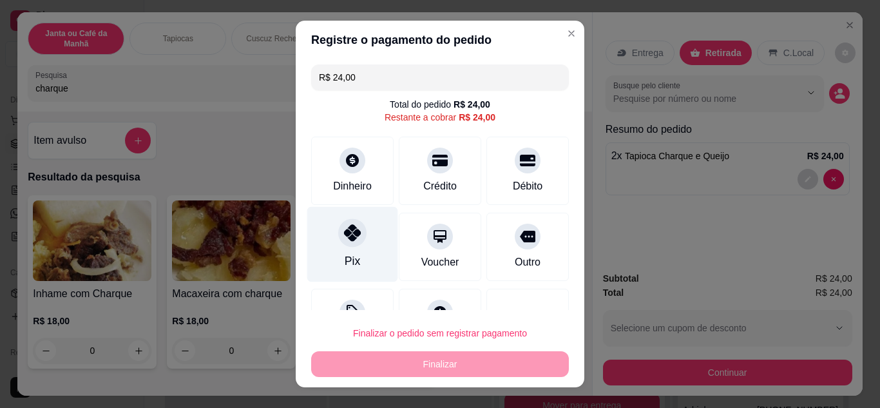
drag, startPoint x: 356, startPoint y: 229, endPoint x: 385, endPoint y: 243, distance: 32.3
click at [357, 229] on div at bounding box center [352, 232] width 28 height 28
type input "R$ 0,00"
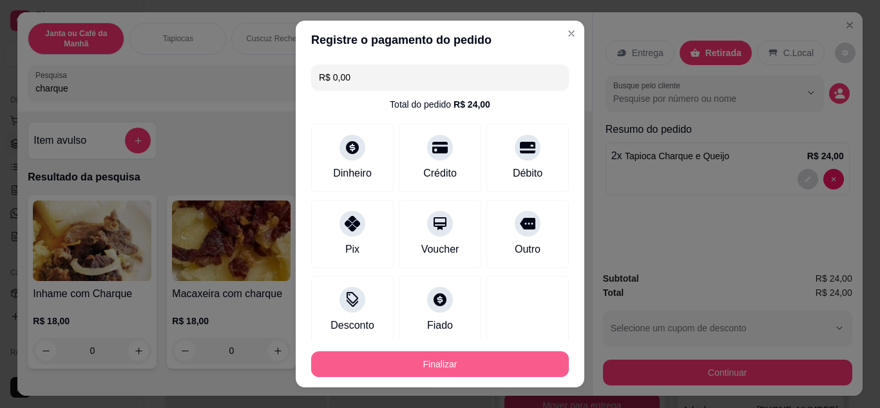
click at [508, 358] on button "Finalizar" at bounding box center [440, 364] width 258 height 26
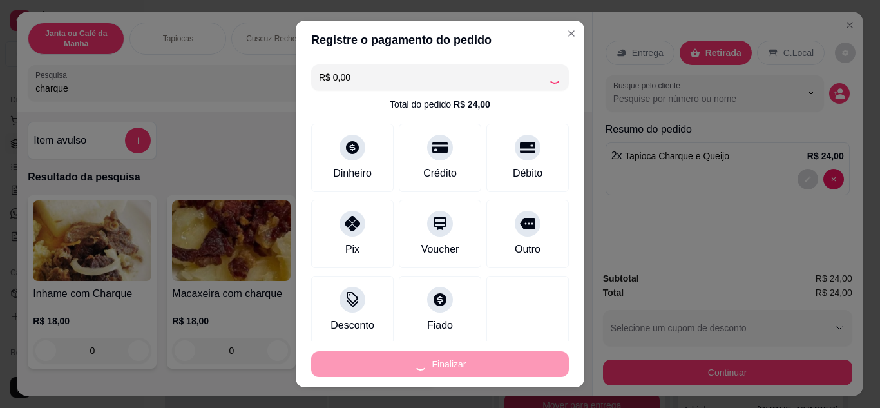
type input "0"
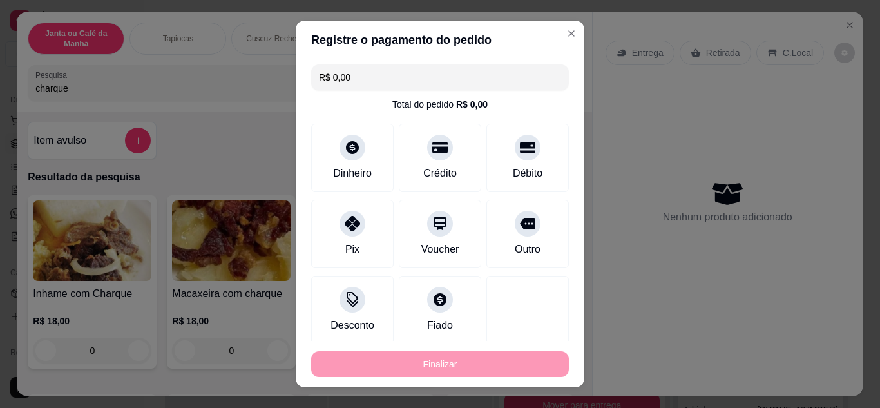
type input "-R$ 24,00"
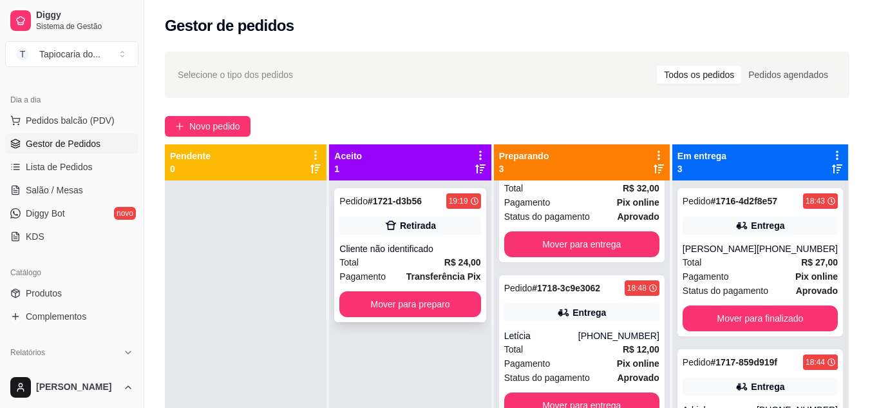
click at [394, 257] on div "Total R$ 24,00" at bounding box center [409, 262] width 141 height 14
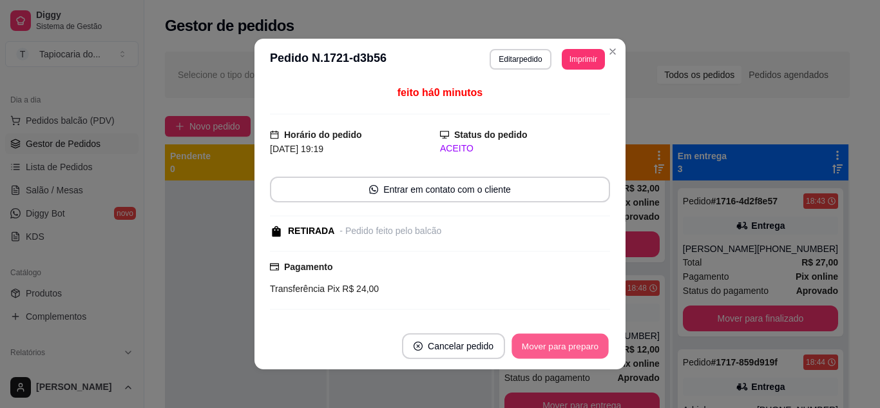
click at [535, 342] on button "Mover para preparo" at bounding box center [559, 346] width 97 height 25
click at [536, 342] on button "Mover para retirada disponível" at bounding box center [539, 346] width 142 height 26
click at [536, 342] on button "Mover para finalizado" at bounding box center [556, 346] width 107 height 26
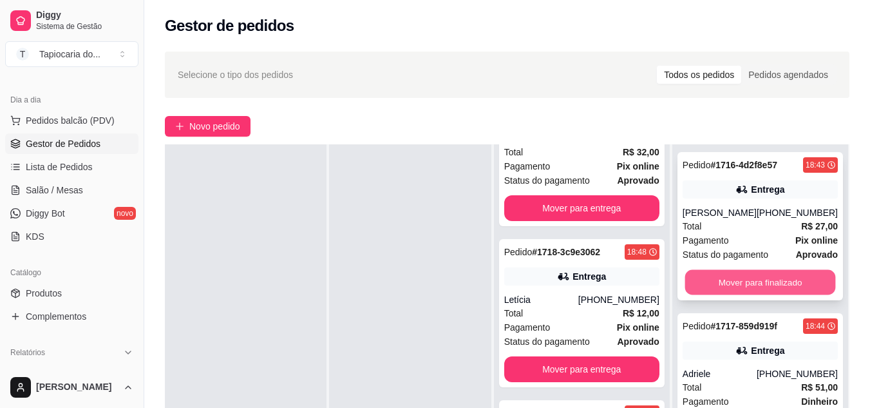
click at [790, 283] on button "Mover para finalizado" at bounding box center [760, 282] width 151 height 25
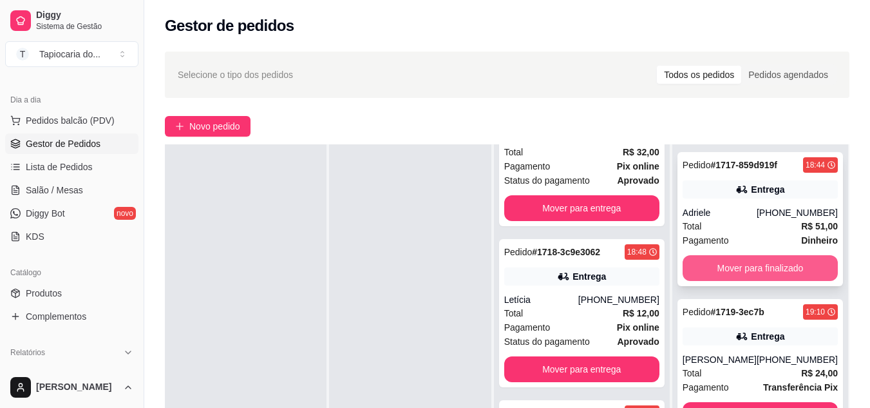
click at [789, 262] on button "Mover para finalizado" at bounding box center [760, 268] width 155 height 26
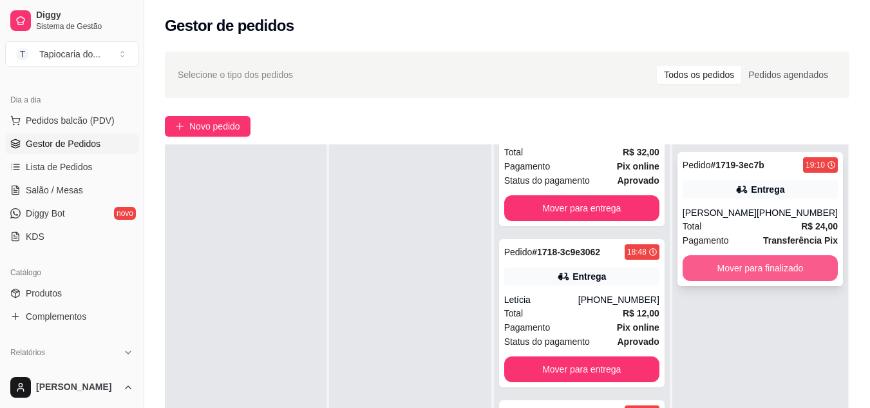
click at [708, 274] on button "Mover para finalizado" at bounding box center [760, 268] width 155 height 26
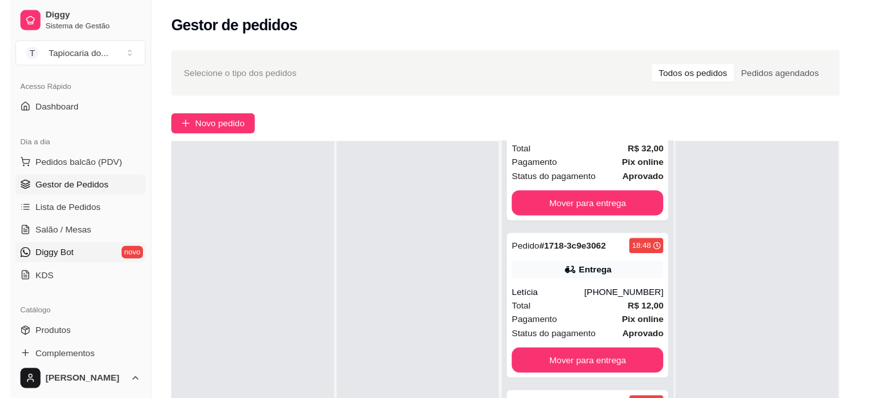
scroll to position [64, 0]
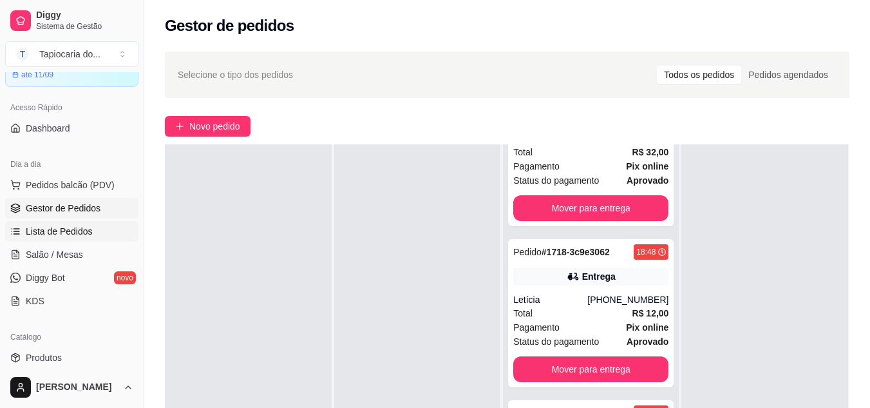
click at [59, 235] on span "Lista de Pedidos" at bounding box center [59, 231] width 67 height 13
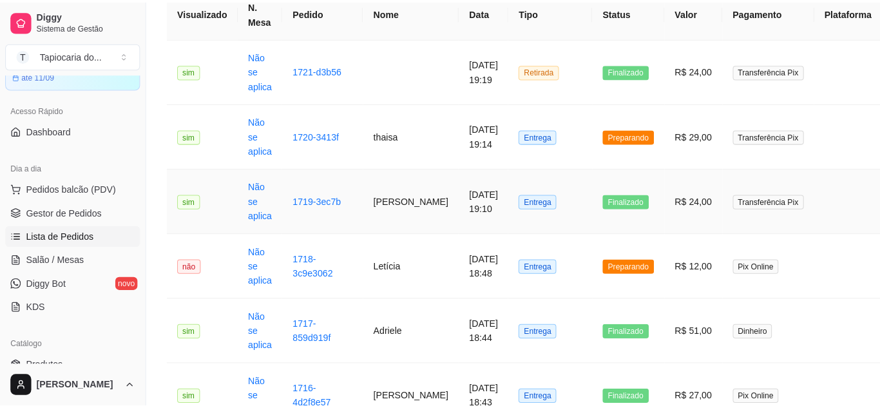
scroll to position [129, 0]
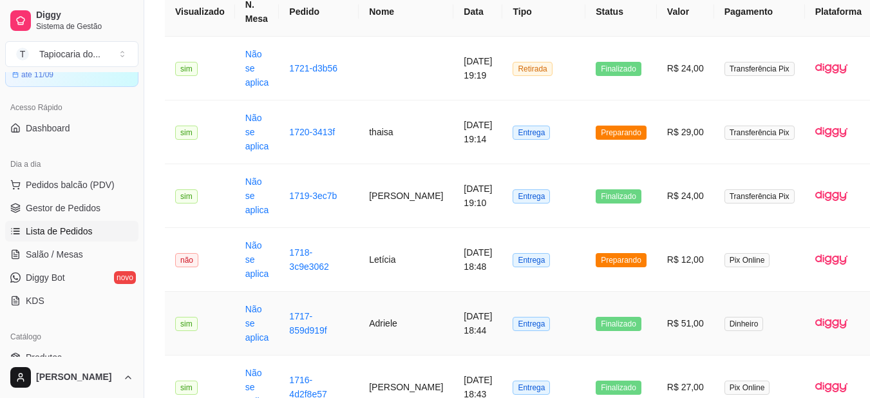
click at [383, 334] on td "Adriele" at bounding box center [406, 324] width 95 height 64
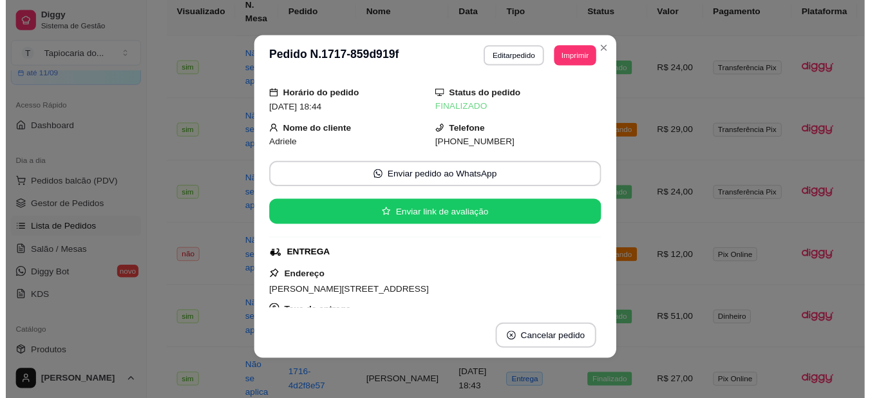
scroll to position [0, 0]
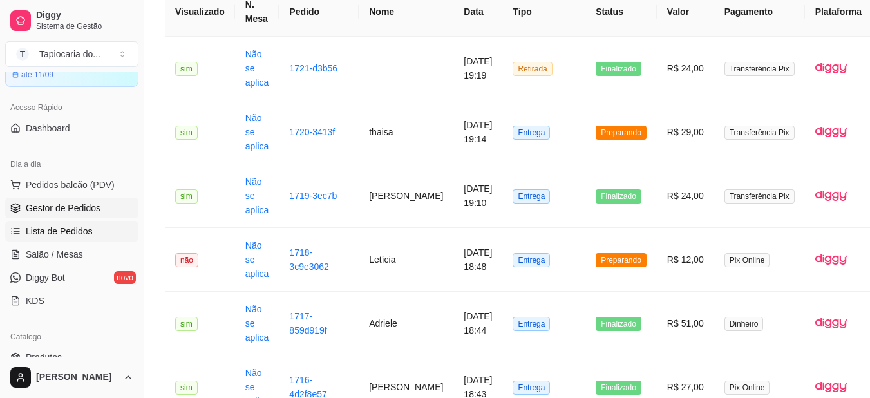
click at [99, 200] on link "Gestor de Pedidos" at bounding box center [71, 208] width 133 height 21
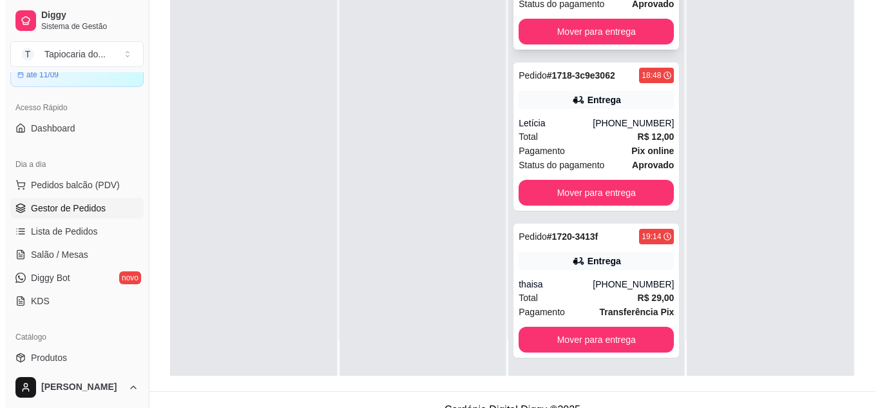
scroll to position [193, 0]
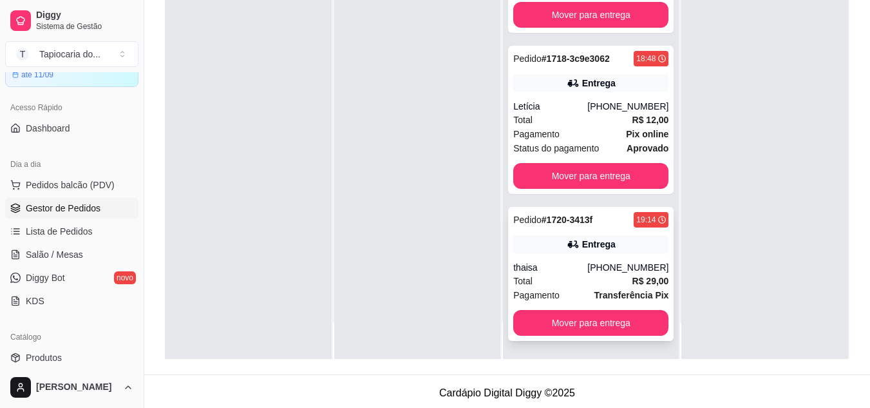
click at [596, 269] on div "[PHONE_NUMBER]" at bounding box center [627, 267] width 81 height 13
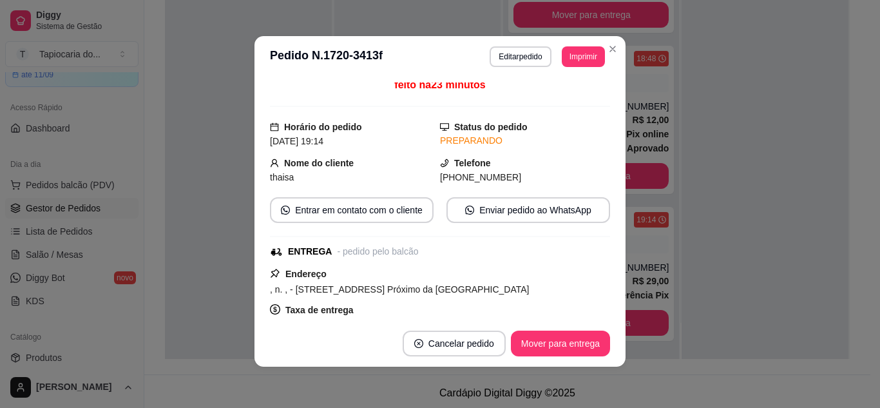
scroll to position [0, 0]
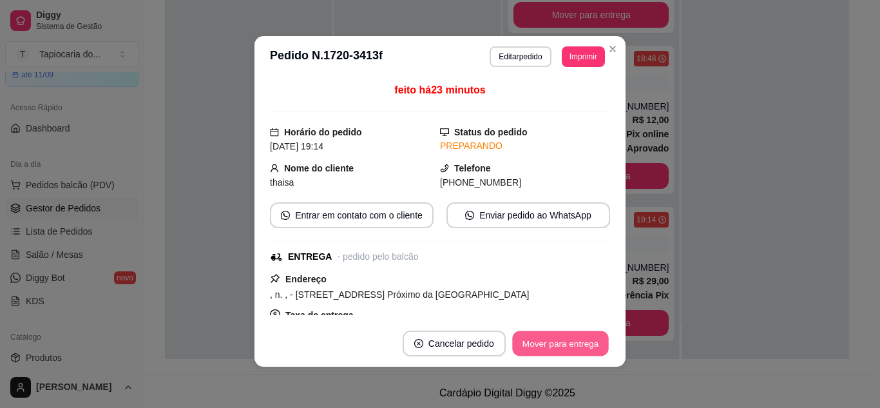
click at [544, 341] on button "Mover para entrega" at bounding box center [560, 343] width 97 height 25
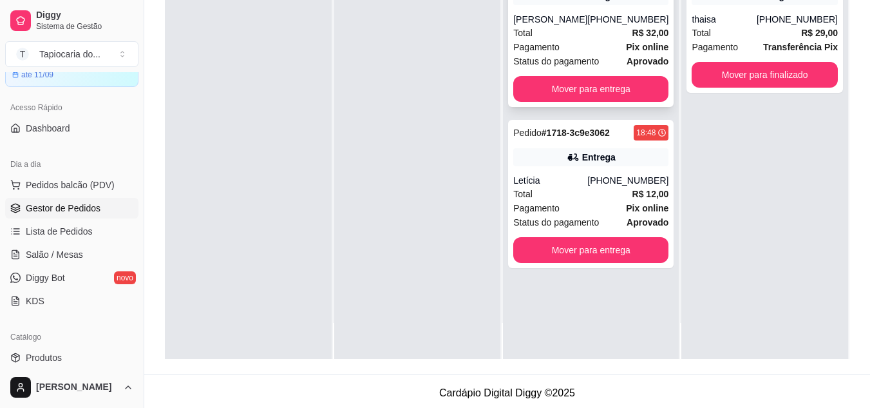
click at [574, 35] on div "Total R$ 32,00" at bounding box center [590, 33] width 155 height 14
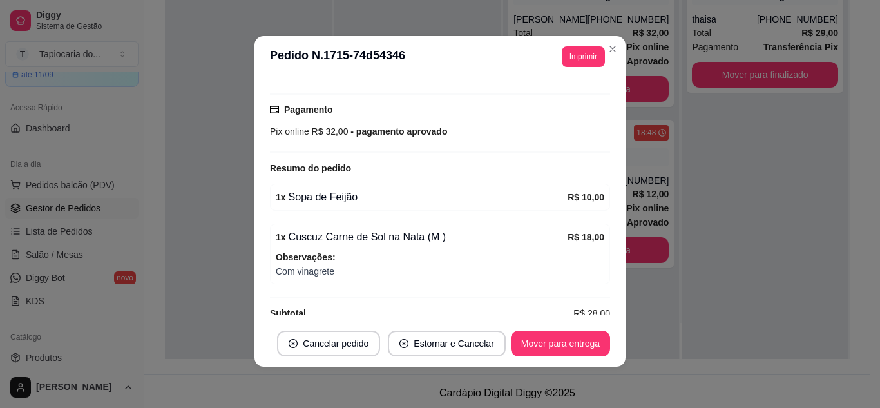
scroll to position [193, 0]
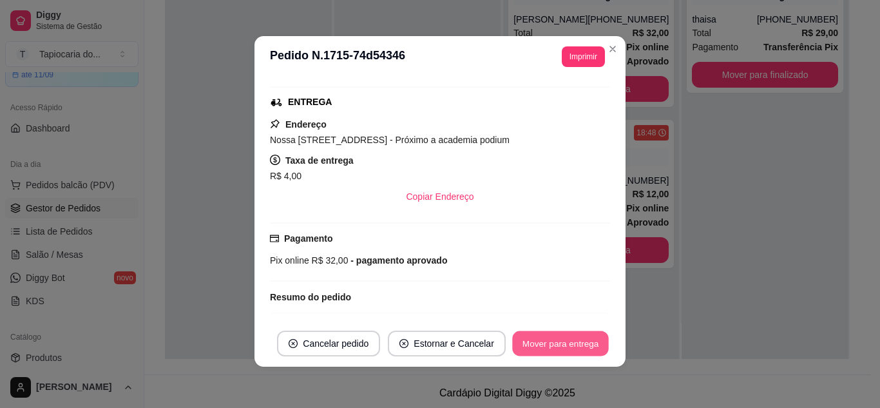
click at [547, 343] on button "Mover para entrega" at bounding box center [560, 343] width 97 height 25
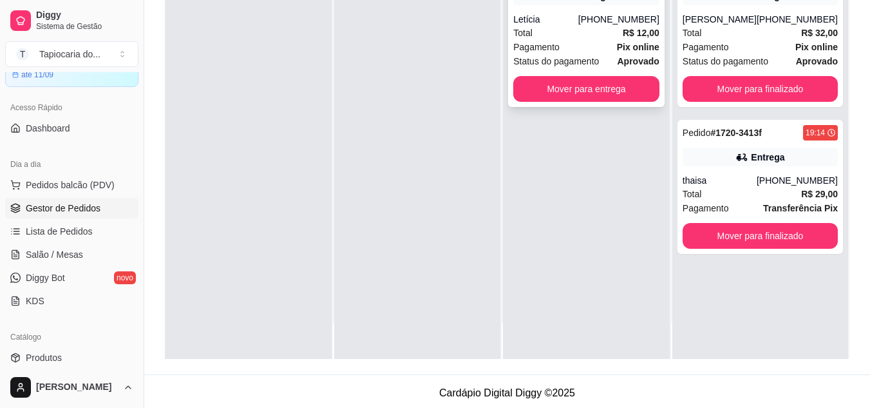
click at [584, 68] on span "Status do pagamento" at bounding box center [556, 61] width 86 height 14
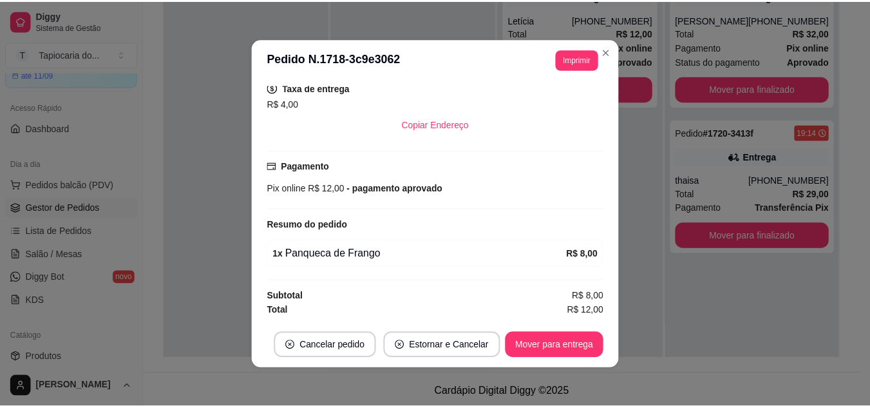
scroll to position [3, 0]
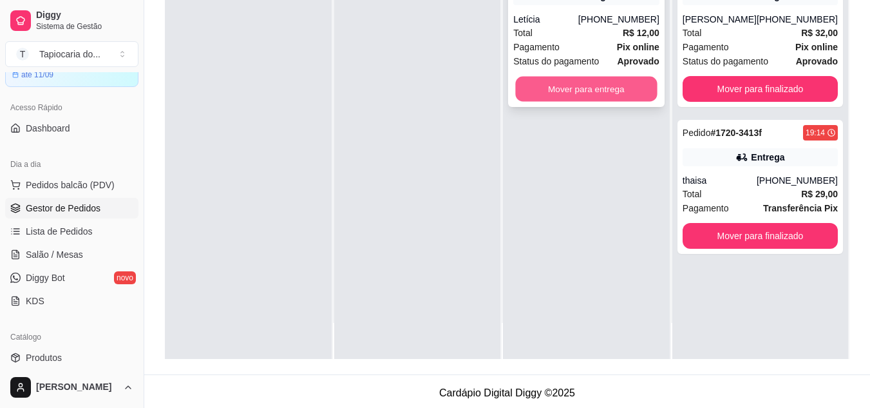
click at [583, 86] on button "Mover para entrega" at bounding box center [587, 89] width 142 height 25
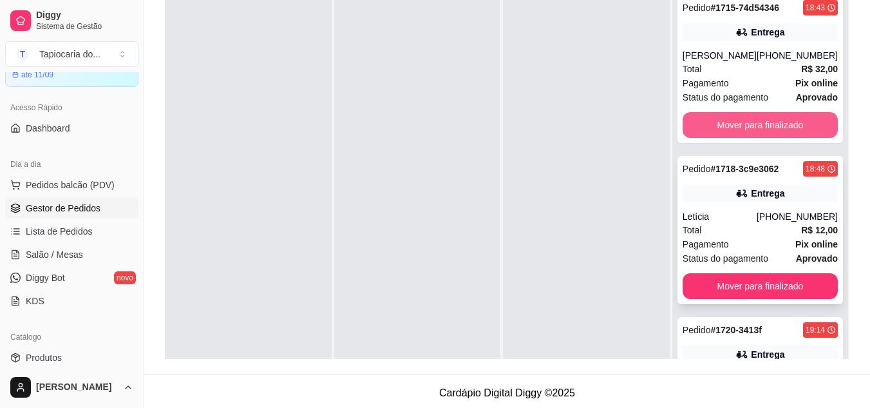
scroll to position [129, 0]
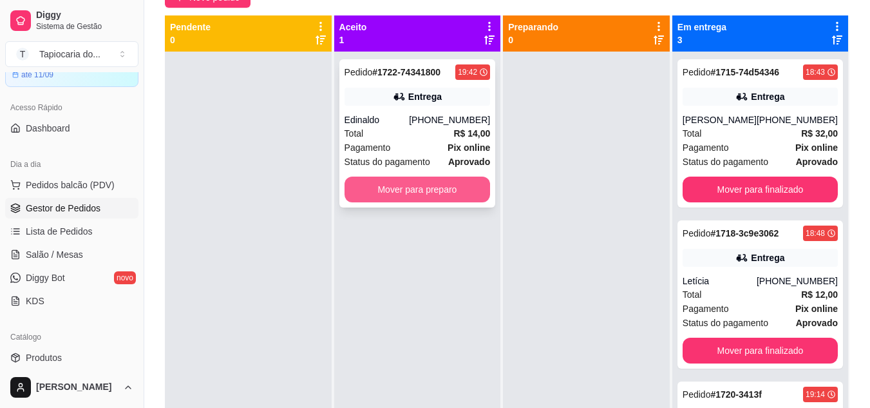
click at [409, 182] on button "Mover para preparo" at bounding box center [418, 190] width 146 height 26
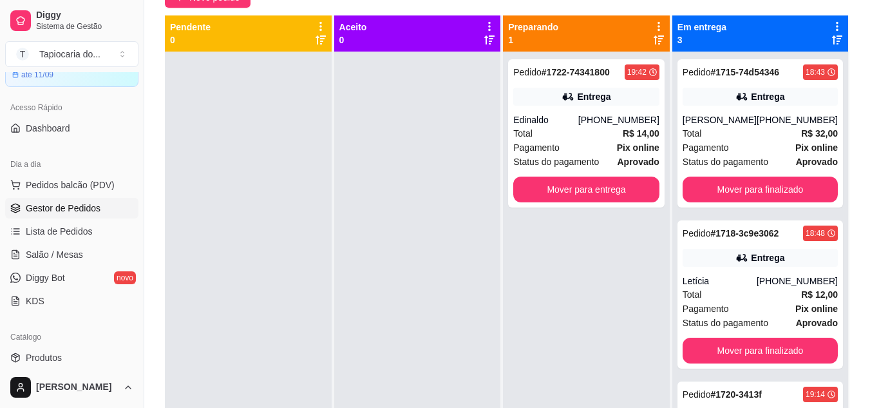
click at [24, 266] on ul "Pedidos balcão (PDV) Gestor de Pedidos Lista de Pedidos Salão / Mesas Diggy Bot…" at bounding box center [71, 243] width 133 height 137
click at [73, 249] on span "Salão / Mesas" at bounding box center [54, 254] width 57 height 13
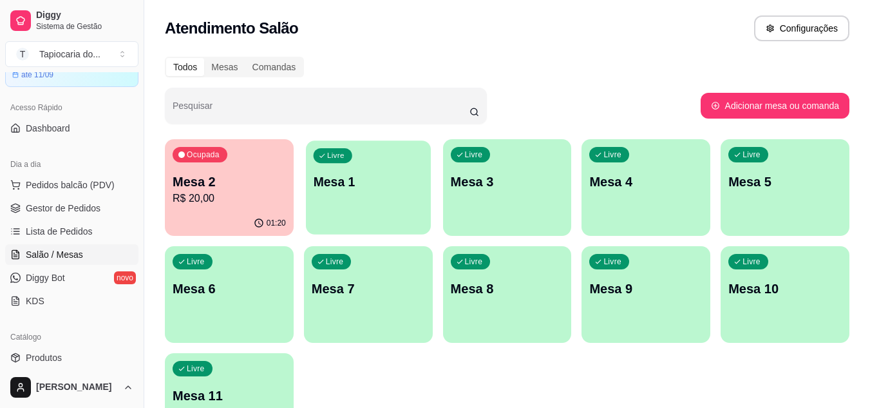
click at [367, 178] on p "Mesa 1" at bounding box center [368, 181] width 110 height 17
click at [357, 269] on div "Livre Mesa 7" at bounding box center [368, 286] width 129 height 81
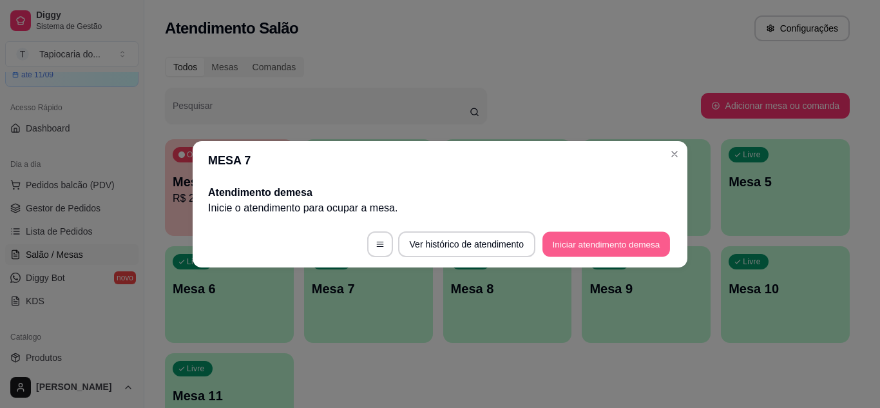
click at [555, 244] on button "Iniciar atendimento de mesa" at bounding box center [606, 243] width 128 height 25
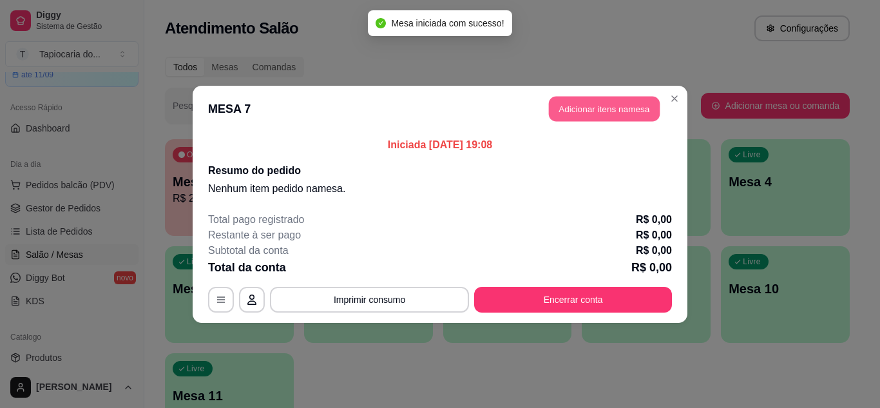
click at [567, 99] on button "Adicionar itens na mesa" at bounding box center [604, 108] width 111 height 25
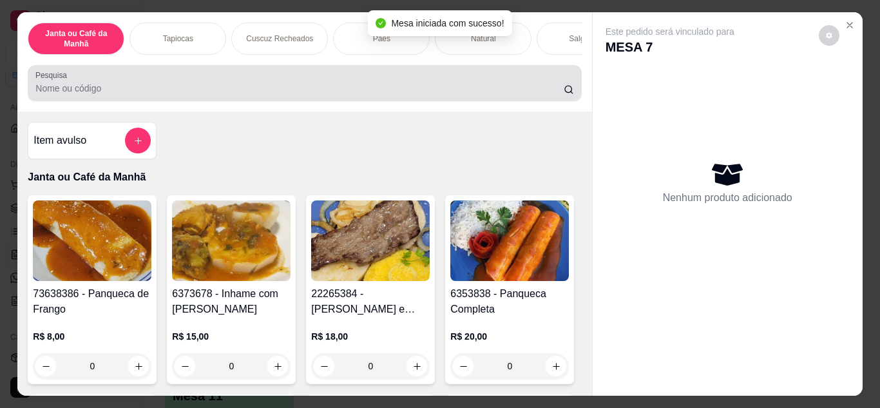
click at [519, 95] on input "Pesquisa" at bounding box center [299, 88] width 528 height 13
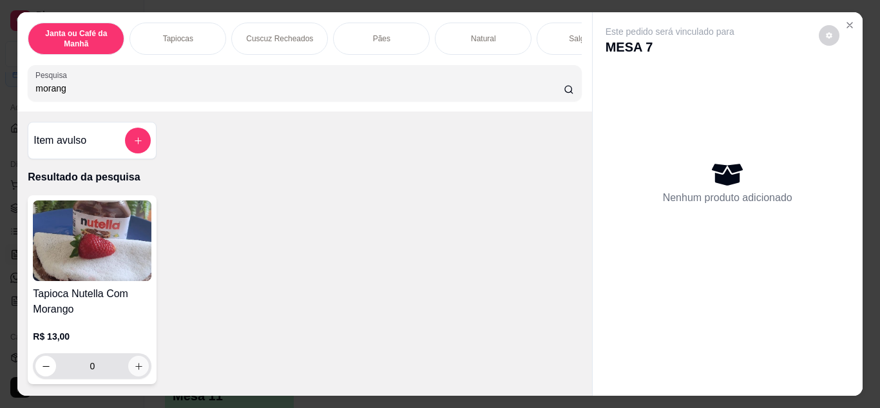
type input "morang"
click at [134, 371] on icon "increase-product-quantity" at bounding box center [139, 366] width 10 height 10
type input "1"
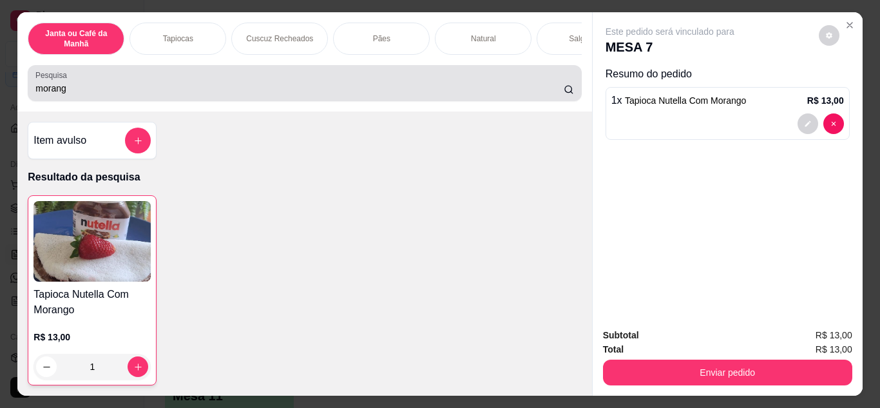
click at [244, 85] on div "morang" at bounding box center [304, 83] width 538 height 26
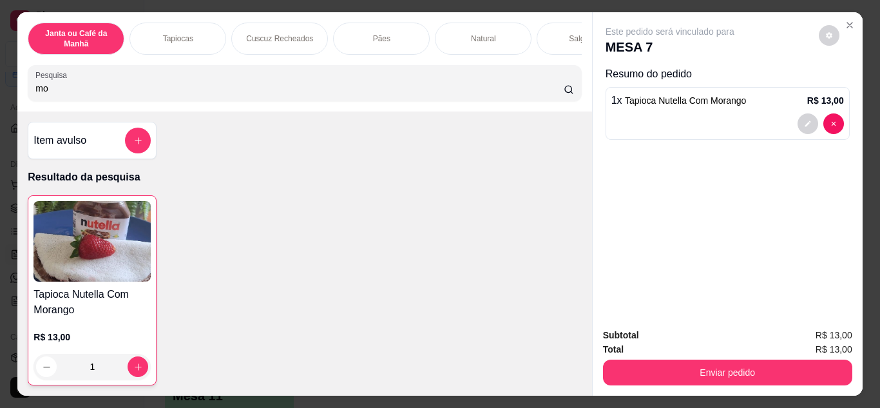
type input "m"
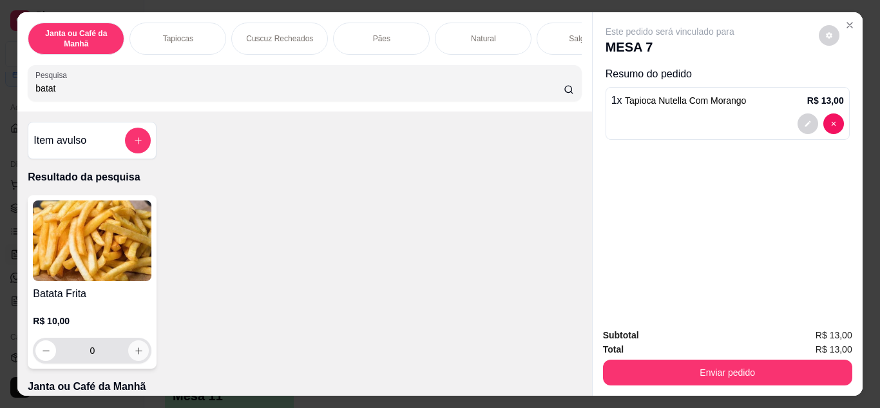
type input "batat"
click at [135, 350] on button "increase-product-quantity" at bounding box center [139, 350] width 20 height 20
type input "1"
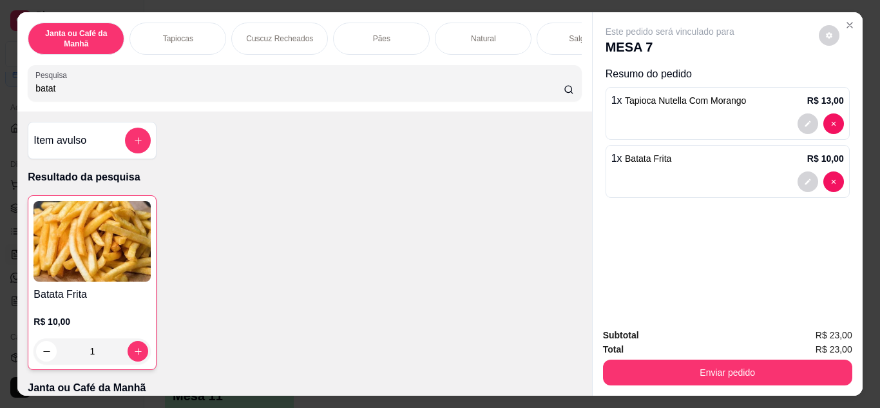
click at [276, 89] on input "batat" at bounding box center [299, 88] width 528 height 13
type input "b"
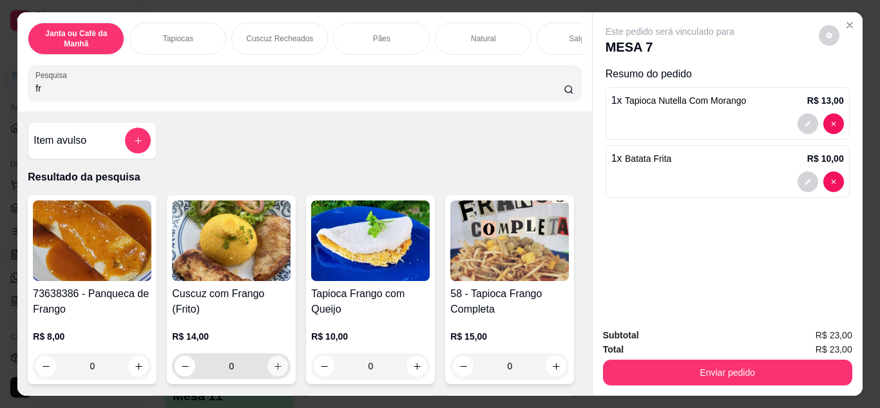
type input "fr"
click at [274, 370] on icon "increase-product-quantity" at bounding box center [278, 366] width 10 height 10
type input "1"
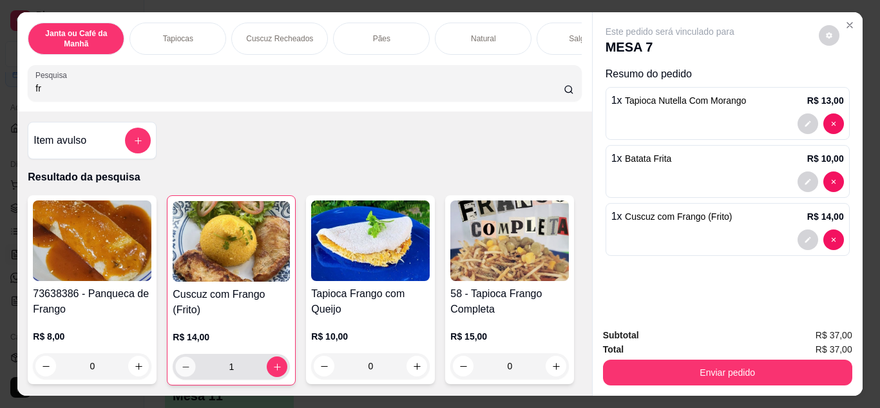
click at [181, 372] on icon "decrease-product-quantity" at bounding box center [186, 367] width 10 height 10
type input "0"
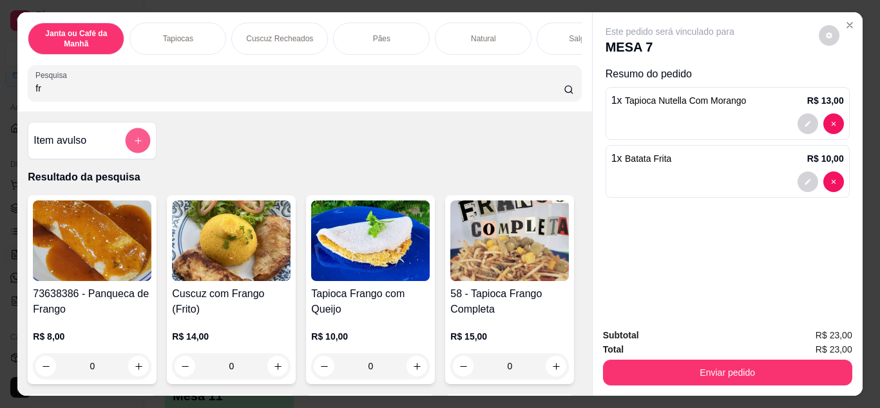
click at [134, 142] on icon "add-separate-item" at bounding box center [138, 141] width 10 height 10
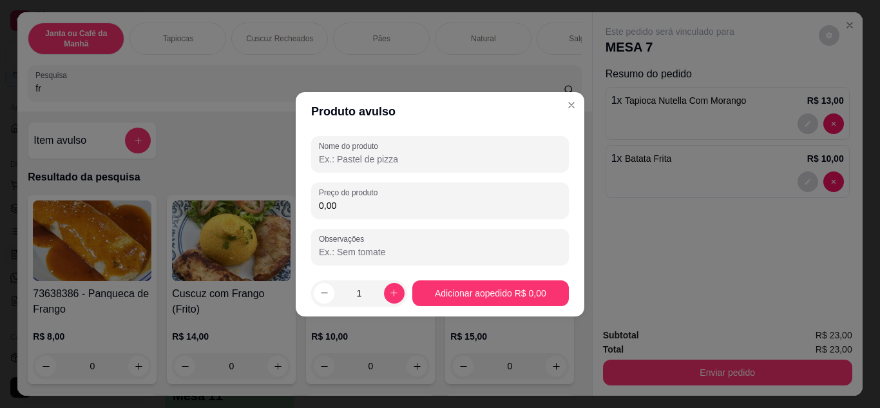
click at [399, 164] on input "Nome do produto" at bounding box center [440, 159] width 242 height 13
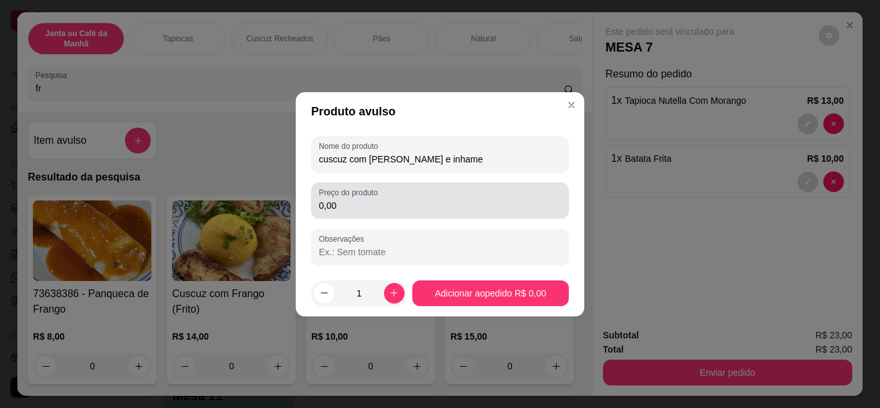
type input "cuscuz com [PERSON_NAME] e inhame"
click at [400, 207] on input "0,00" at bounding box center [440, 205] width 242 height 13
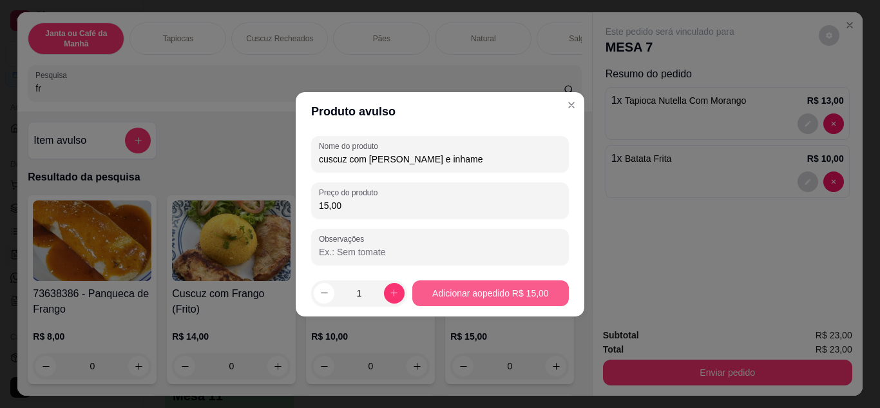
type input "15,00"
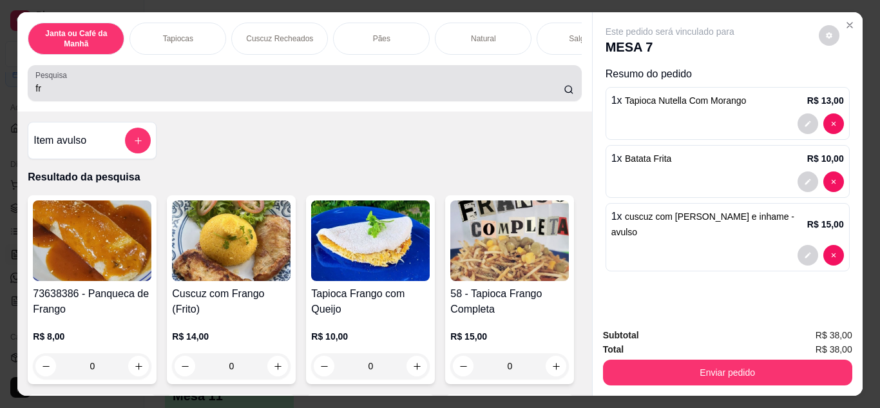
click at [425, 84] on div "fr" at bounding box center [304, 83] width 538 height 26
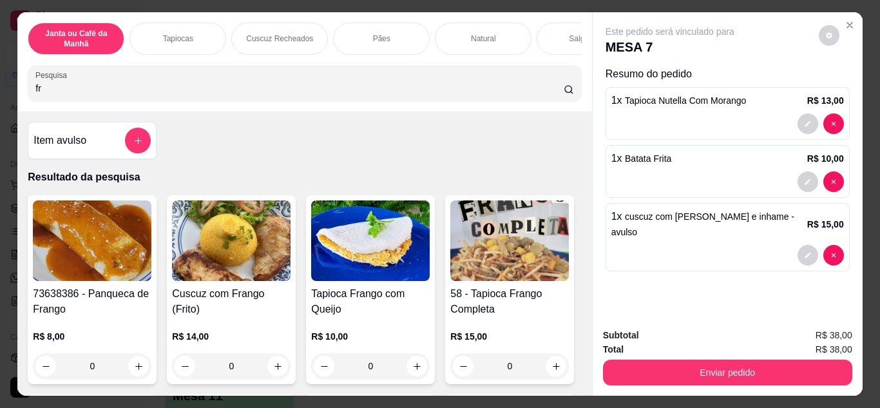
type input "f"
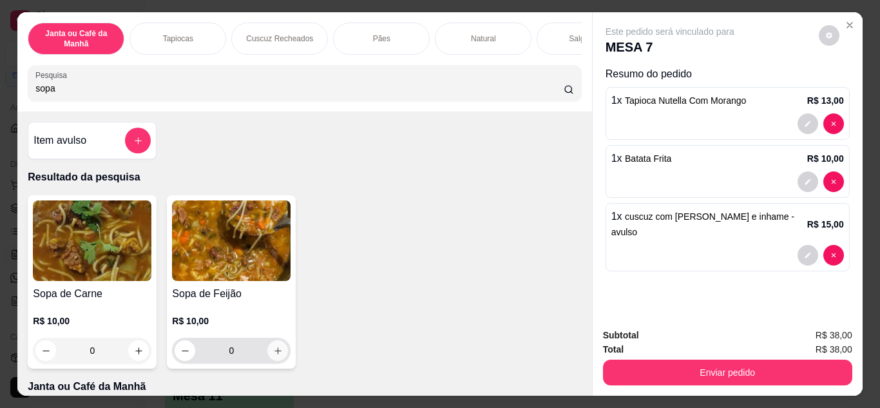
type input "sopa"
click at [277, 356] on icon "increase-product-quantity" at bounding box center [278, 351] width 10 height 10
type input "1"
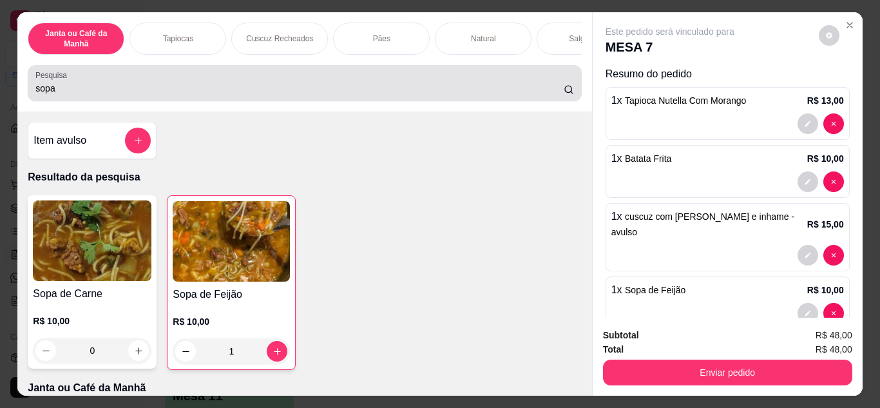
click at [377, 76] on div "sopa" at bounding box center [304, 83] width 538 height 26
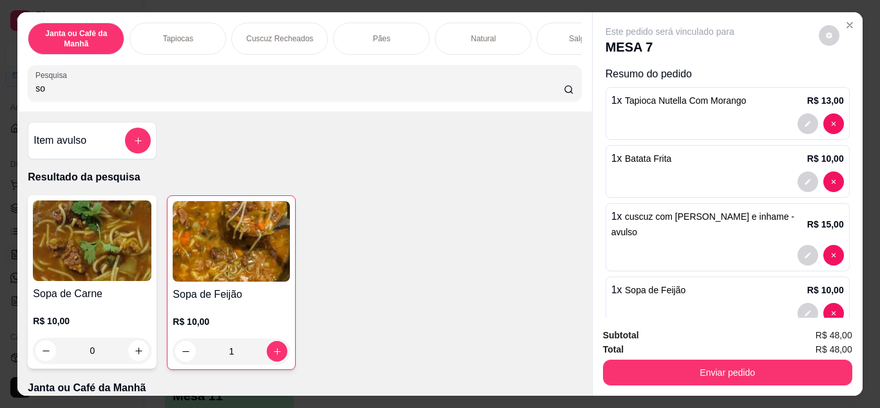
type input "s"
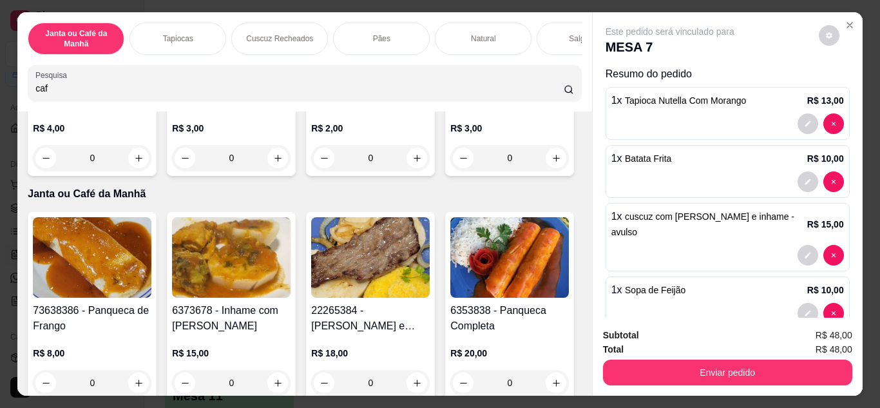
scroll to position [193, 0]
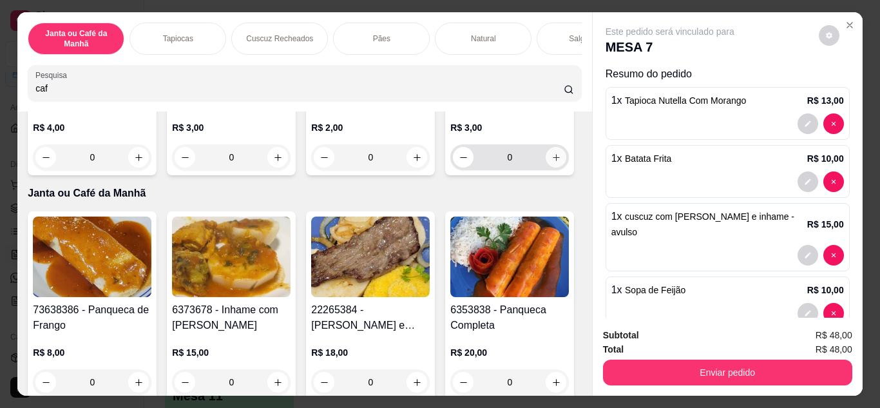
type input "caf"
click at [546, 167] on button "increase-product-quantity" at bounding box center [556, 157] width 20 height 20
type input "1"
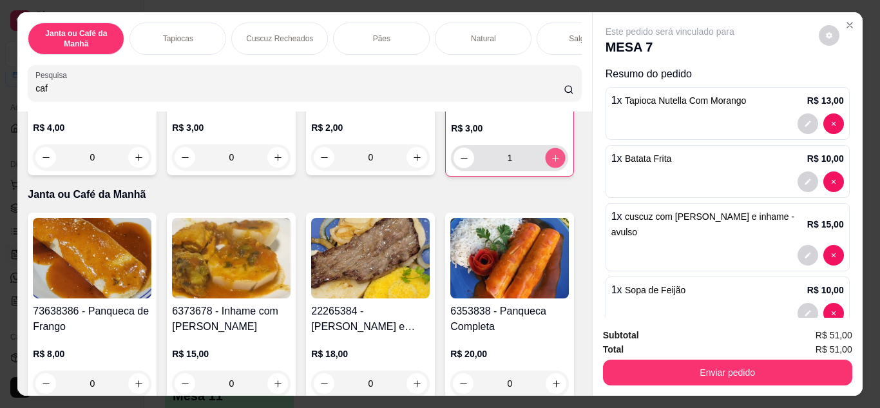
click at [454, 171] on div "1" at bounding box center [510, 158] width 112 height 26
type input "2"
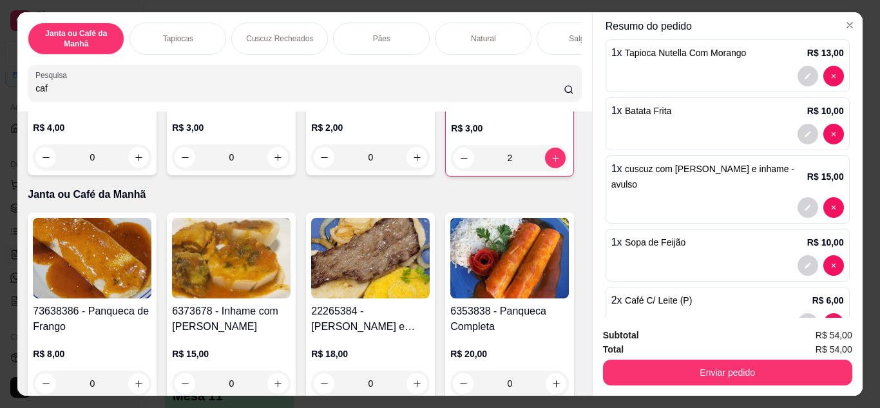
scroll to position [64, 0]
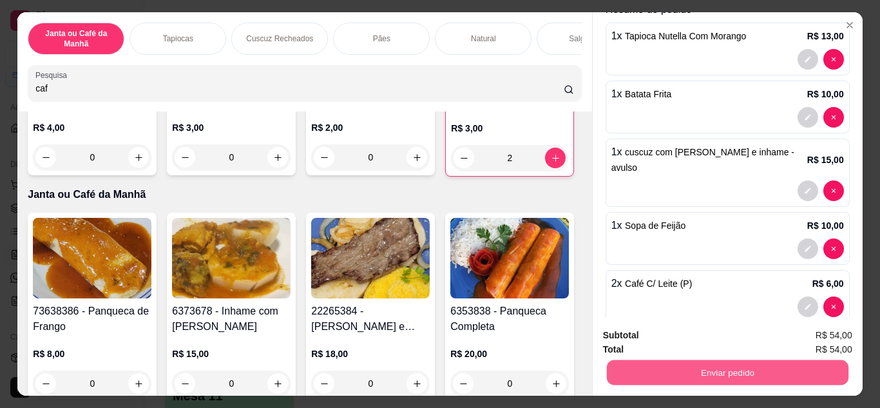
click at [653, 364] on button "Enviar pedido" at bounding box center [727, 372] width 242 height 25
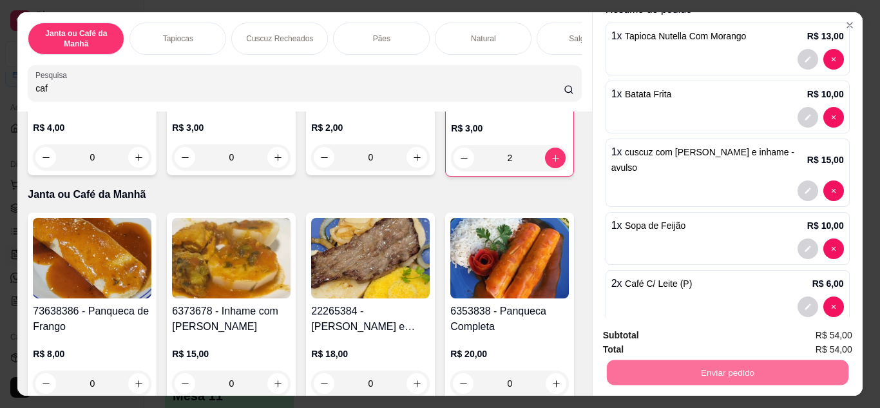
click at [658, 339] on button "Não registrar e enviar pedido" at bounding box center [685, 336] width 130 height 24
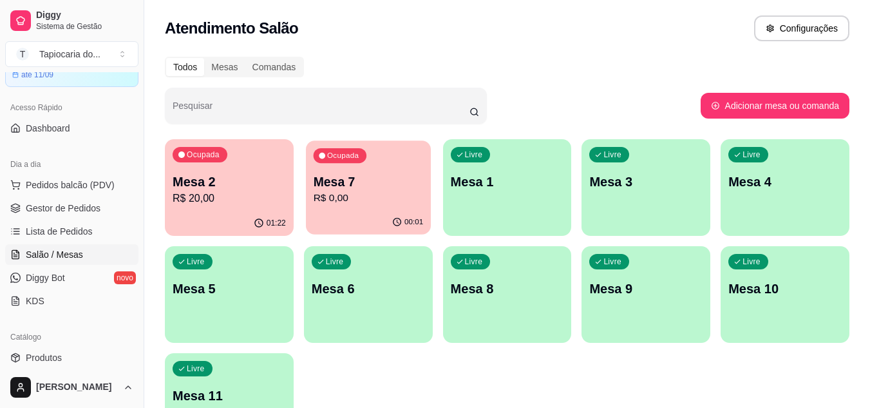
click at [373, 198] on p "R$ 0,00" at bounding box center [368, 198] width 110 height 15
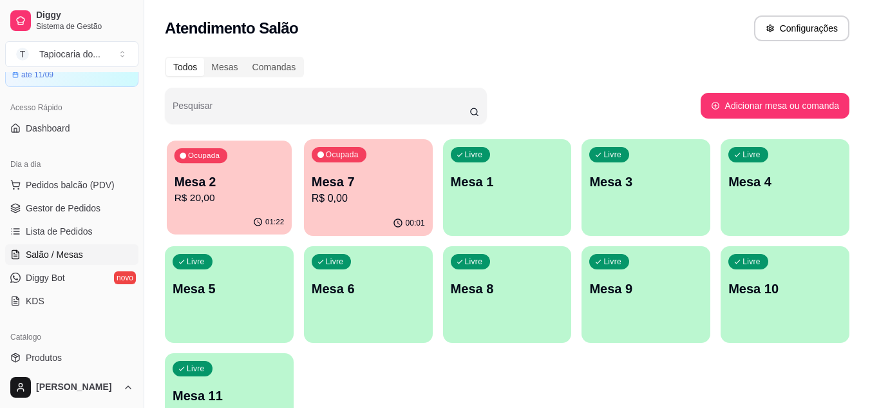
click at [228, 191] on p "R$ 20,00" at bounding box center [230, 198] width 110 height 15
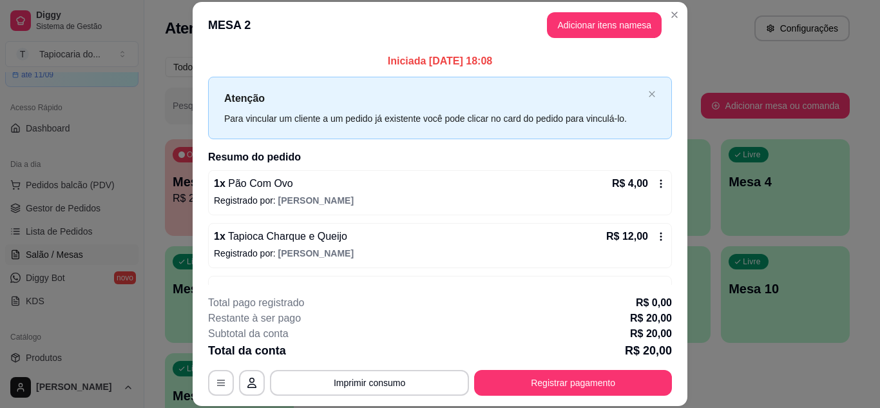
scroll to position [41, 0]
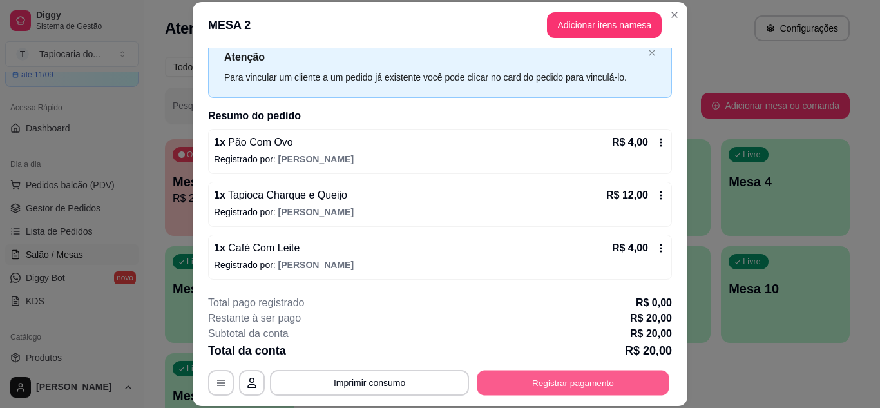
click at [576, 383] on button "Registrar pagamento" at bounding box center [573, 382] width 192 height 25
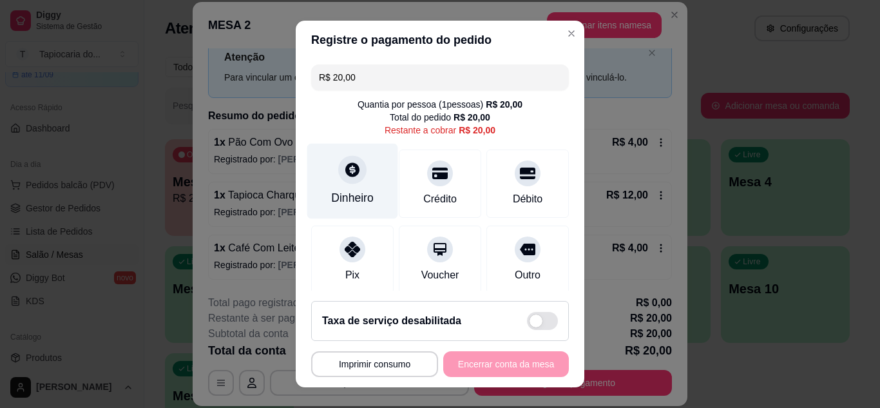
click at [343, 181] on div at bounding box center [352, 169] width 28 height 28
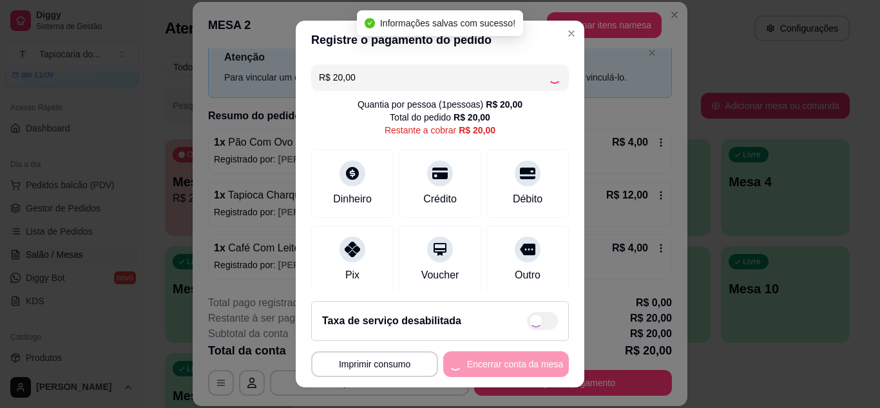
type input "R$ 0,00"
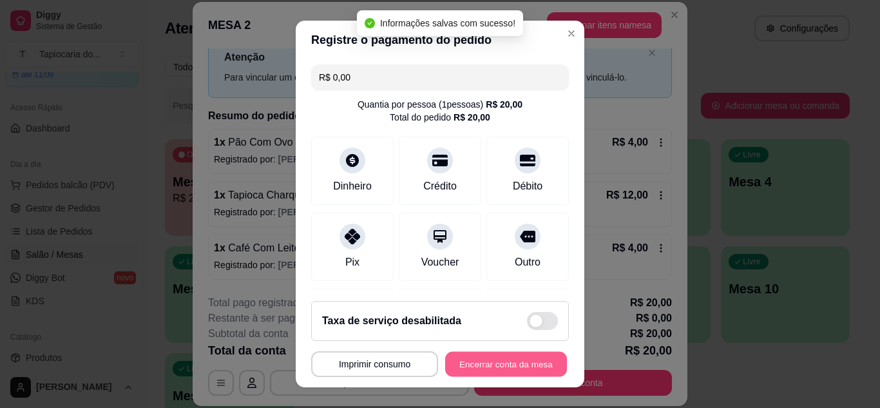
click at [506, 363] on button "Encerrar conta da mesa" at bounding box center [506, 364] width 122 height 25
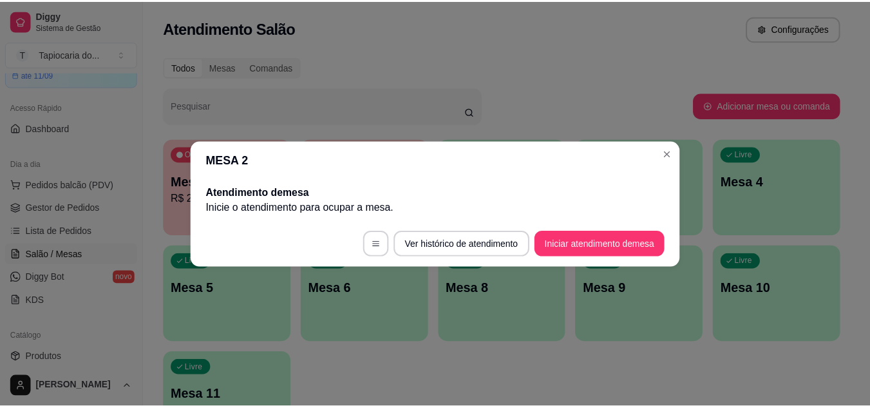
scroll to position [0, 0]
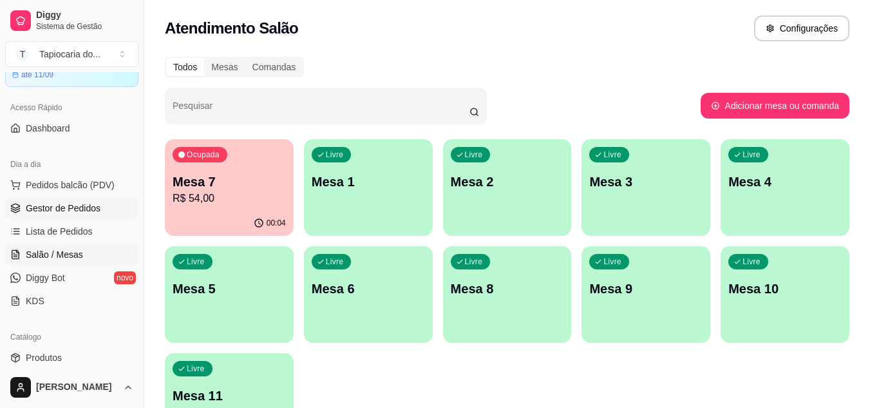
click at [51, 211] on span "Gestor de Pedidos" at bounding box center [63, 208] width 75 height 13
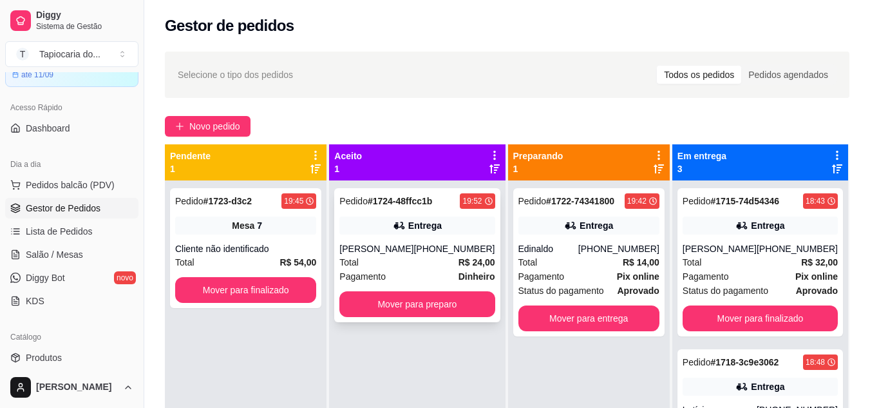
click at [401, 241] on div "Pedido # 1724-48ffcc1b 19:52 Entrega Benicio [PHONE_NUMBER] Total R$ 24,00 Paga…" at bounding box center [417, 255] width 166 height 134
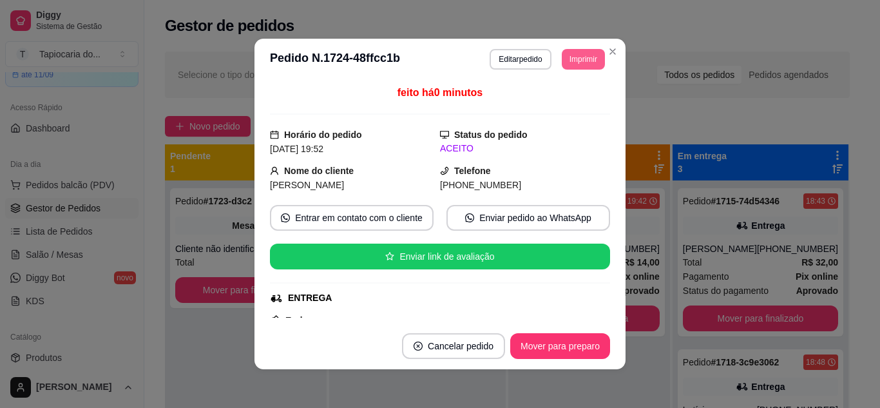
click at [574, 60] on button "Imprimir" at bounding box center [583, 59] width 43 height 21
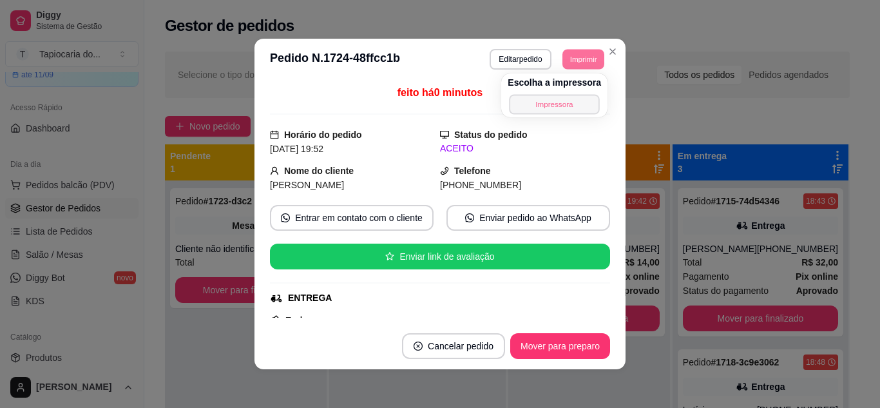
click at [538, 100] on button "Impressora" at bounding box center [554, 104] width 90 height 20
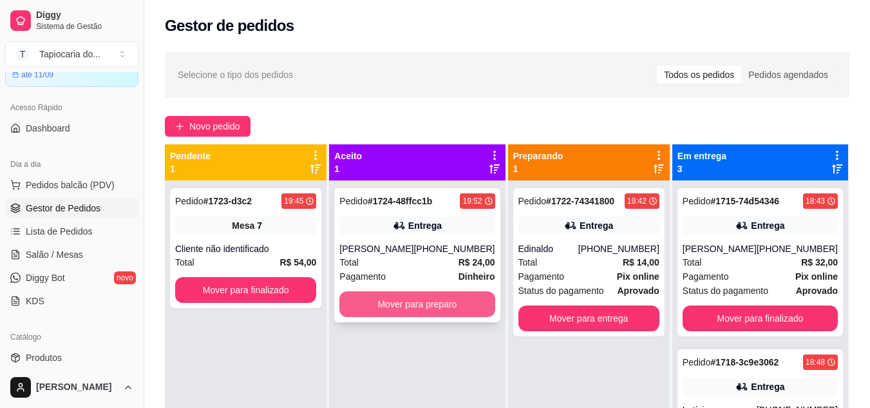
click at [416, 300] on button "Mover para preparo" at bounding box center [416, 304] width 155 height 26
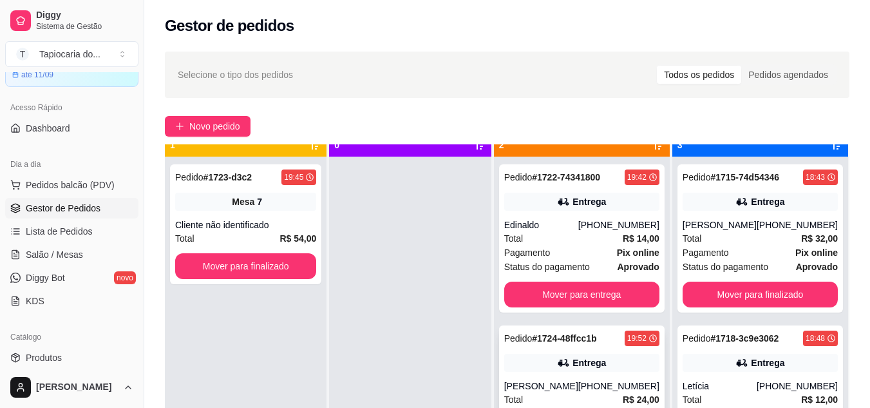
scroll to position [36, 0]
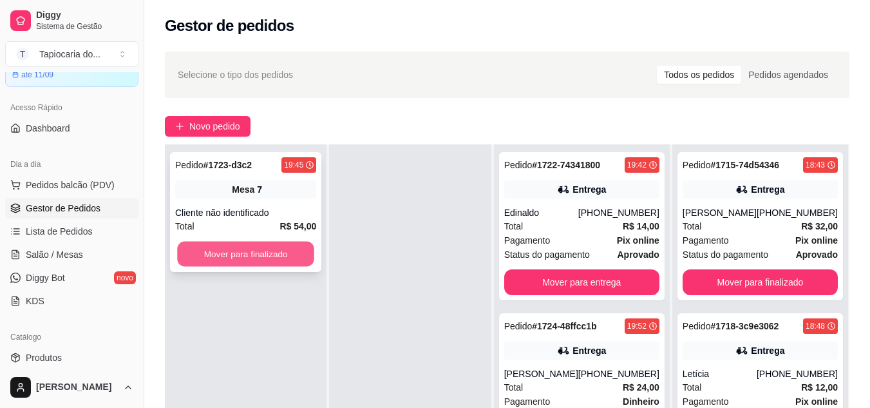
click at [301, 260] on button "Mover para finalizado" at bounding box center [245, 254] width 137 height 25
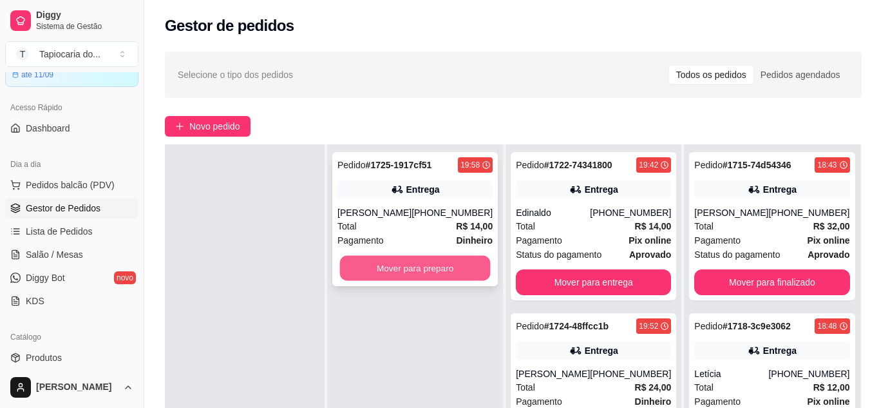
click at [441, 269] on button "Mover para preparo" at bounding box center [415, 268] width 151 height 25
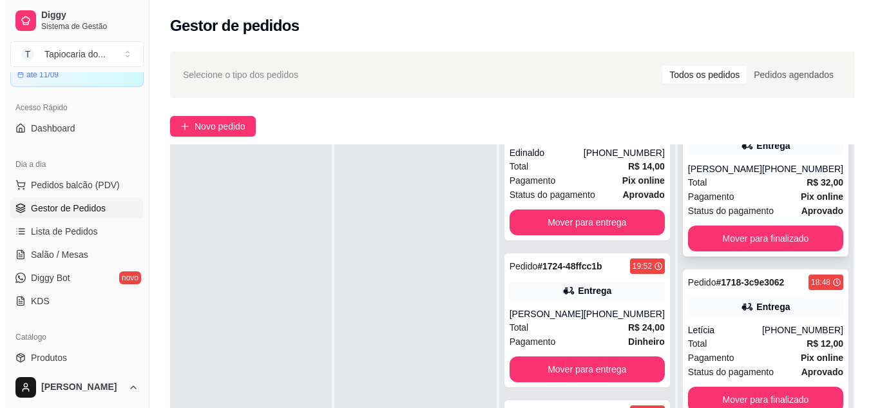
scroll to position [64, 0]
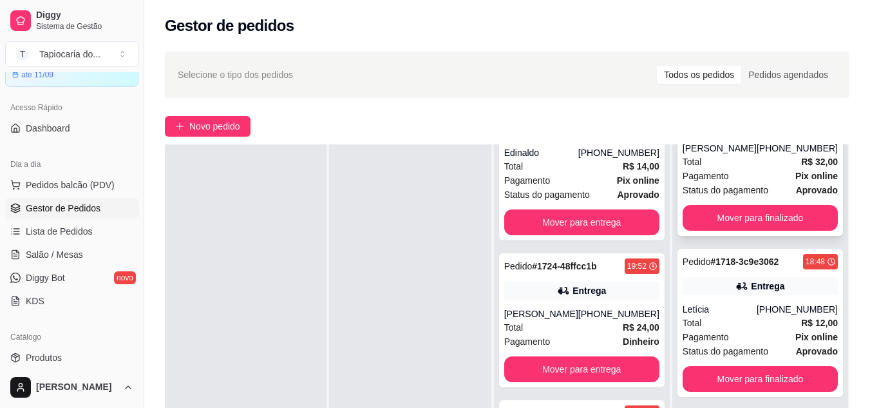
click at [743, 165] on div "Total R$ 32,00" at bounding box center [760, 162] width 155 height 14
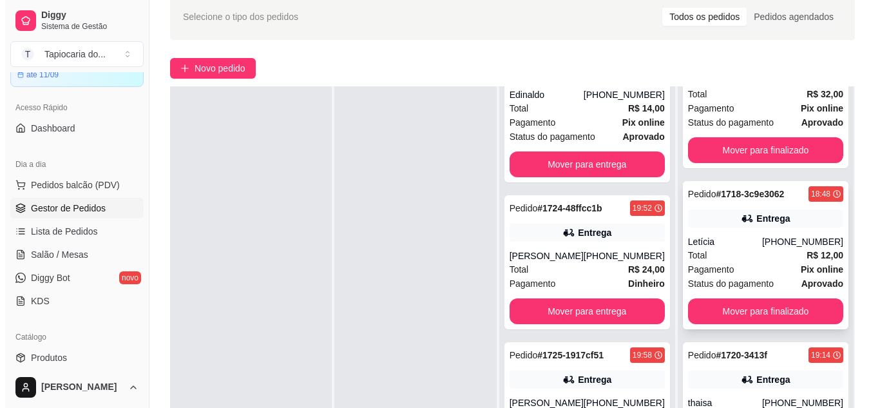
scroll to position [129, 0]
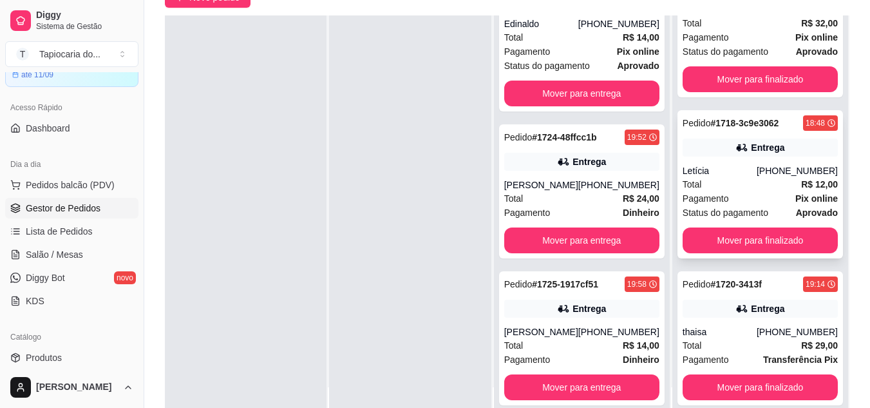
click at [710, 165] on div "Letícia" at bounding box center [720, 170] width 74 height 13
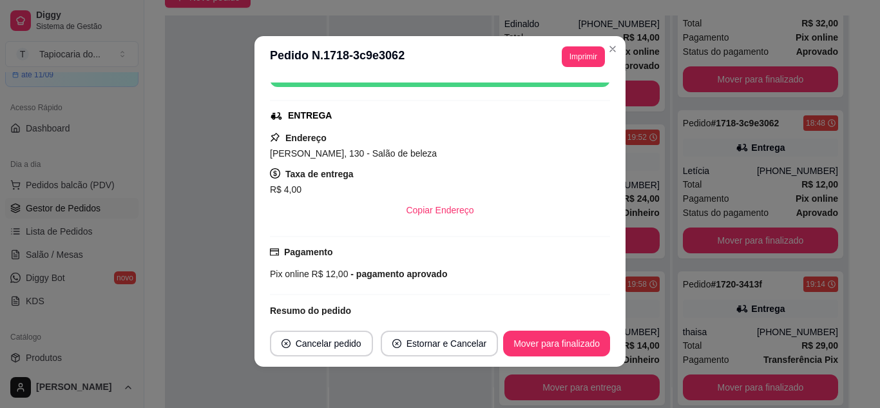
scroll to position [193, 0]
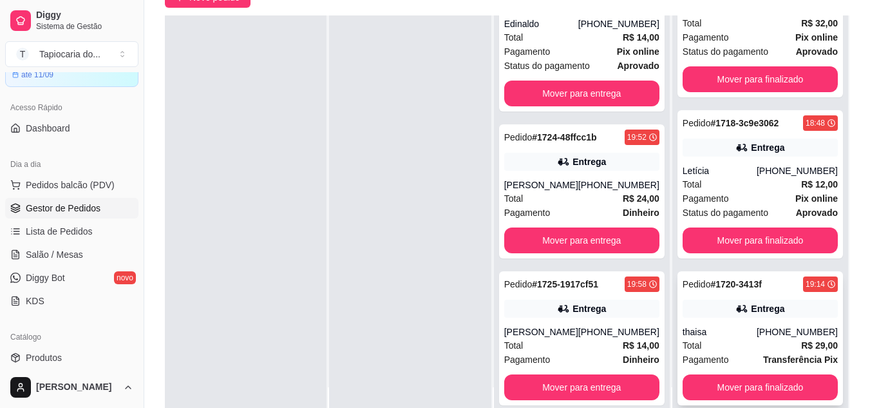
click at [727, 326] on div "thaisa" at bounding box center [720, 331] width 74 height 13
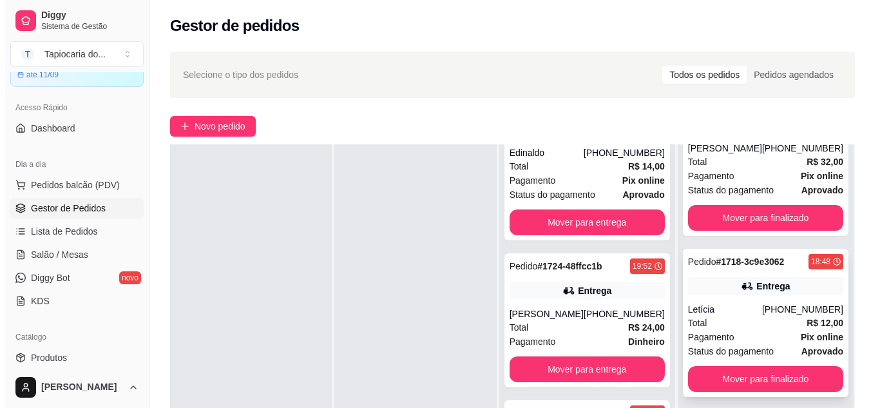
scroll to position [74, 0]
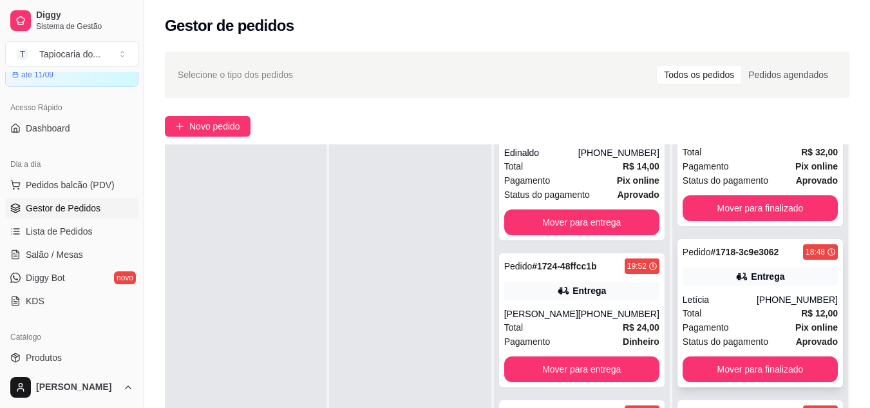
click at [780, 287] on div "Pedido # 1718-3c9e3062 18:48 Entrega Letícia [PHONE_NUMBER] Total R$ 12,00 Paga…" at bounding box center [761, 313] width 166 height 148
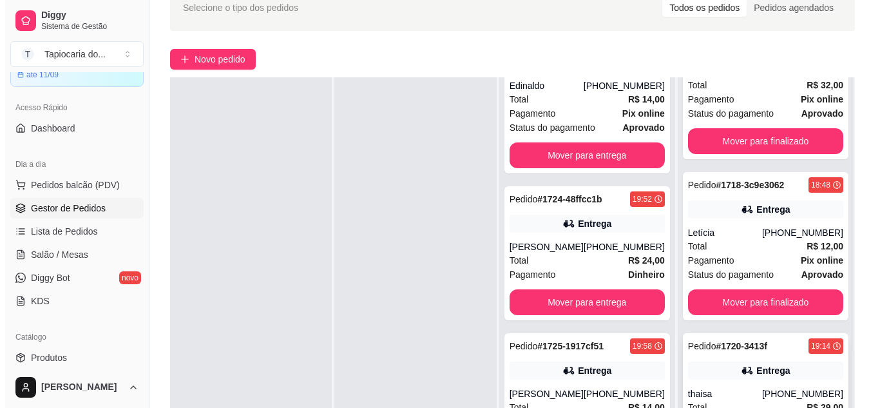
scroll to position [129, 0]
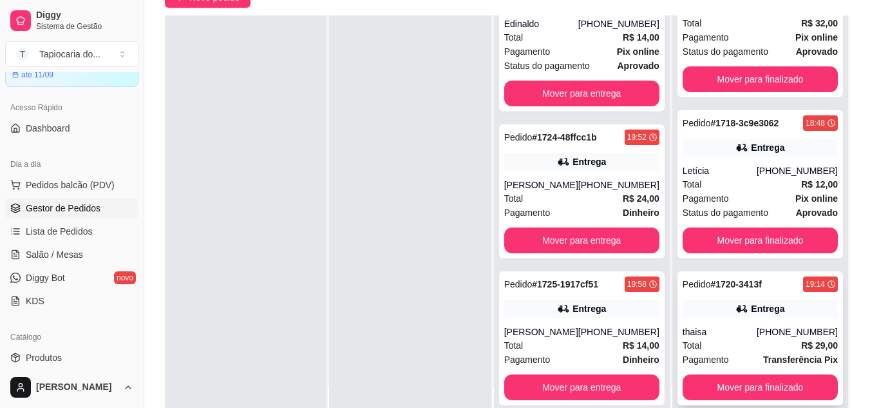
click at [760, 329] on div "[PHONE_NUMBER]" at bounding box center [797, 331] width 81 height 13
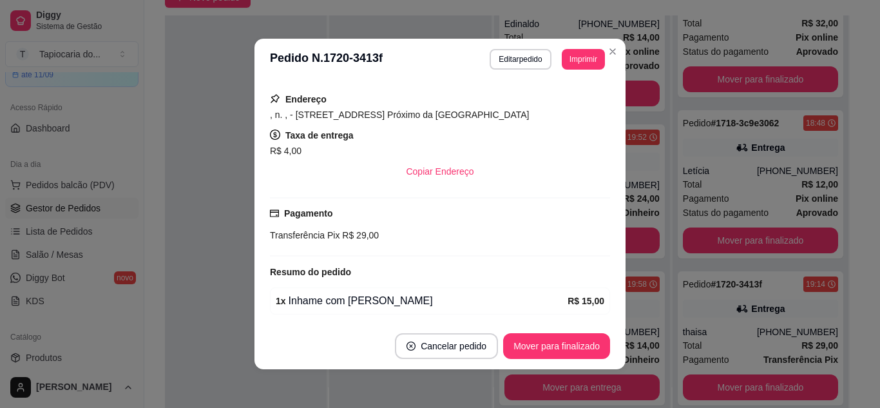
scroll to position [193, 0]
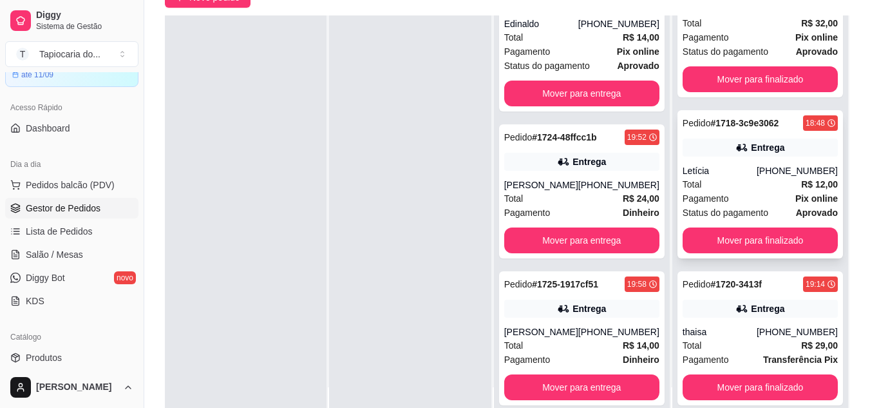
click at [710, 145] on div "Entrega" at bounding box center [760, 148] width 155 height 18
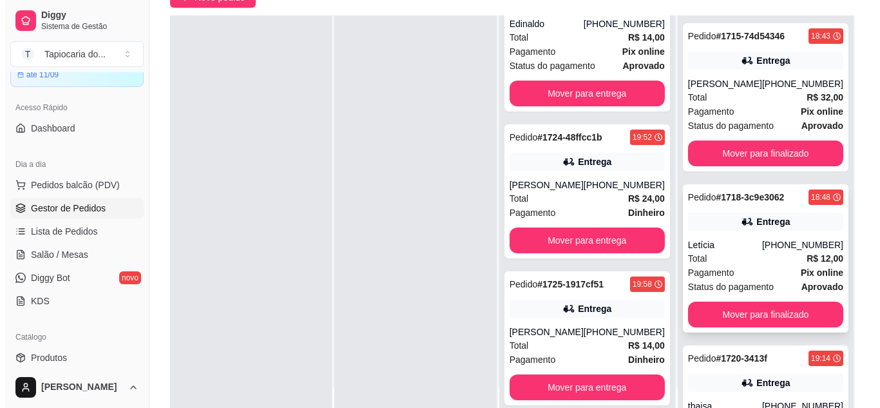
scroll to position [0, 0]
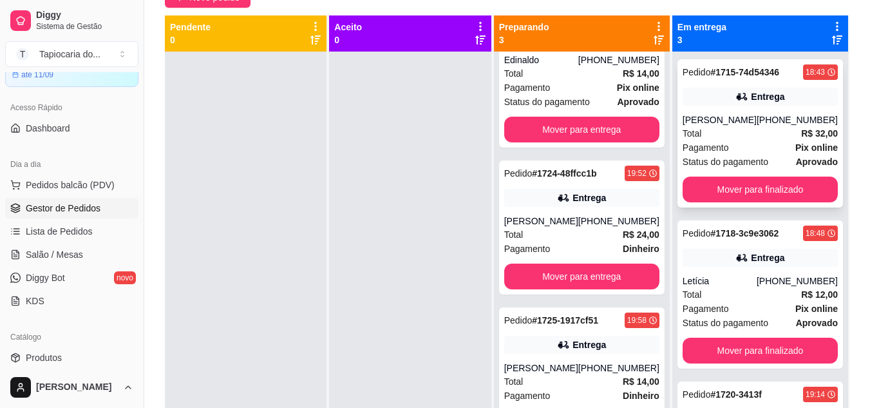
click at [733, 132] on div "Total R$ 32,00" at bounding box center [760, 133] width 155 height 14
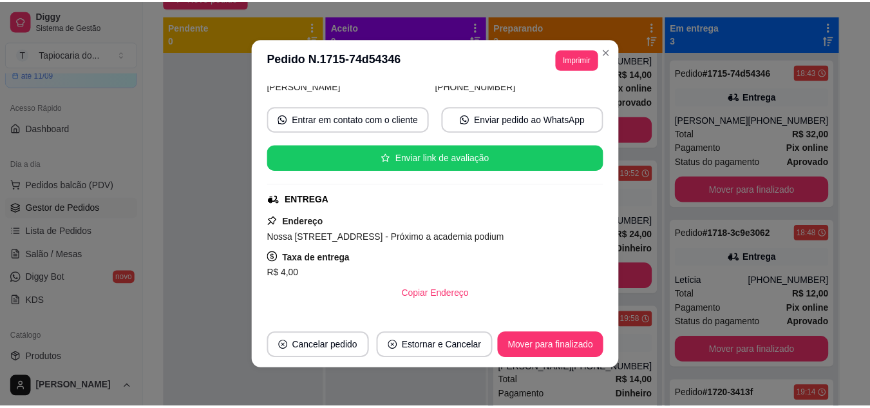
scroll to position [193, 0]
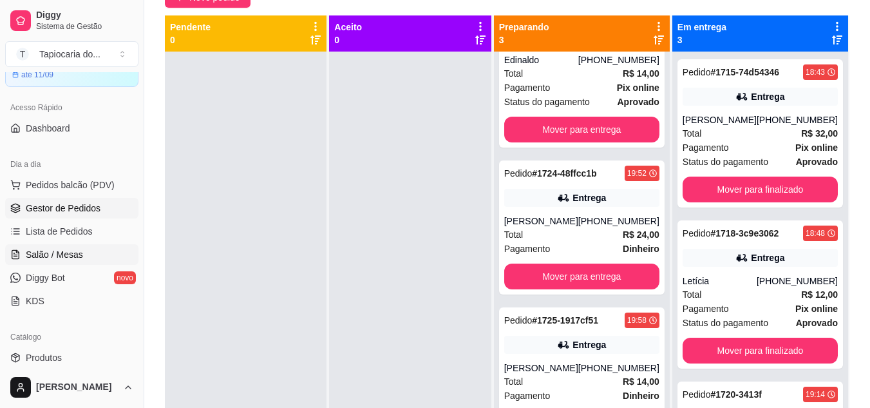
click at [66, 245] on link "Salão / Mesas" at bounding box center [71, 254] width 133 height 21
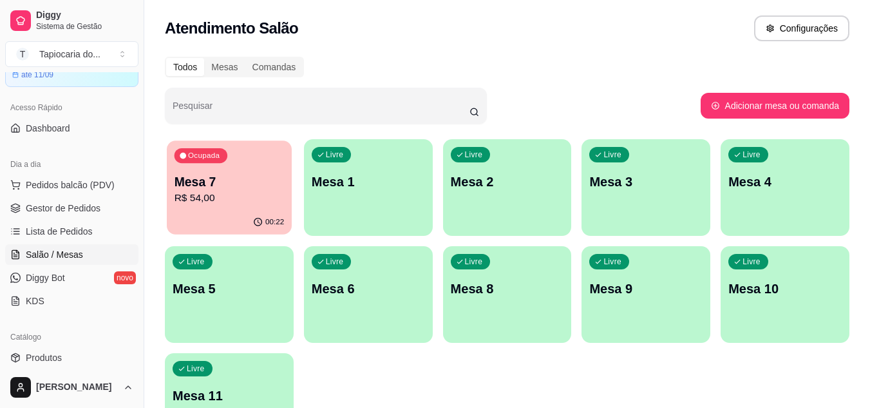
click at [216, 195] on p "R$ 54,00" at bounding box center [230, 198] width 110 height 15
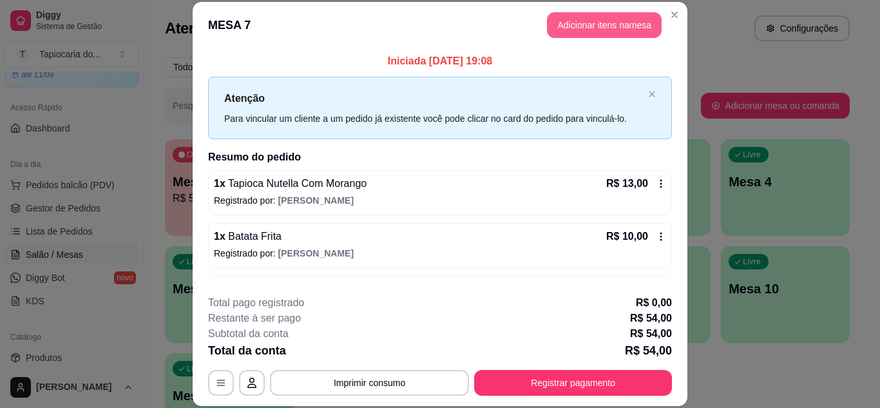
click at [578, 28] on button "Adicionar itens na mesa" at bounding box center [604, 25] width 115 height 26
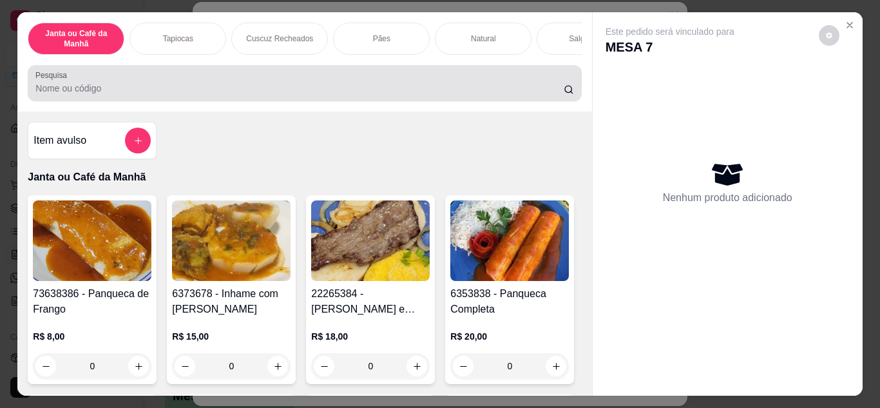
click at [510, 87] on input "Pesquisa" at bounding box center [299, 88] width 528 height 13
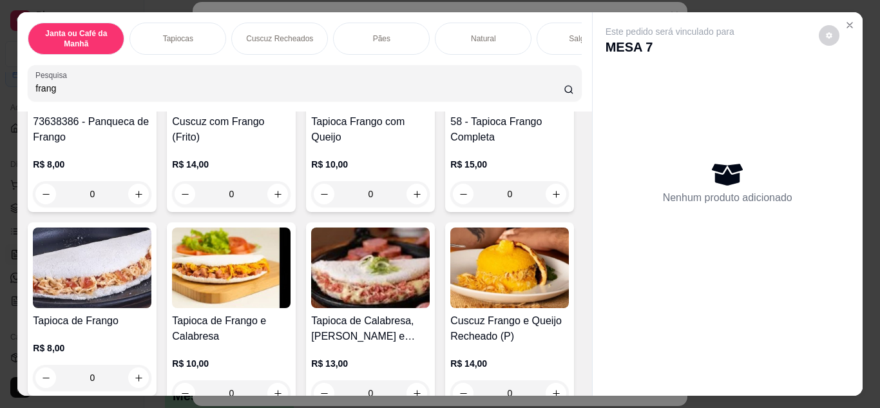
scroll to position [258, 0]
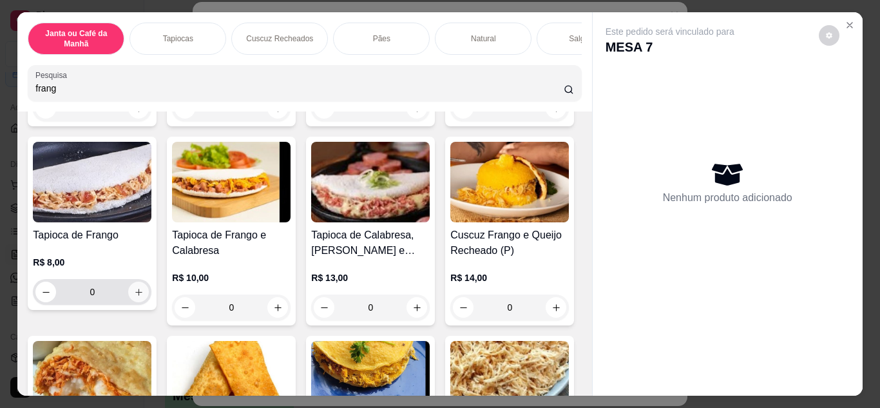
type input "frang"
click at [149, 294] on button "increase-product-quantity" at bounding box center [139, 292] width 20 height 20
type input "1"
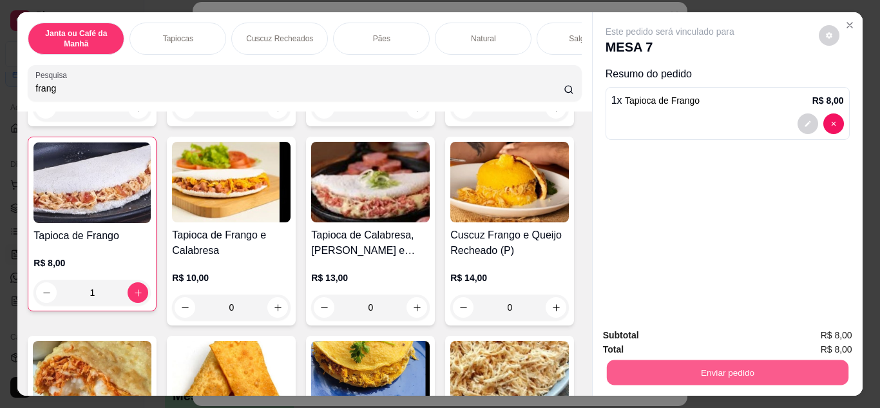
click at [680, 368] on button "Enviar pedido" at bounding box center [727, 372] width 242 height 25
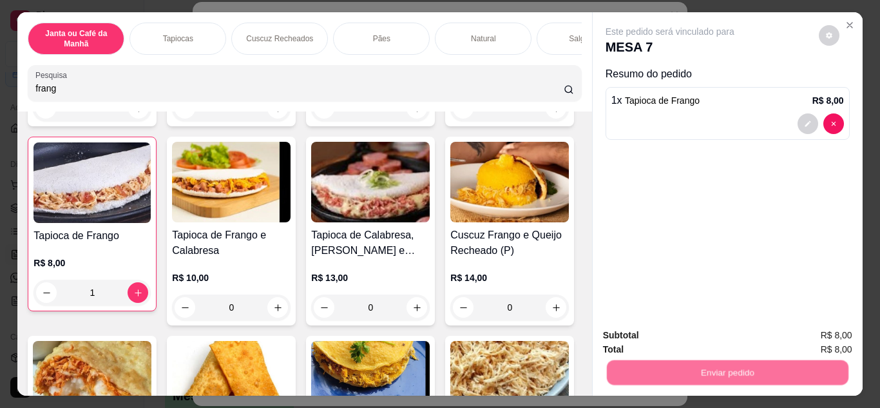
click at [662, 332] on button "Não registrar e enviar pedido" at bounding box center [685, 336] width 130 height 24
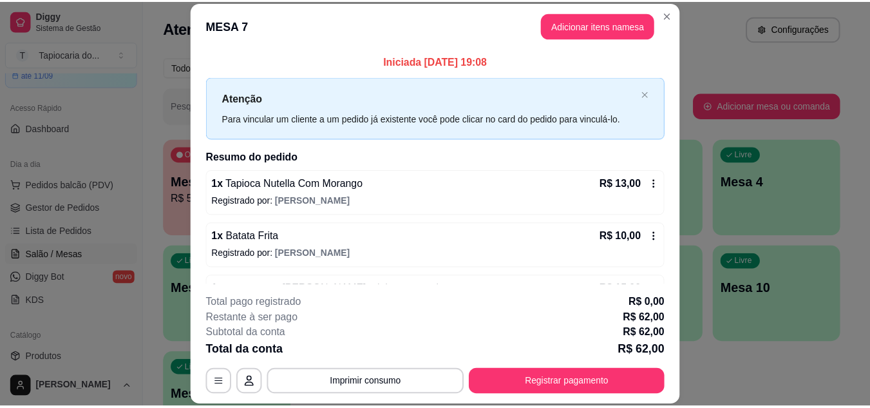
scroll to position [129, 0]
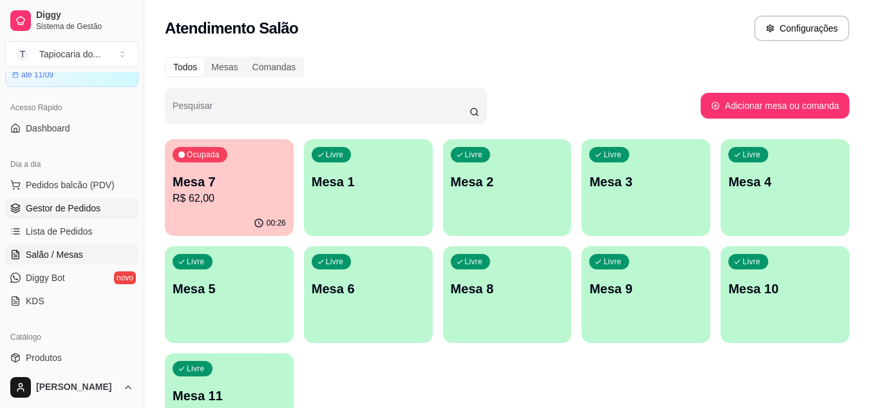
click at [37, 211] on span "Gestor de Pedidos" at bounding box center [63, 208] width 75 height 13
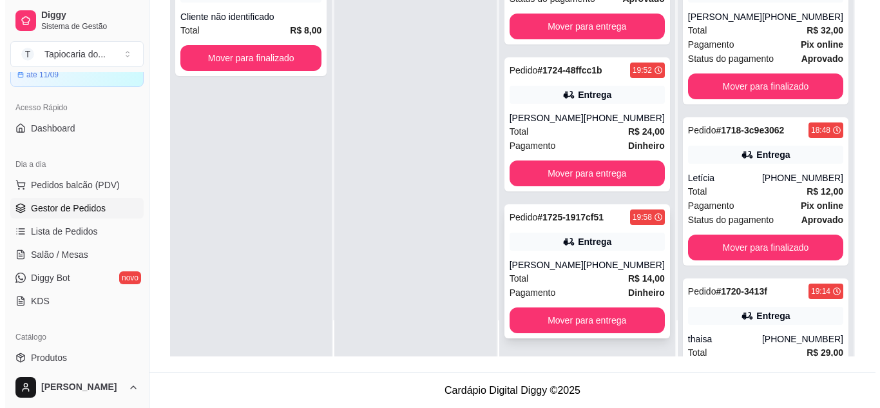
scroll to position [196, 0]
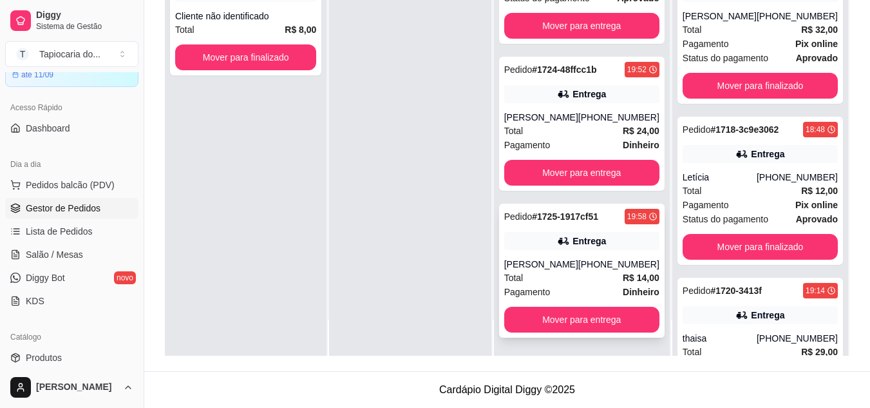
click at [567, 262] on div "[PERSON_NAME]" at bounding box center [541, 264] width 74 height 13
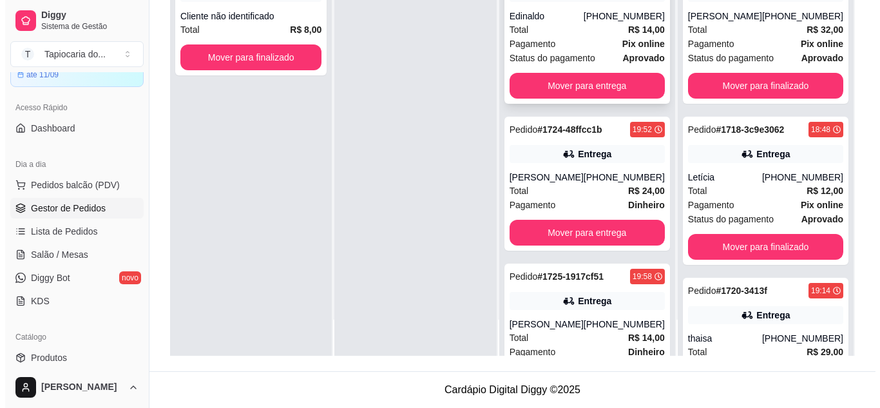
scroll to position [0, 0]
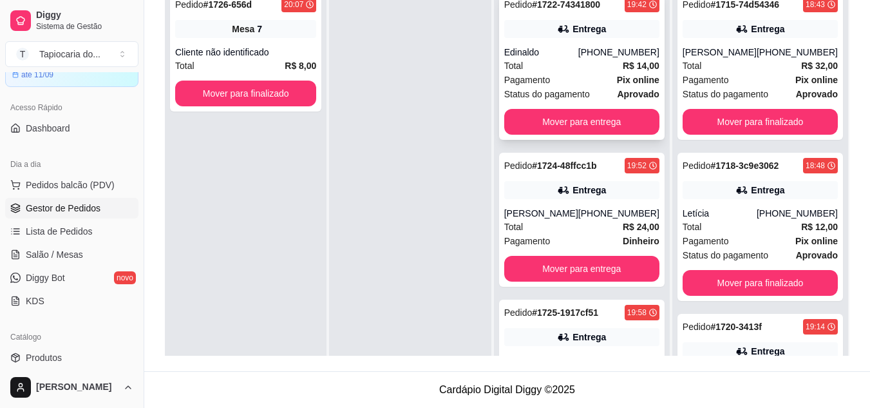
click at [578, 53] on div "Edinaldo" at bounding box center [541, 52] width 74 height 13
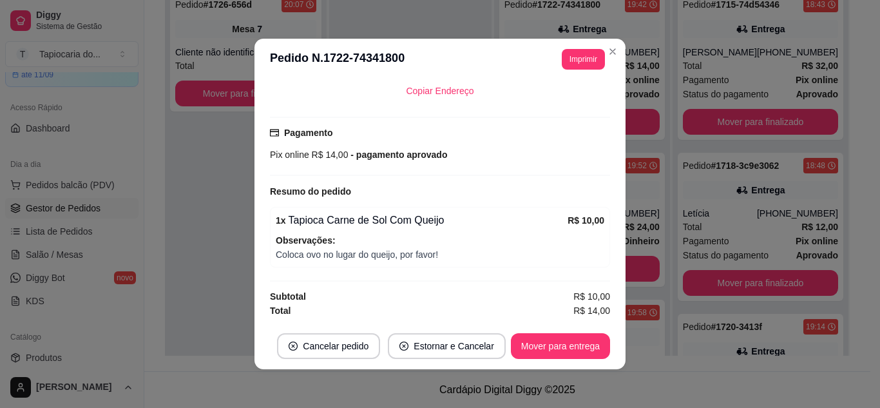
scroll to position [3, 0]
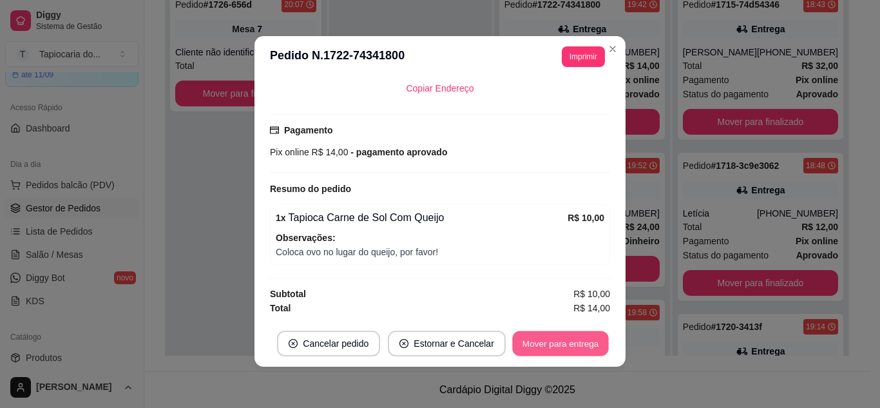
click at [566, 339] on button "Mover para entrega" at bounding box center [560, 343] width 97 height 25
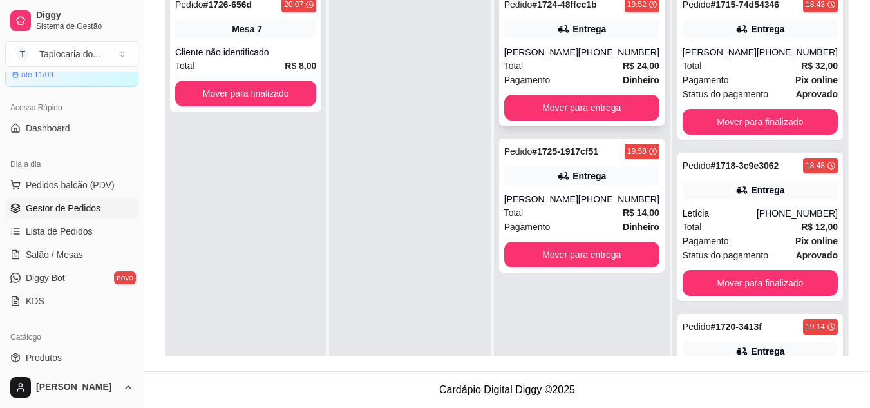
click at [559, 57] on div "[PERSON_NAME]" at bounding box center [541, 52] width 74 height 13
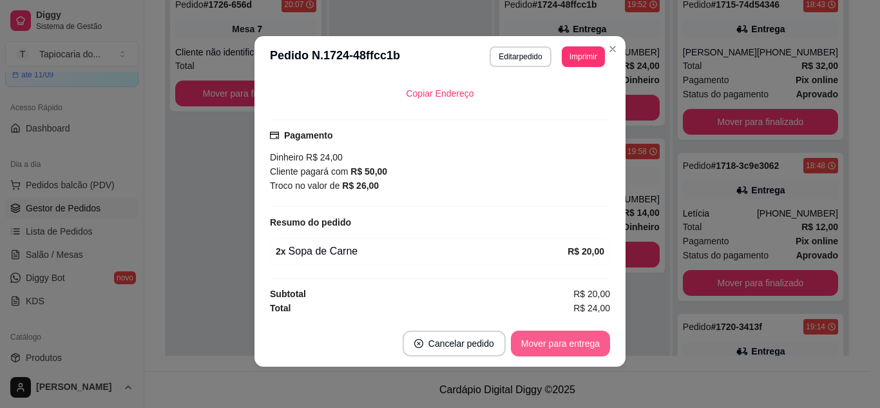
click at [542, 337] on button "Mover para entrega" at bounding box center [560, 343] width 99 height 26
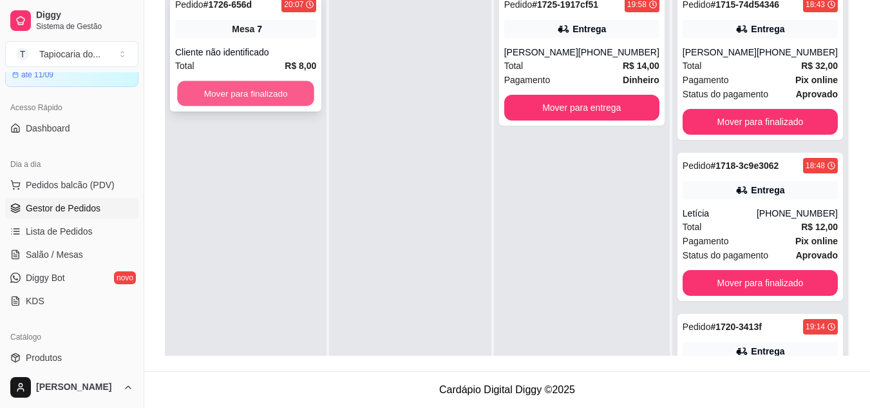
click at [296, 95] on button "Mover para finalizado" at bounding box center [245, 93] width 137 height 25
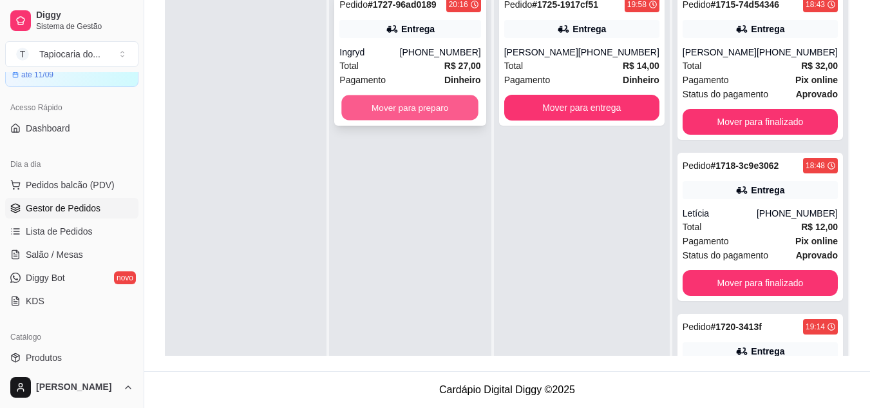
click at [423, 106] on button "Mover para preparo" at bounding box center [410, 107] width 137 height 25
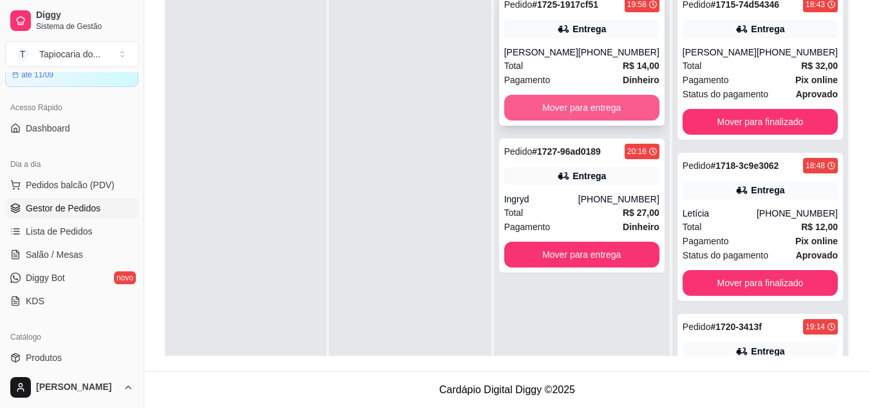
click at [530, 100] on button "Mover para entrega" at bounding box center [581, 108] width 155 height 26
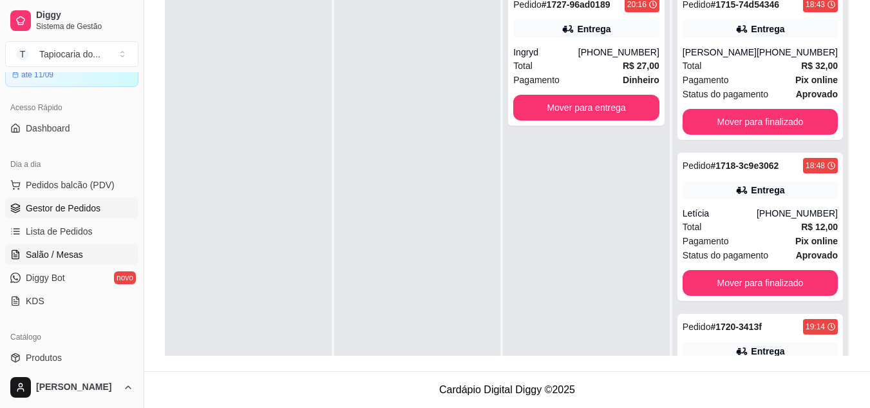
click at [89, 259] on link "Salão / Mesas" at bounding box center [71, 254] width 133 height 21
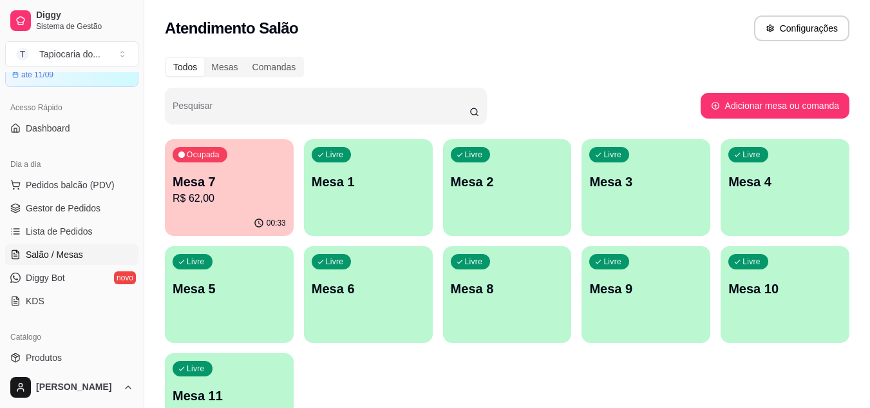
click at [606, 205] on div "Livre Mesa 3" at bounding box center [646, 179] width 129 height 81
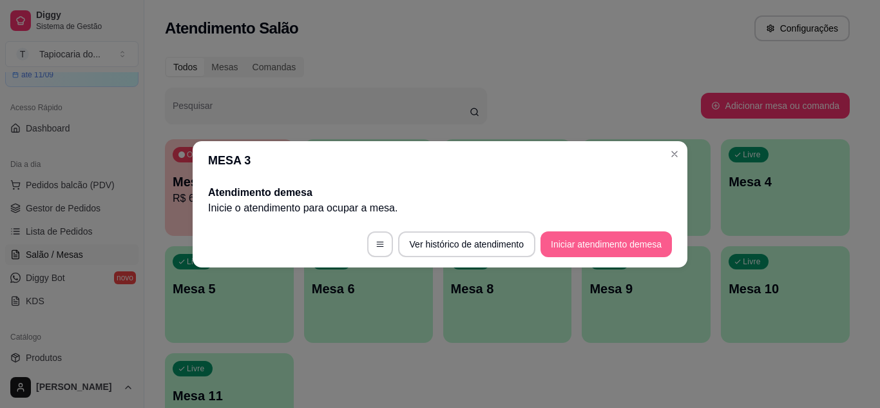
click at [622, 250] on button "Iniciar atendimento de mesa" at bounding box center [605, 244] width 131 height 26
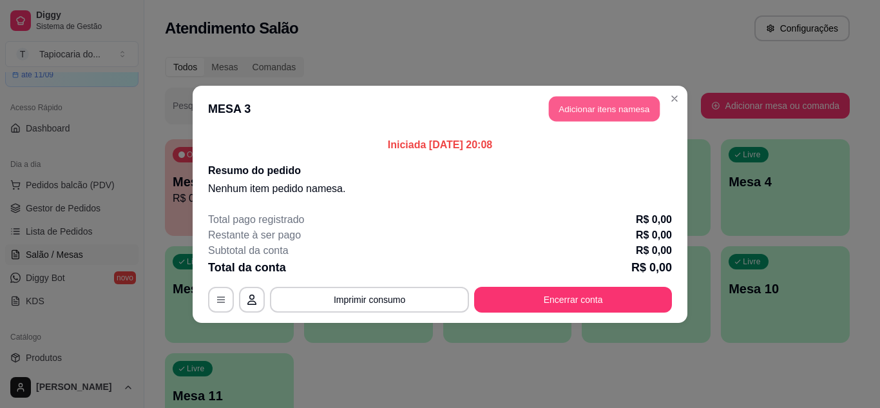
click at [580, 108] on button "Adicionar itens na mesa" at bounding box center [604, 108] width 111 height 25
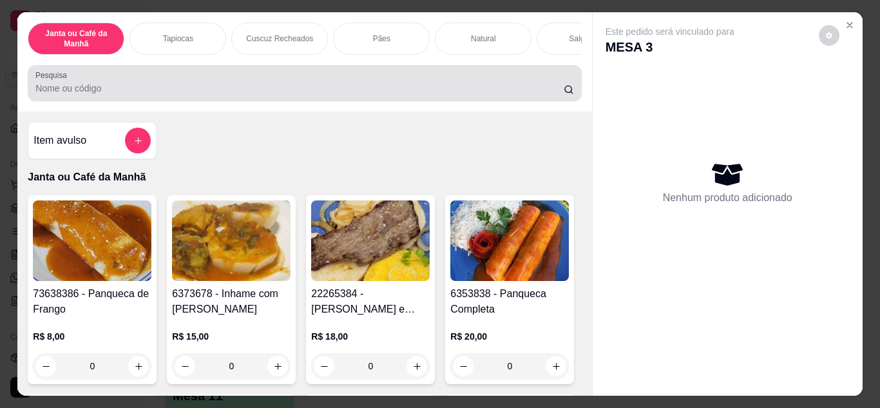
click at [428, 82] on div at bounding box center [304, 83] width 538 height 26
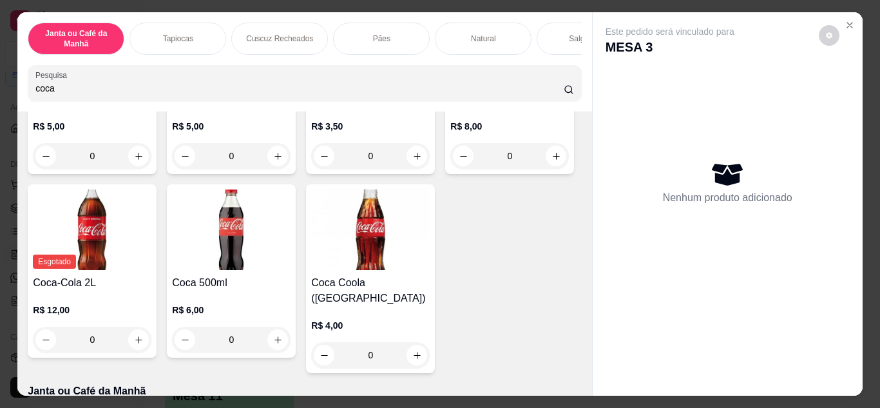
scroll to position [258, 0]
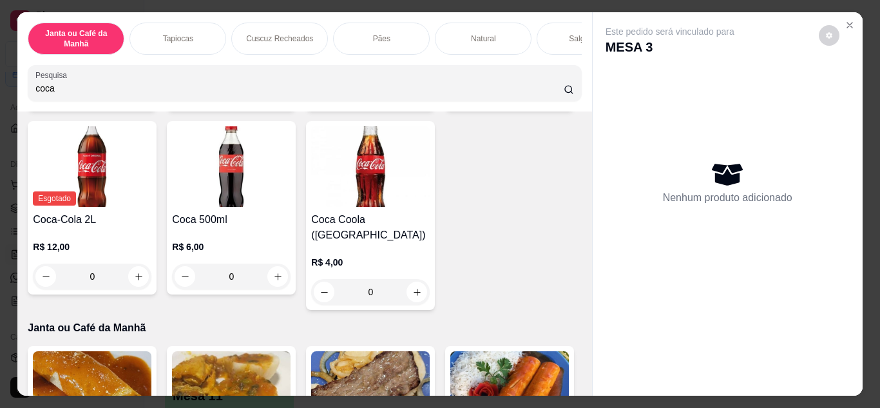
type input "coca"
click at [546, 103] on button "increase-product-quantity" at bounding box center [556, 92] width 21 height 21
type input "1"
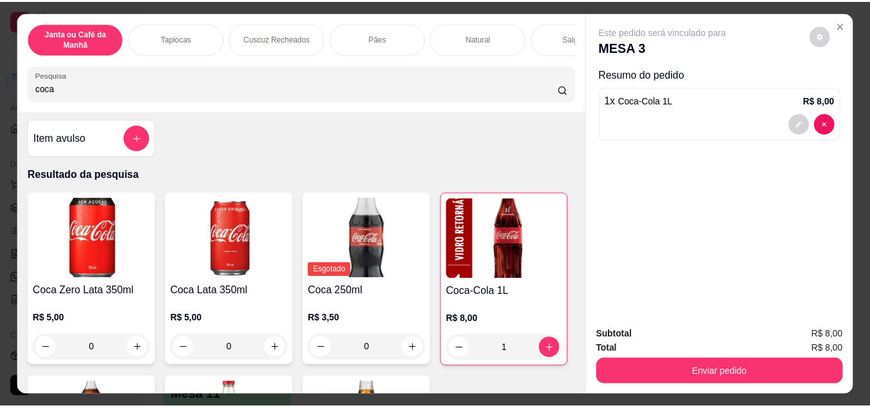
scroll to position [0, 0]
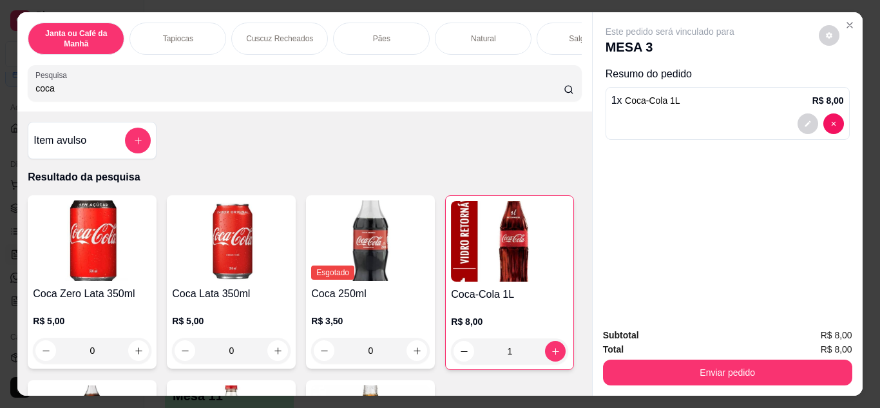
click at [267, 86] on div "coca" at bounding box center [304, 83] width 538 height 26
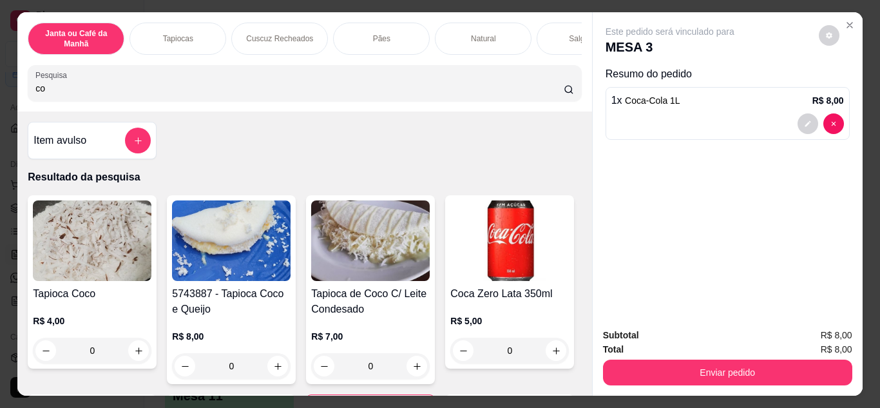
type input "c"
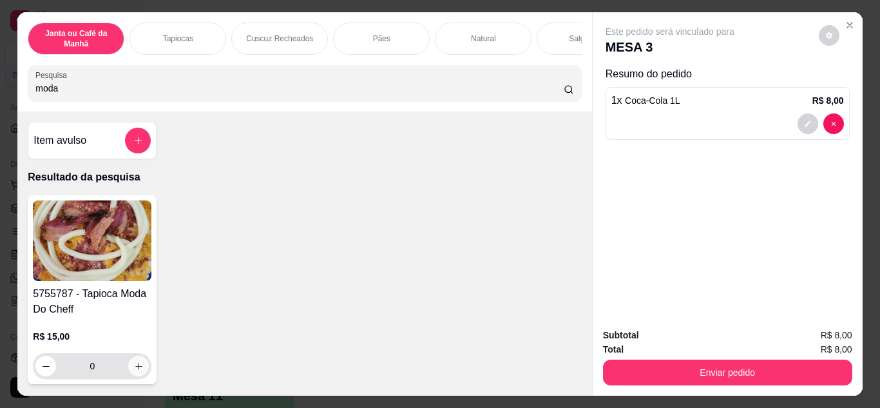
type input "moda"
click at [140, 376] on button "increase-product-quantity" at bounding box center [139, 366] width 20 height 20
type input "1"
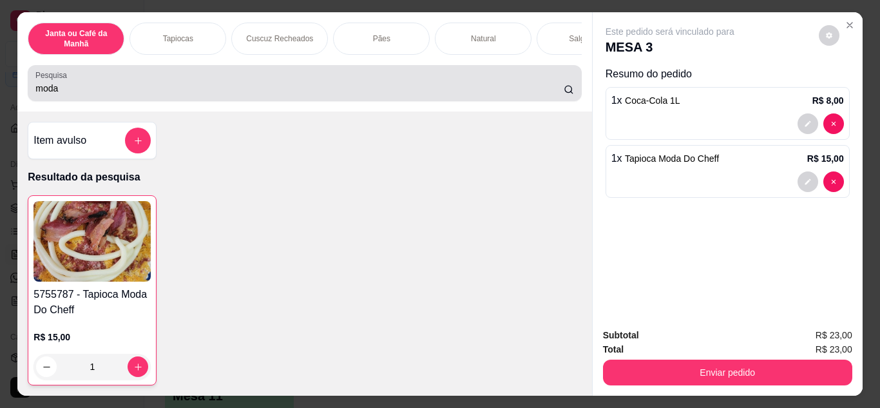
click at [256, 96] on div "moda" at bounding box center [304, 83] width 538 height 26
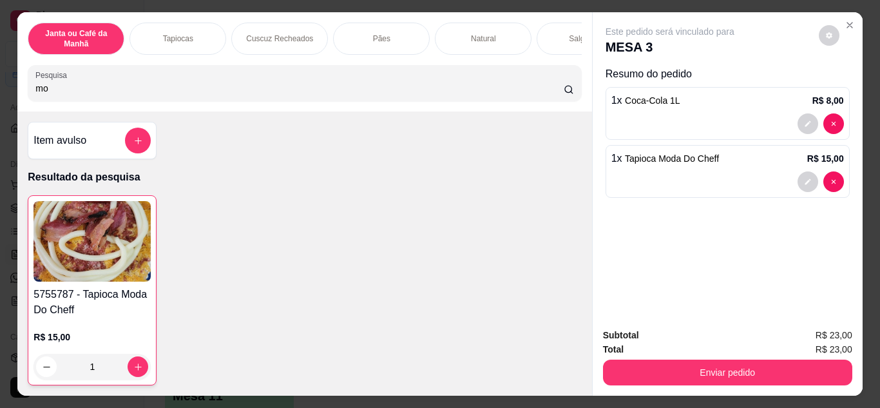
type input "m"
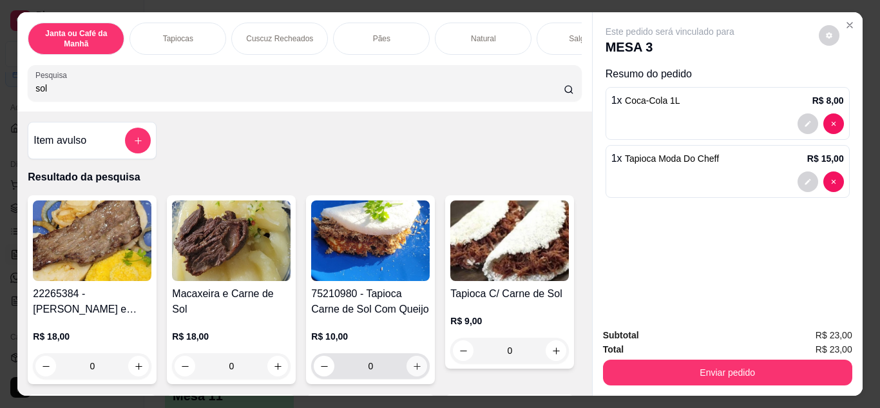
type input "sol"
click at [406, 374] on button "increase-product-quantity" at bounding box center [416, 366] width 21 height 21
type input "1"
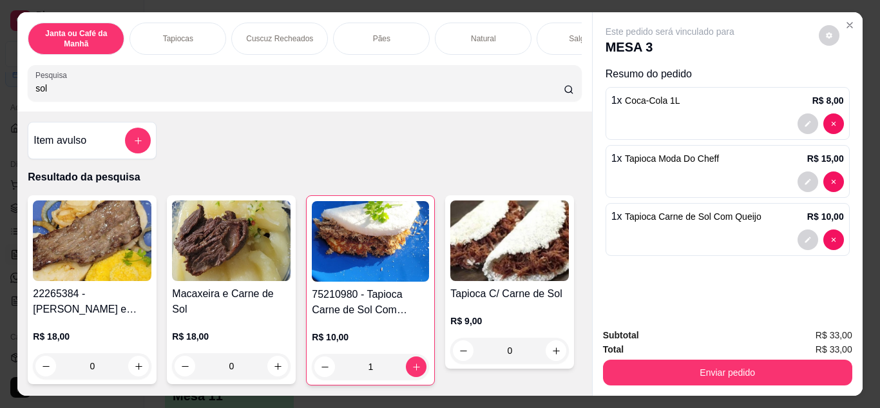
click at [387, 95] on input "sol" at bounding box center [299, 88] width 528 height 13
type input "s"
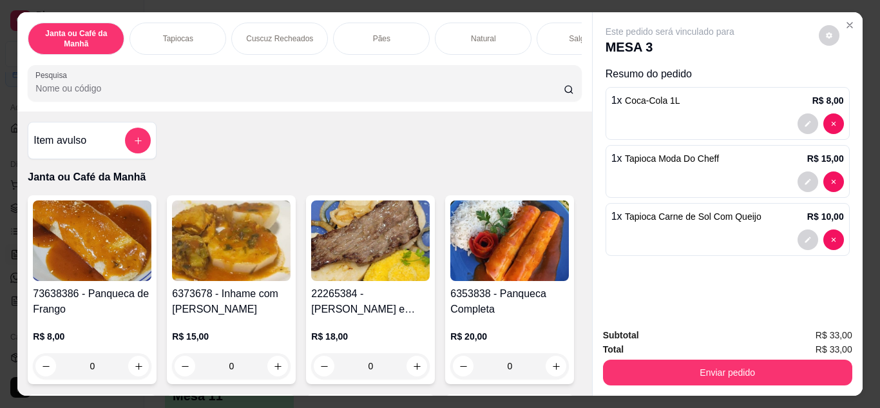
click at [332, 92] on input "Pesquisa" at bounding box center [299, 88] width 528 height 13
click at [513, 94] on input "Pesquisa" at bounding box center [299, 88] width 528 height 13
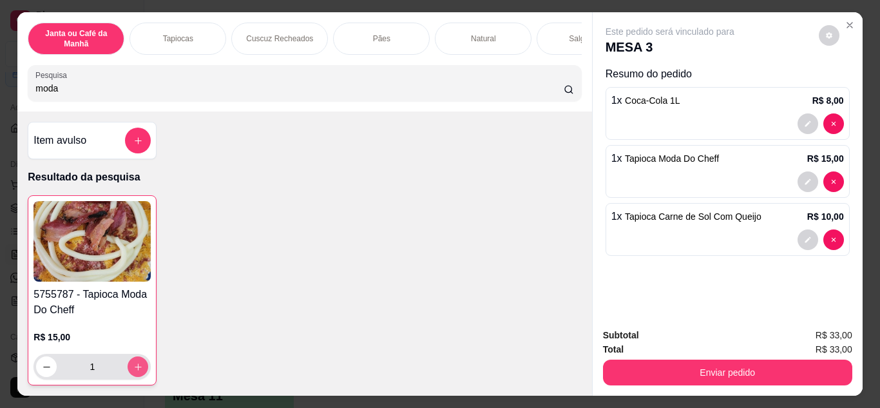
type input "moda"
click at [133, 376] on button "increase-product-quantity" at bounding box center [138, 366] width 20 height 20
type input "2"
click at [468, 88] on input "moda" at bounding box center [299, 88] width 528 height 13
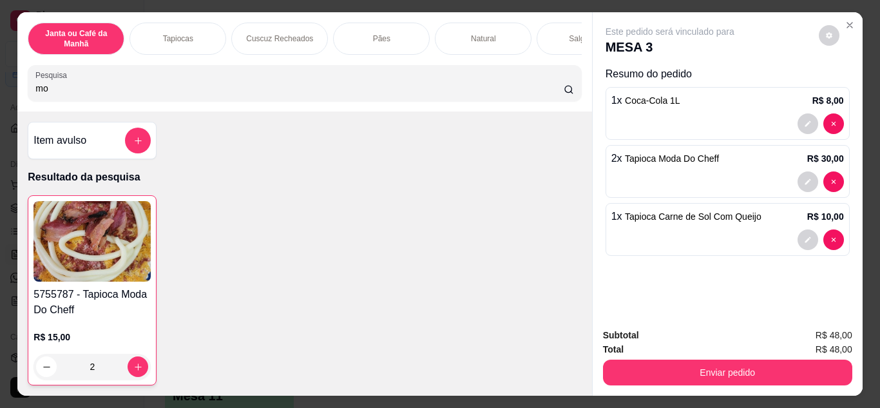
type input "m"
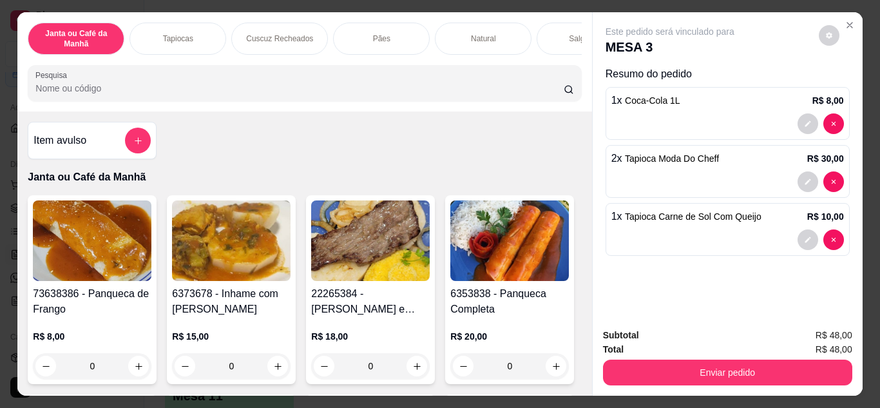
click at [479, 95] on input "Pesquisa" at bounding box center [299, 88] width 528 height 13
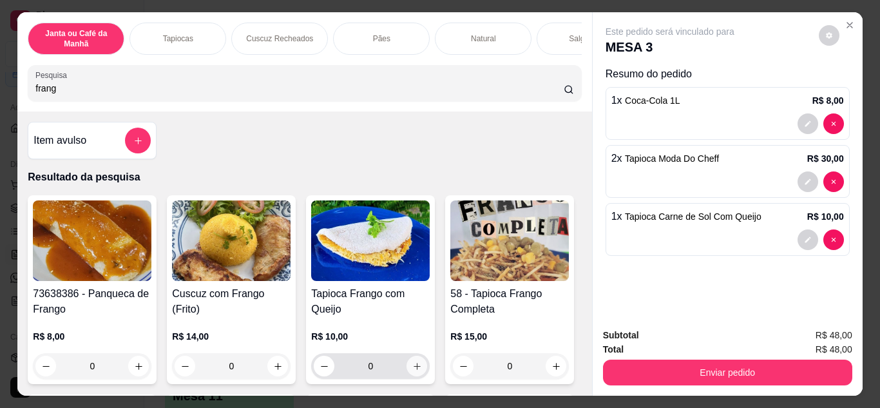
type input "frang"
click at [413, 376] on button "increase-product-quantity" at bounding box center [416, 366] width 21 height 21
type input "1"
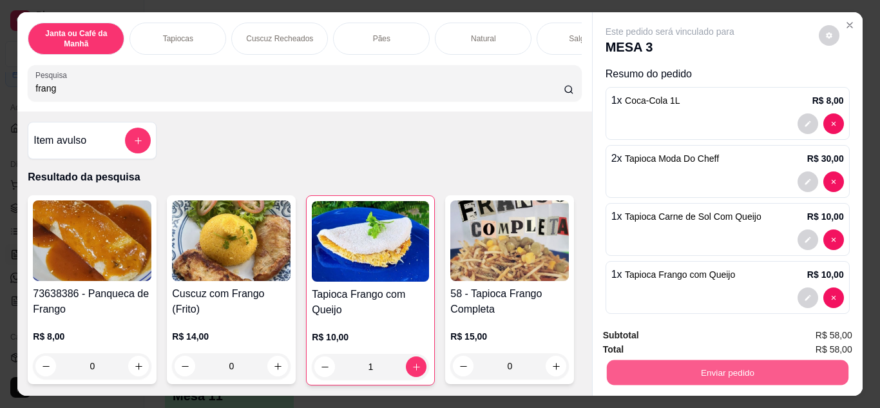
click at [702, 371] on button "Enviar pedido" at bounding box center [727, 372] width 242 height 25
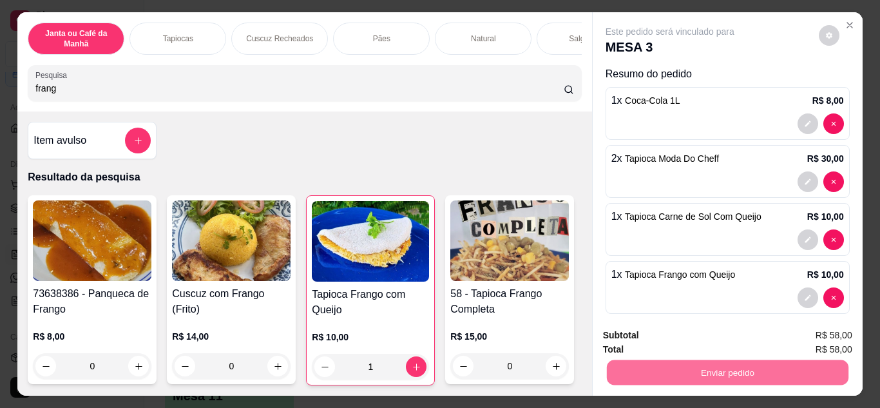
click at [700, 339] on button "Não registrar e enviar pedido" at bounding box center [685, 336] width 130 height 24
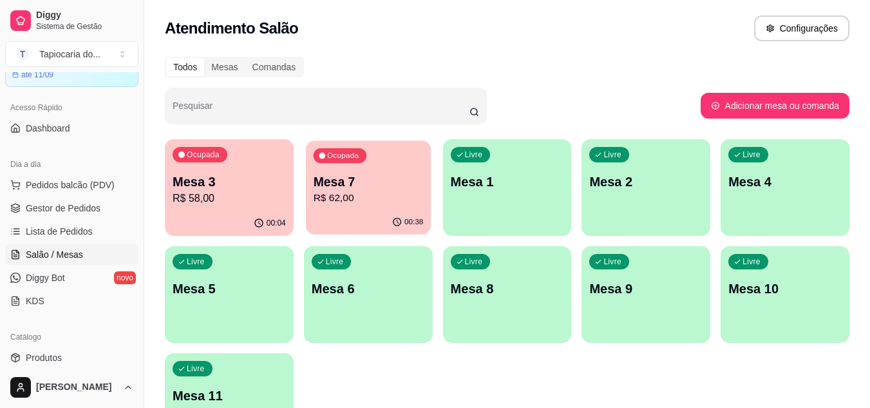
click at [331, 213] on div "00:38" at bounding box center [368, 222] width 125 height 24
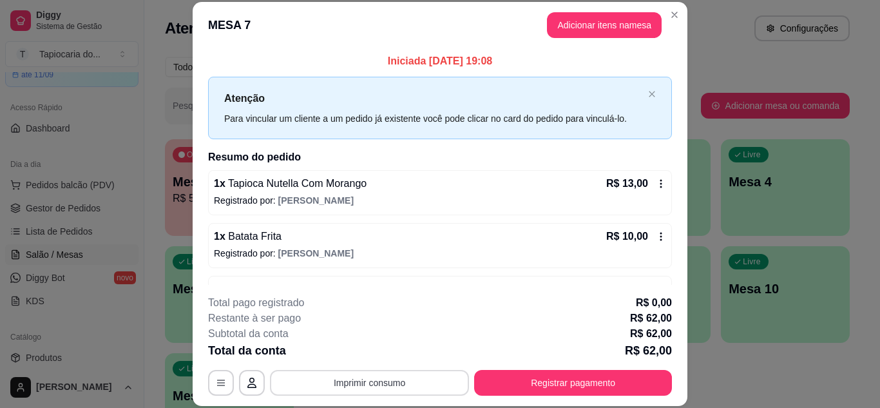
click at [346, 377] on button "Imprimir consumo" at bounding box center [369, 383] width 199 height 26
click at [356, 349] on button "Impressora" at bounding box center [368, 353] width 90 height 20
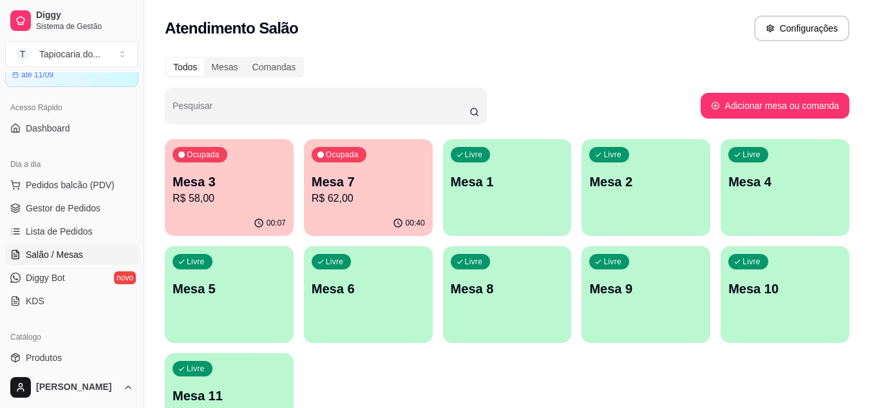
click at [350, 178] on p "Mesa 7" at bounding box center [368, 182] width 113 height 18
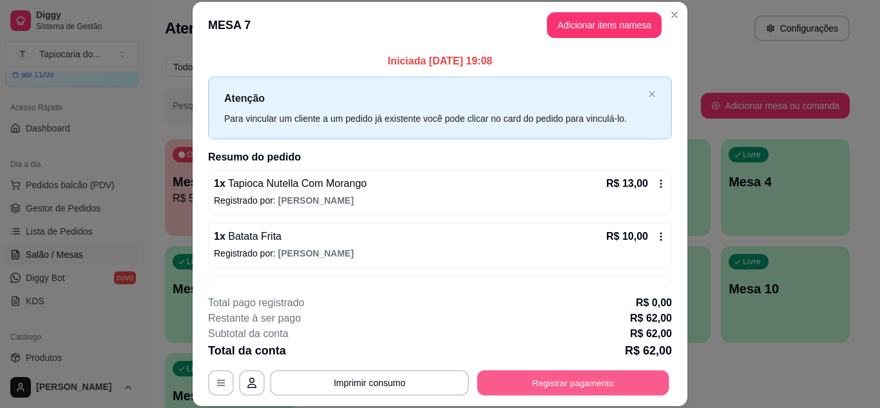
click at [589, 392] on button "Registrar pagamento" at bounding box center [573, 382] width 192 height 25
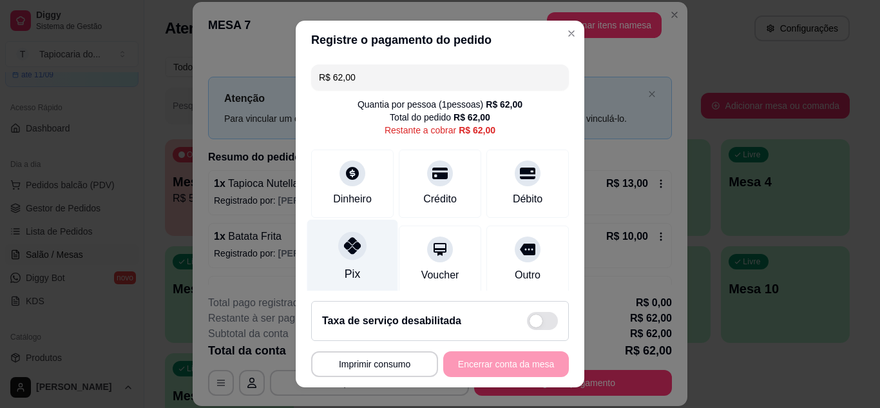
click at [339, 260] on div "Pix" at bounding box center [352, 256] width 91 height 75
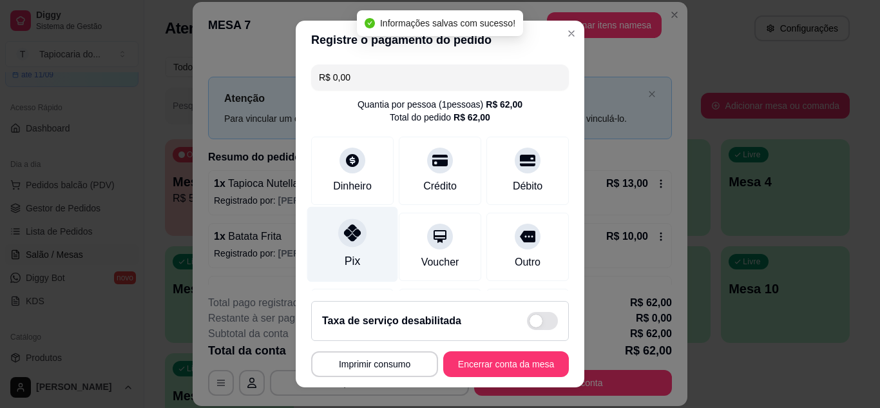
type input "R$ 0,00"
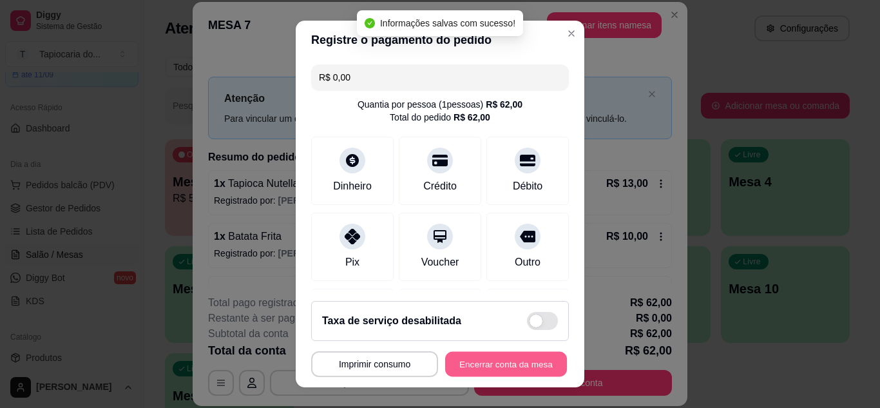
click at [529, 365] on button "Encerrar conta da mesa" at bounding box center [506, 364] width 122 height 25
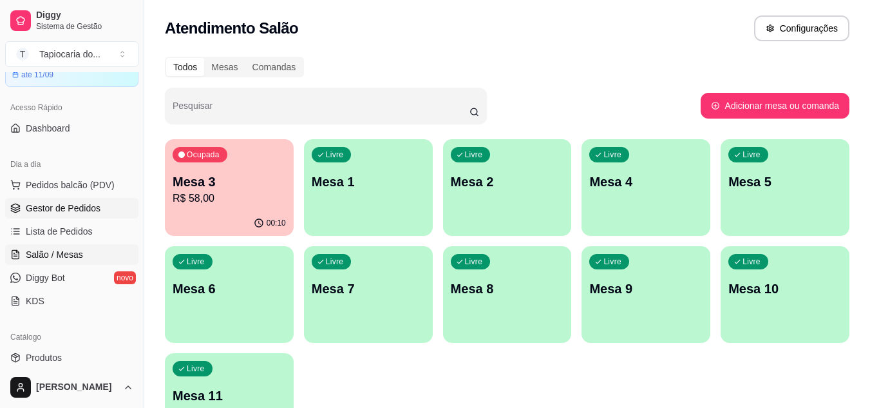
click at [93, 209] on span "Gestor de Pedidos" at bounding box center [63, 208] width 75 height 13
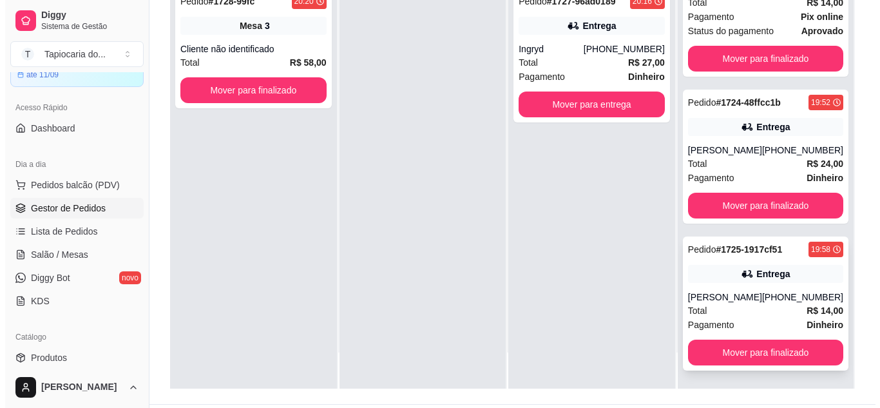
scroll to position [196, 0]
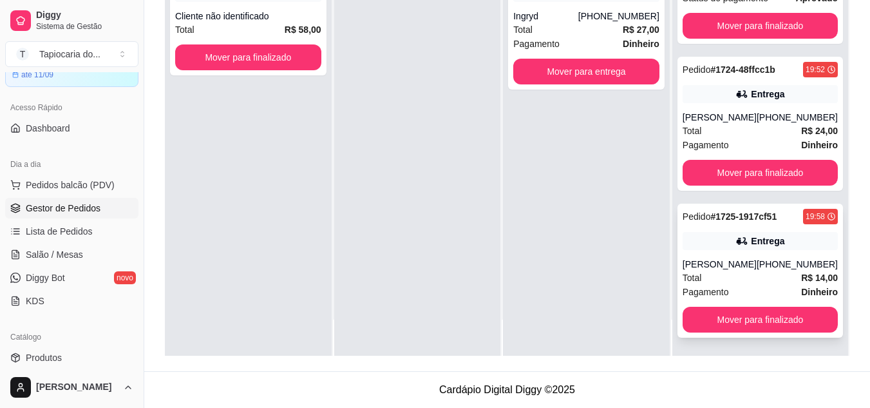
click at [759, 262] on div "[PHONE_NUMBER]" at bounding box center [797, 264] width 81 height 13
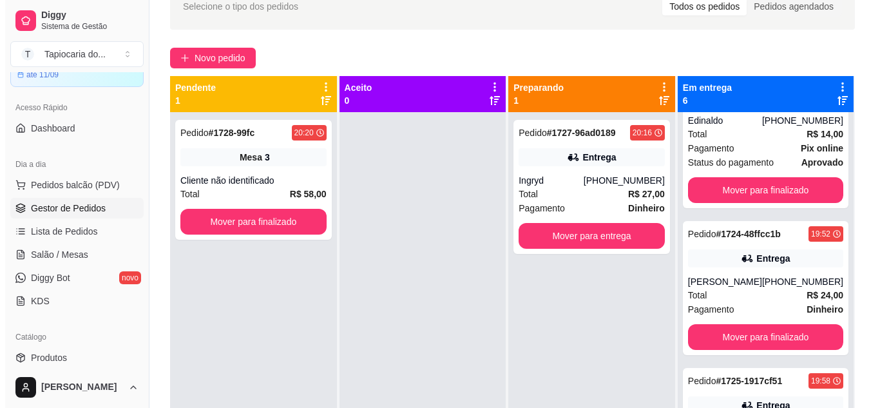
scroll to position [68, 0]
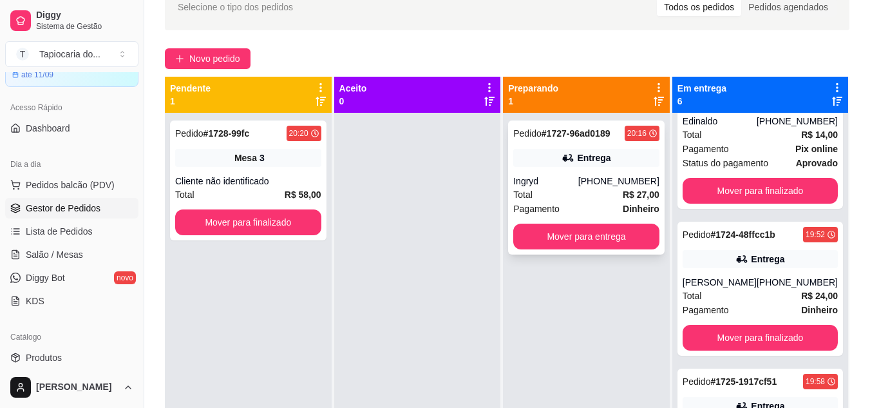
click at [586, 173] on div "Pedido # 1727-96ad0189 20:16 Entrega Ingryd [PHONE_NUMBER] Total R$ 27,00 Pagam…" at bounding box center [586, 187] width 157 height 134
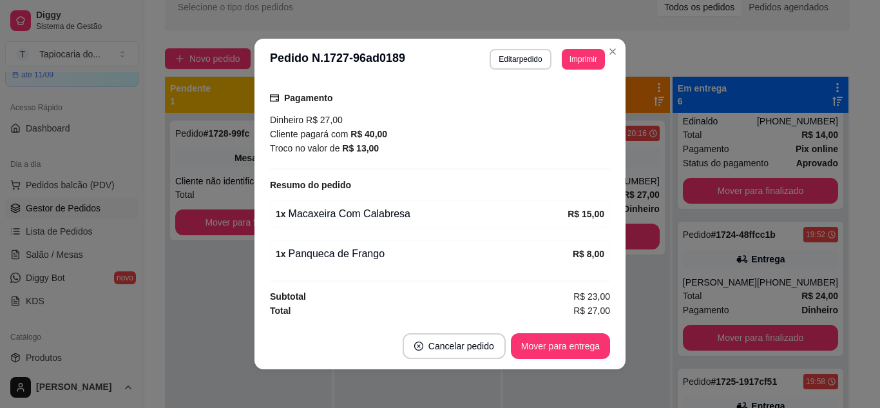
scroll to position [3, 0]
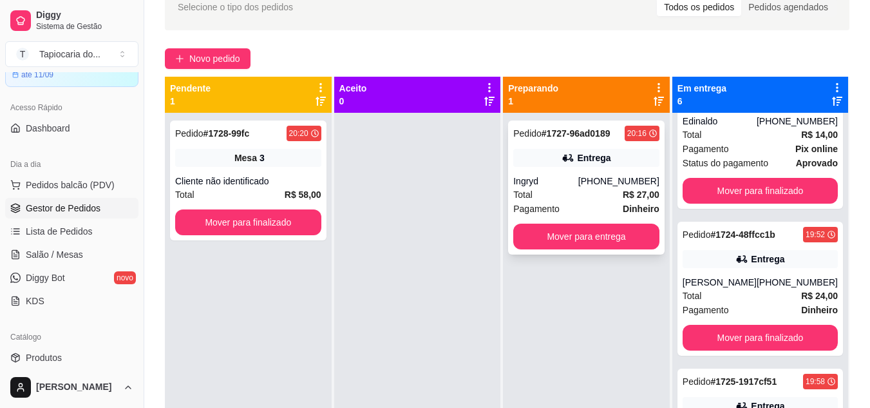
click at [589, 172] on div "Pedido # 1727-96ad0189 20:16 Entrega Ingryd [PHONE_NUMBER] Total R$ 27,00 Pagam…" at bounding box center [586, 187] width 157 height 134
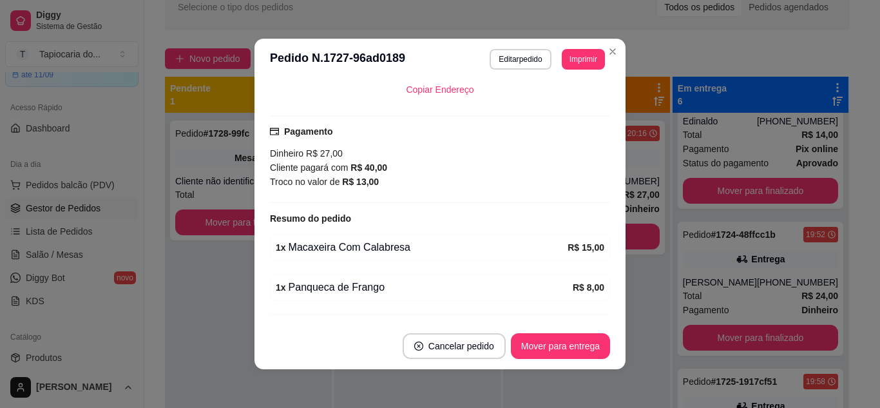
scroll to position [322, 0]
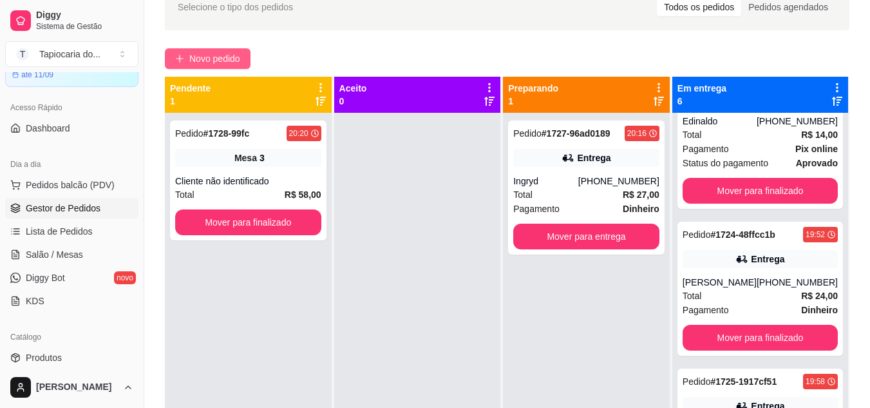
click at [209, 57] on span "Novo pedido" at bounding box center [214, 59] width 51 height 14
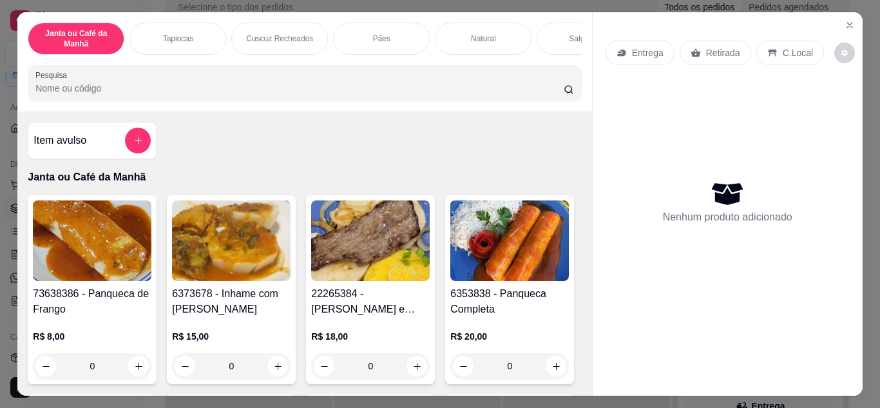
click at [224, 95] on input "Pesquisa" at bounding box center [299, 88] width 528 height 13
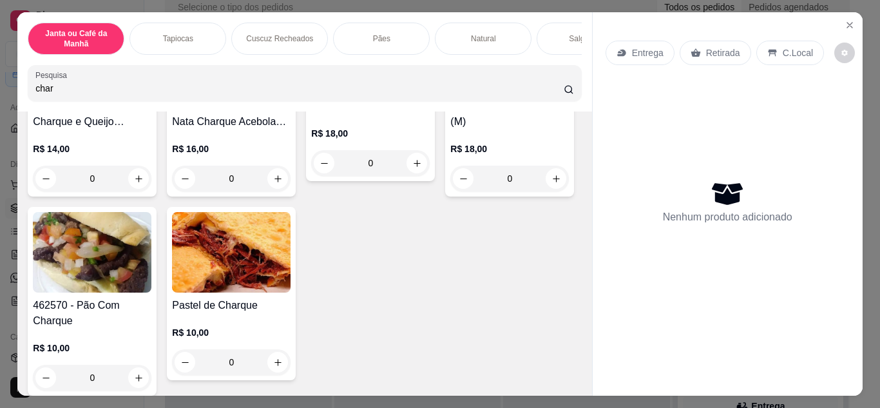
scroll to position [451, 0]
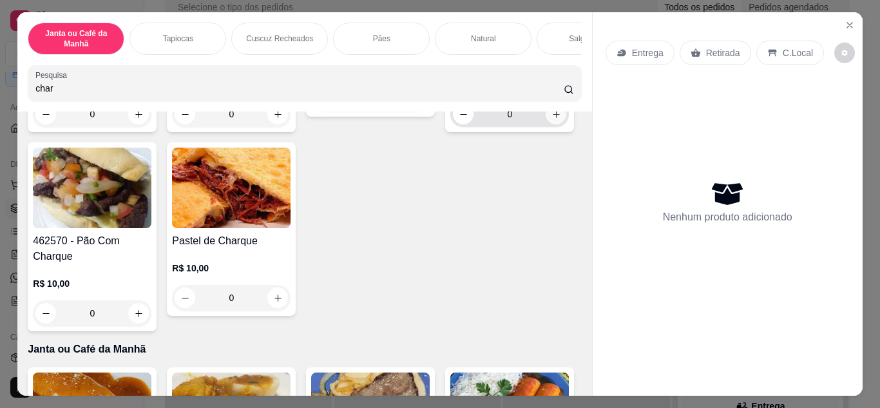
type input "char"
click at [551, 119] on icon "increase-product-quantity" at bounding box center [556, 115] width 10 height 10
type input "1"
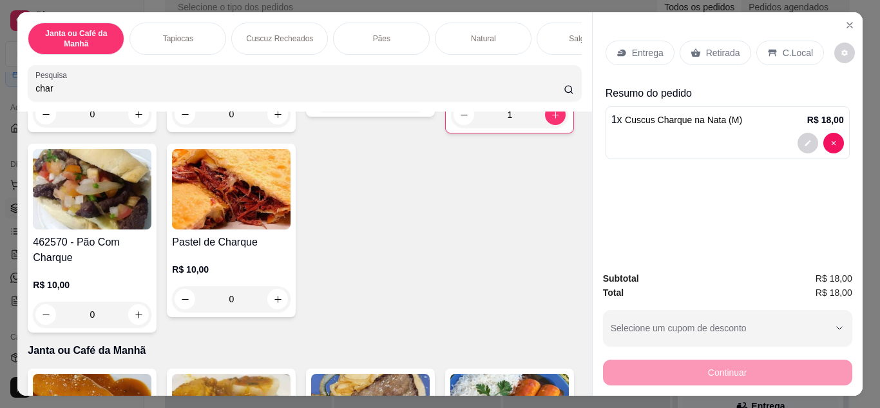
click at [646, 52] on p "Entrega" at bounding box center [648, 52] width 32 height 13
click at [680, 46] on div "Retirada" at bounding box center [716, 53] width 72 height 24
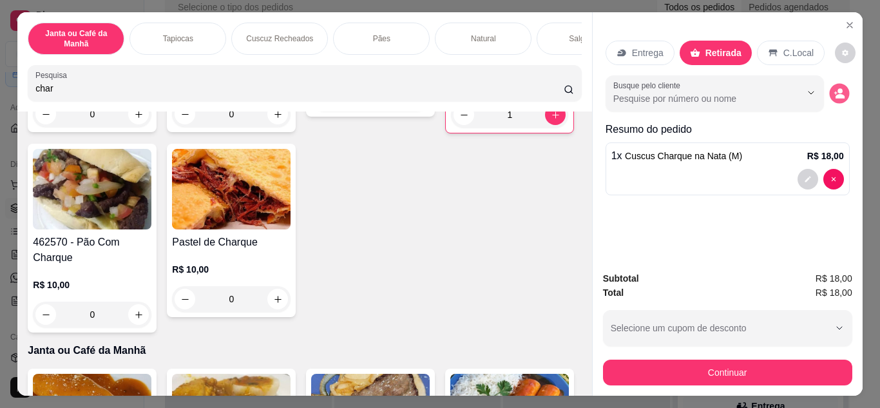
click at [839, 89] on icon "decrease-product-quantity" at bounding box center [839, 93] width 11 height 11
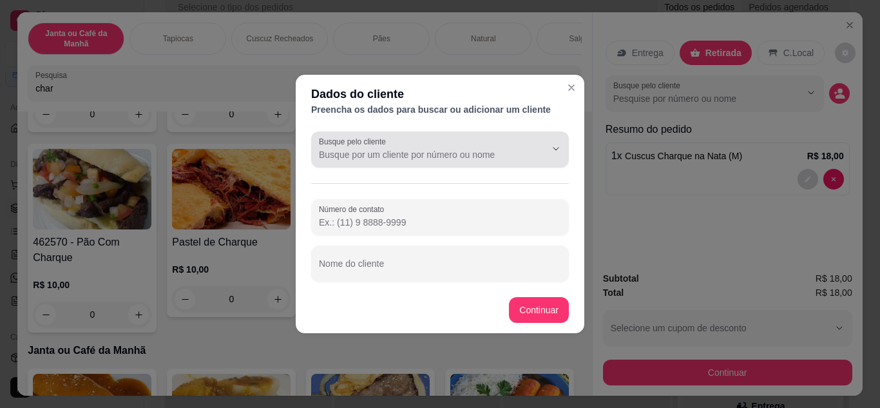
click at [464, 151] on input "Busque pelo cliente" at bounding box center [422, 154] width 206 height 13
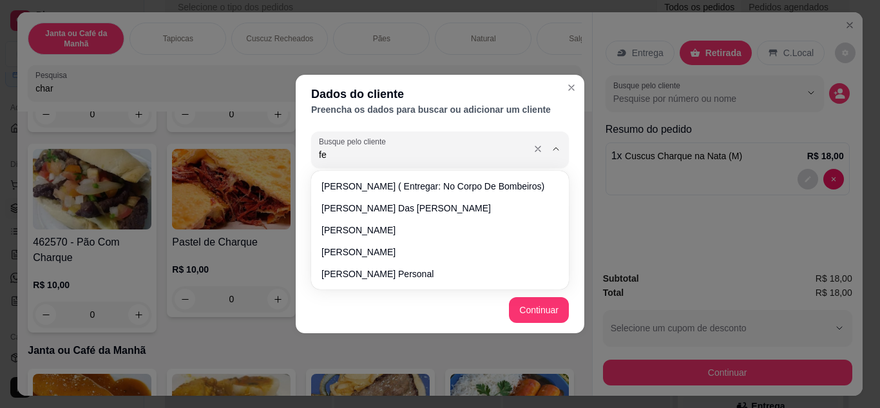
type input "f"
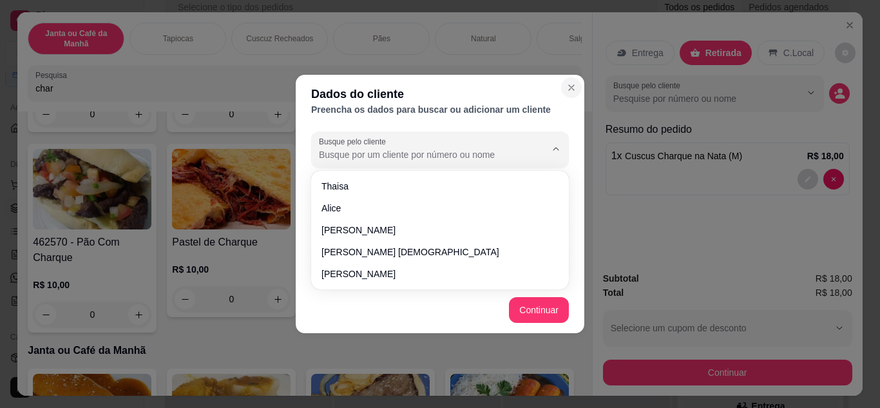
click at [573, 83] on icon "Close" at bounding box center [571, 87] width 10 height 10
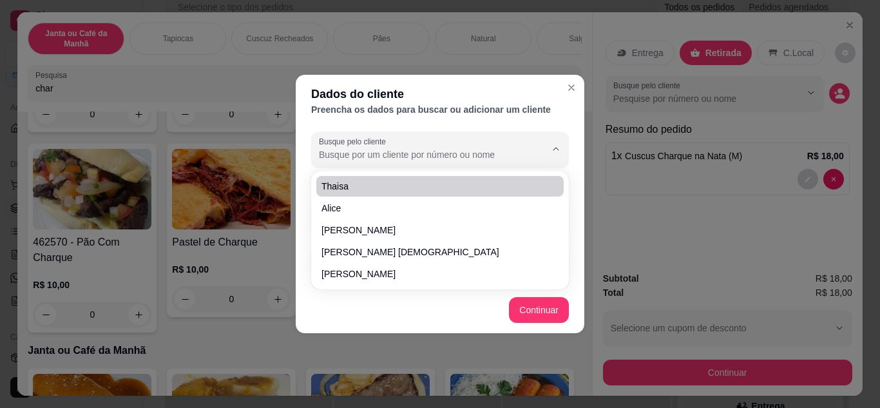
click at [440, 150] on input "Busque pelo cliente" at bounding box center [422, 154] width 206 height 13
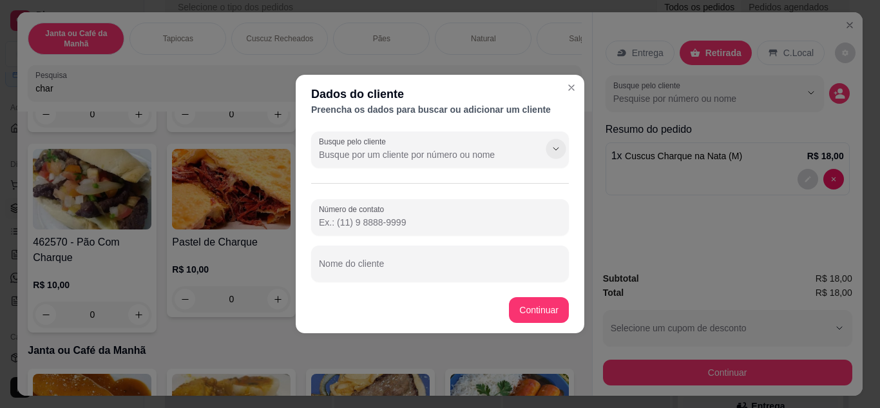
click at [559, 147] on icon "Show suggestions" at bounding box center [556, 149] width 10 height 10
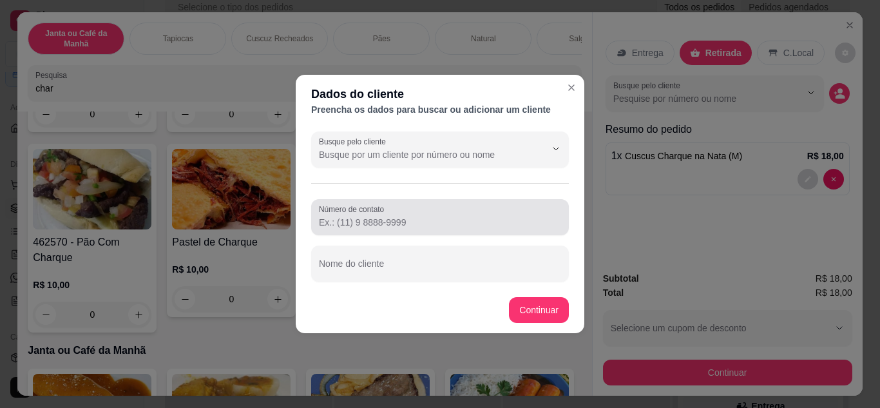
drag, startPoint x: 482, startPoint y: 209, endPoint x: 379, endPoint y: 227, distance: 104.7
click at [379, 228] on div "Número de contato" at bounding box center [440, 217] width 258 height 36
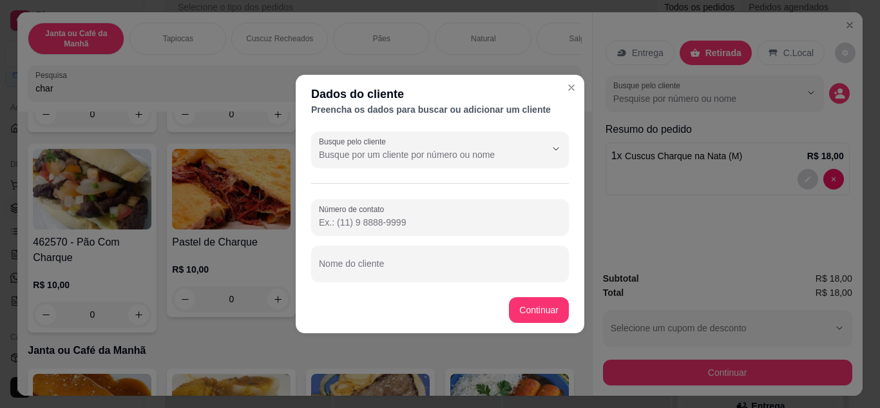
paste input "[PHONE_NUMBER]"
click at [340, 222] on input "[PHONE_NUMBER]" at bounding box center [440, 222] width 242 height 13
type input "[PHONE_NUMBER]"
click at [385, 263] on input "Nome do cliente" at bounding box center [440, 268] width 242 height 13
type input "[PERSON_NAME]"
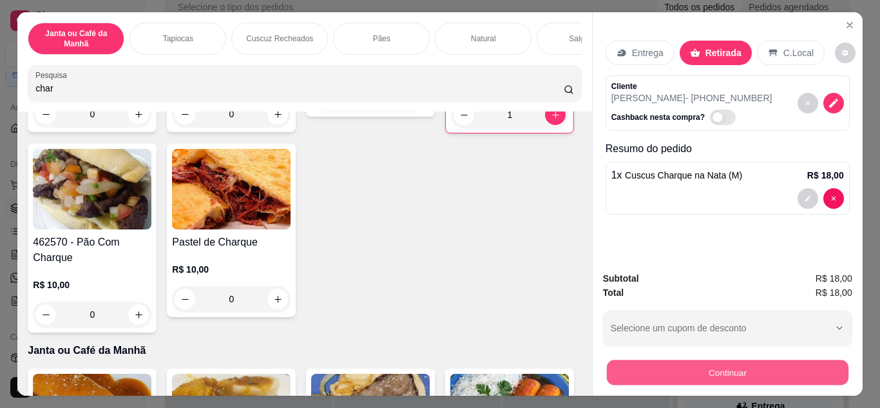
click at [731, 377] on button "Continuar" at bounding box center [727, 372] width 242 height 25
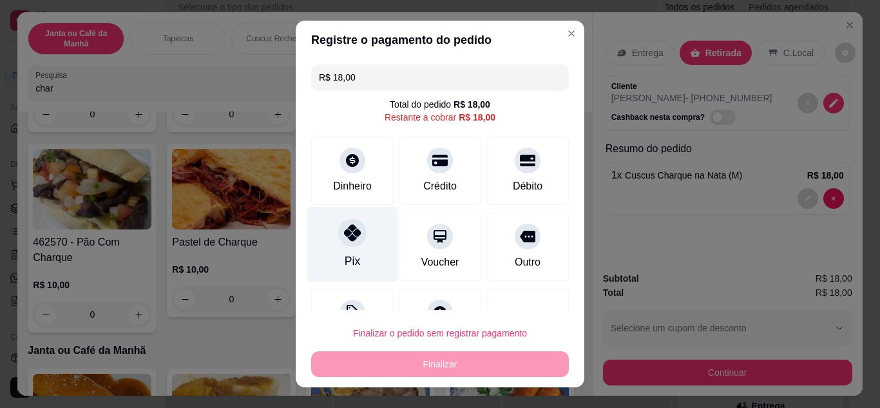
click at [350, 233] on icon at bounding box center [352, 232] width 17 height 17
type input "R$ 0,00"
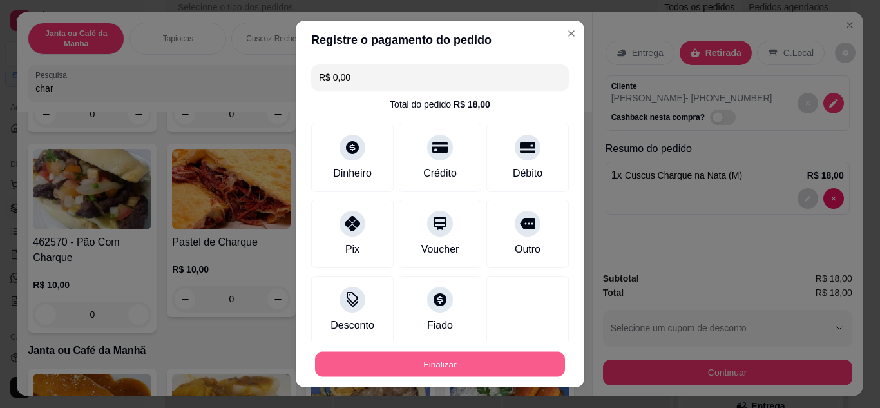
click at [390, 357] on button "Finalizar" at bounding box center [440, 364] width 250 height 25
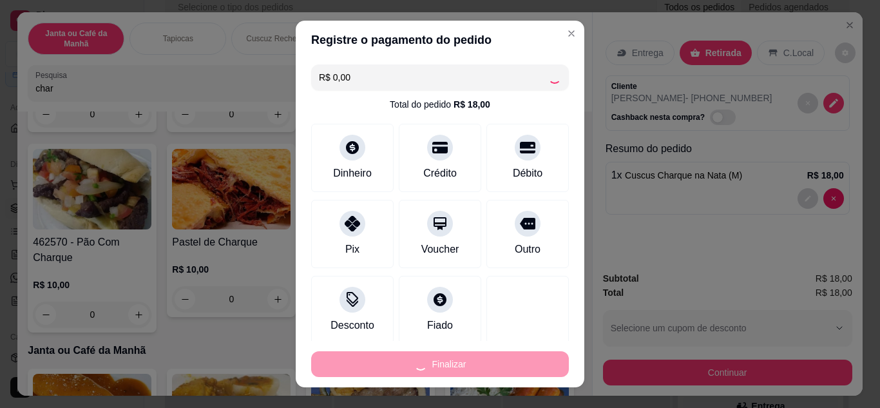
type input "0"
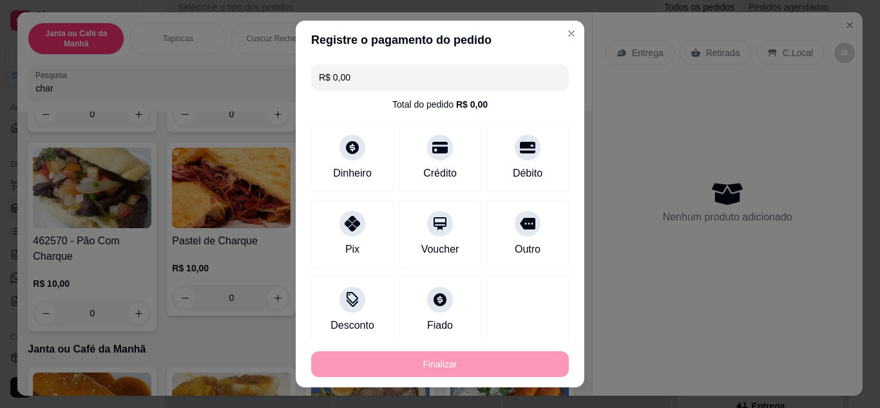
type input "-R$ 18,00"
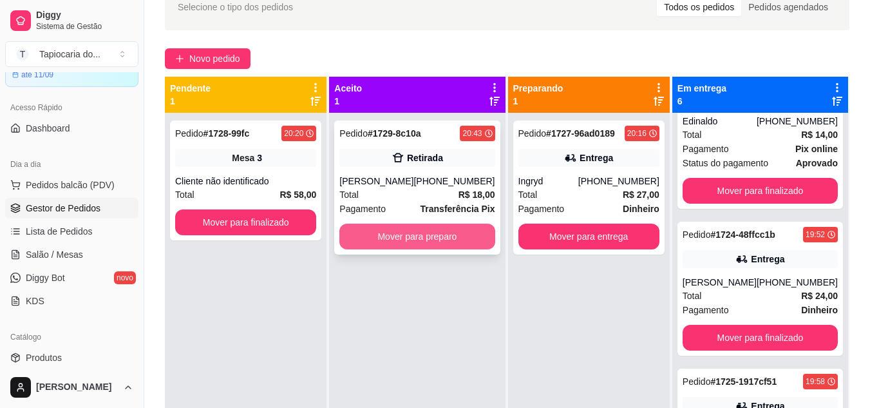
click at [465, 239] on button "Mover para preparo" at bounding box center [416, 237] width 155 height 26
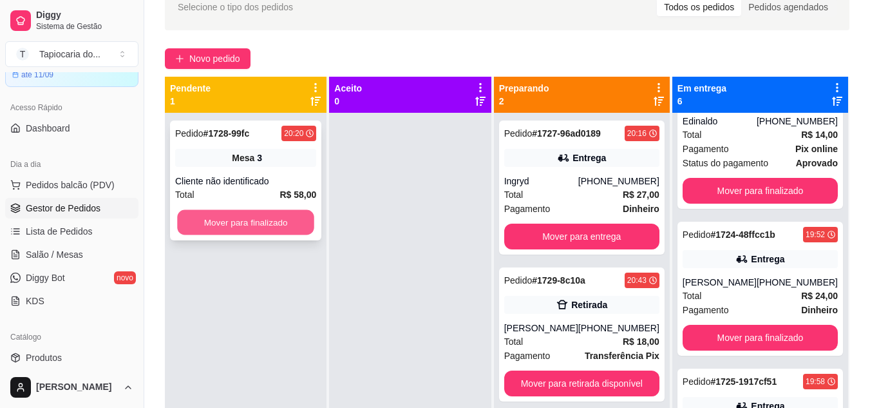
click at [272, 220] on button "Mover para finalizado" at bounding box center [245, 222] width 137 height 25
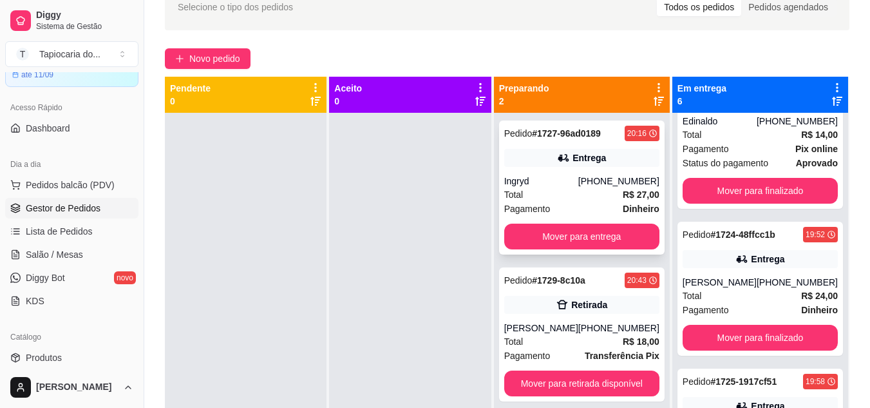
click at [577, 201] on div "Total R$ 27,00" at bounding box center [581, 194] width 155 height 14
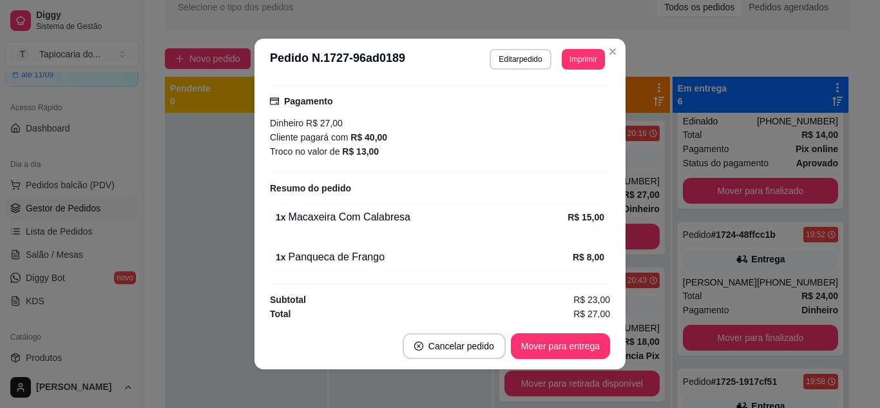
scroll to position [352, 0]
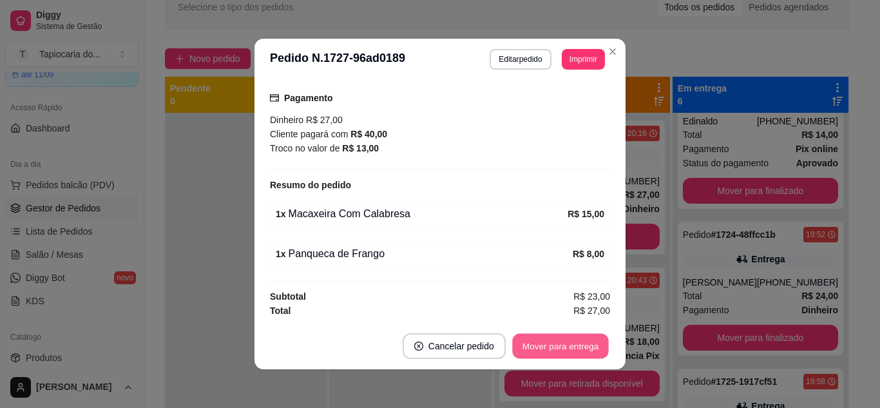
click at [548, 345] on button "Mover para entrega" at bounding box center [560, 346] width 97 height 25
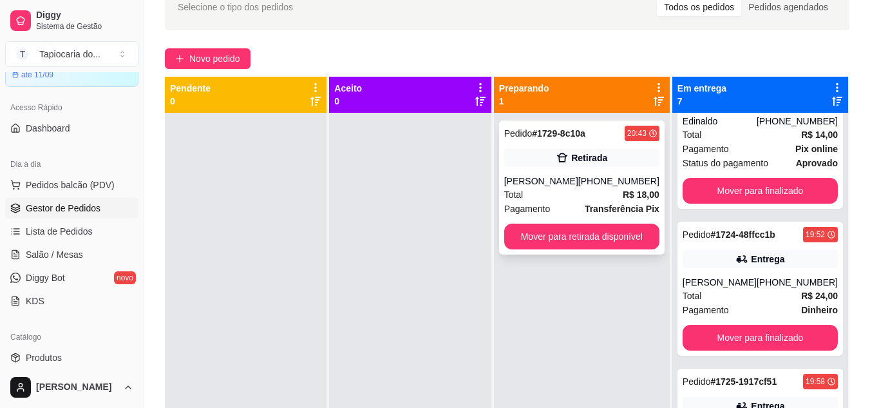
click at [638, 172] on div "Pedido # 1729-8c10a 20:43 Retirada [PERSON_NAME] [PHONE_NUMBER] Total R$ 18,00 …" at bounding box center [582, 187] width 166 height 134
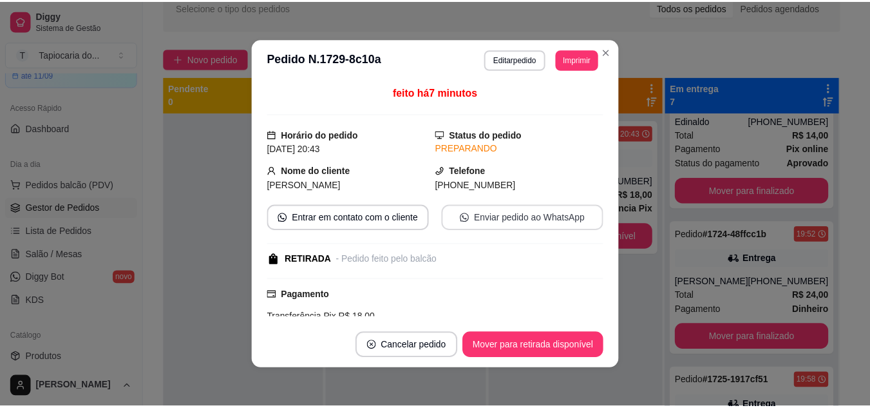
scroll to position [129, 0]
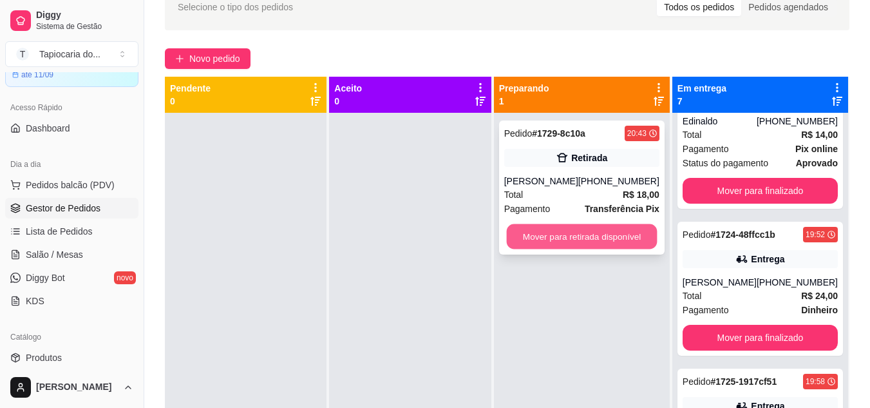
click at [589, 233] on button "Mover para retirada disponível" at bounding box center [581, 236] width 151 height 25
